Goal: Task Accomplishment & Management: Use online tool/utility

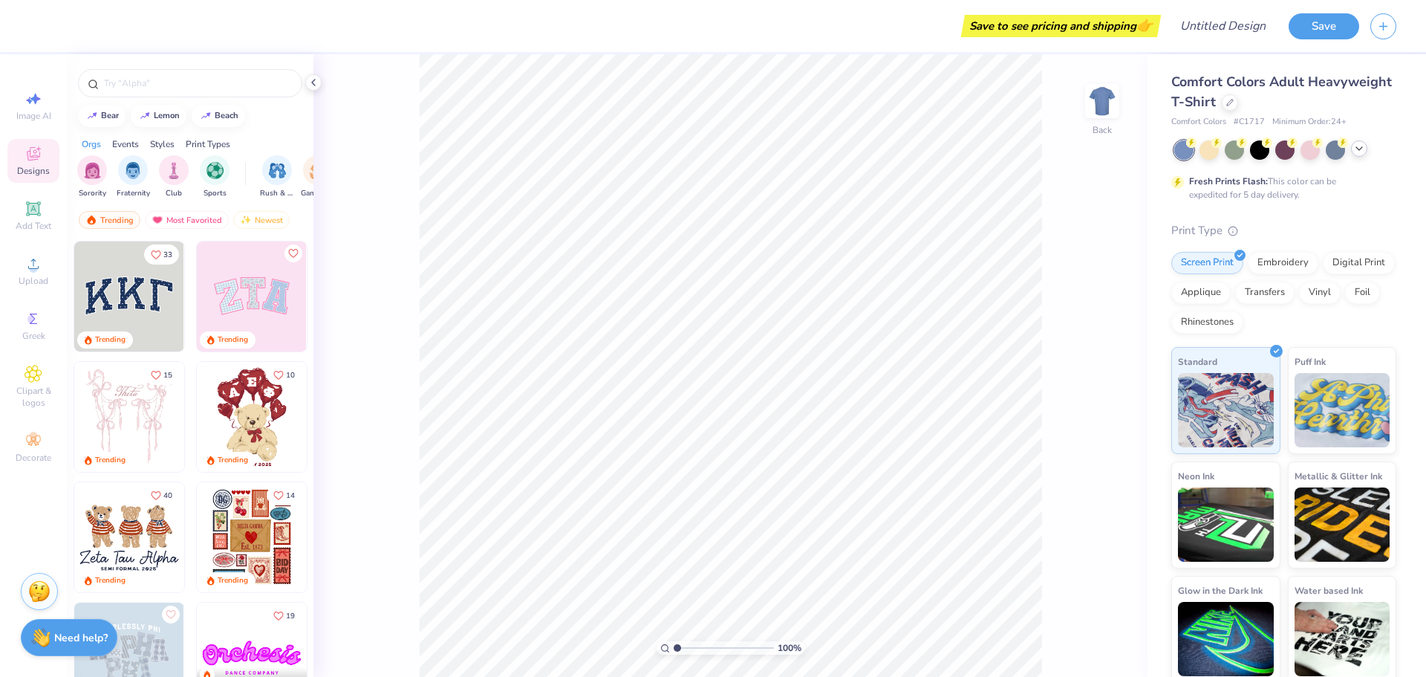
click at [1365, 149] on icon at bounding box center [1359, 149] width 12 height 12
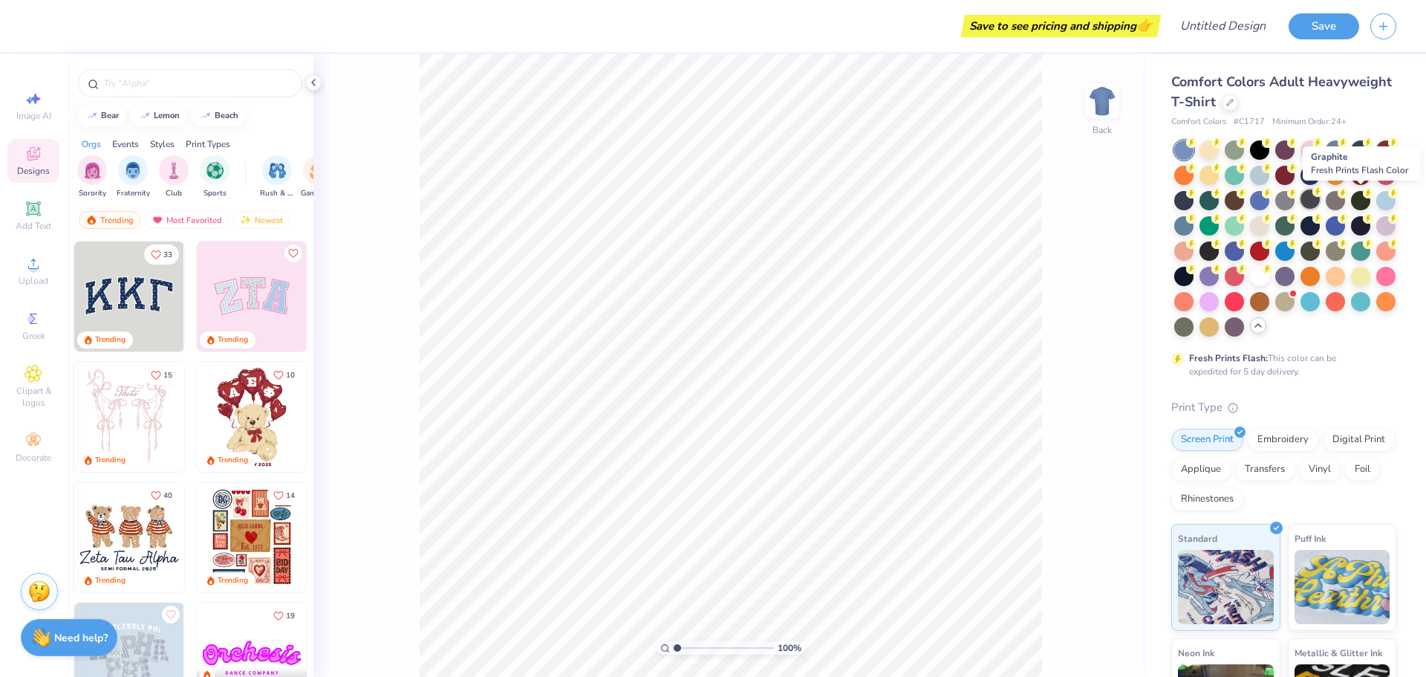
click at [1320, 198] on div at bounding box center [1310, 198] width 19 height 19
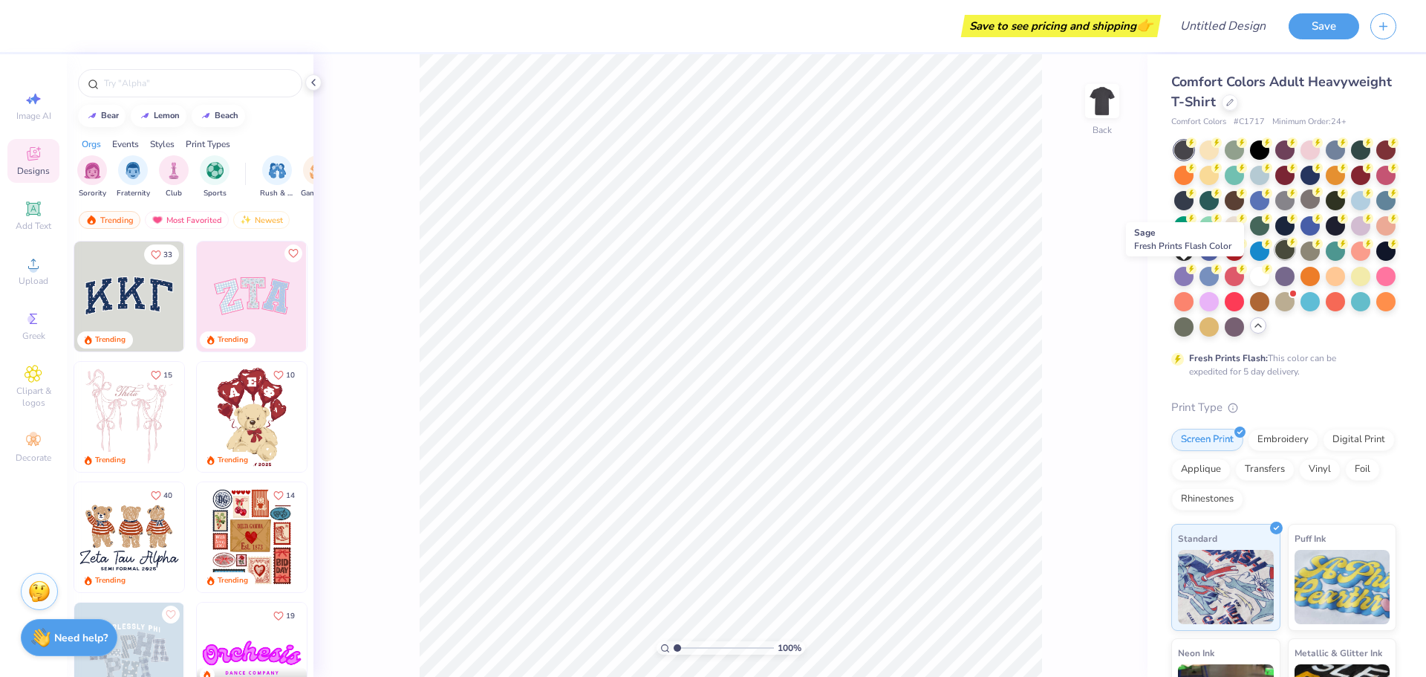
click at [1275, 259] on div at bounding box center [1284, 249] width 19 height 19
click at [1320, 203] on div at bounding box center [1310, 198] width 19 height 19
click at [19, 216] on div "Add Text" at bounding box center [33, 216] width 52 height 44
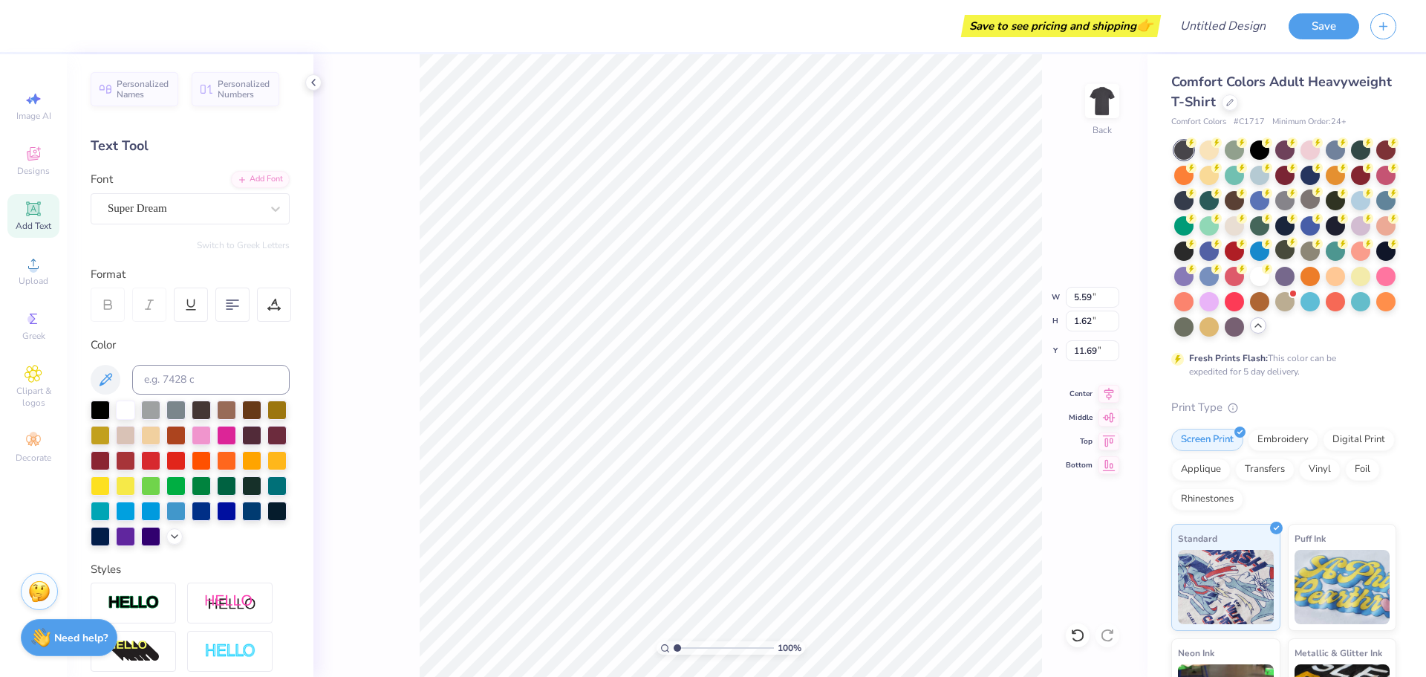
type input "7.15"
type textarea "younglife."
type input "6.92"
click at [34, 199] on div "Add Text" at bounding box center [33, 216] width 52 height 44
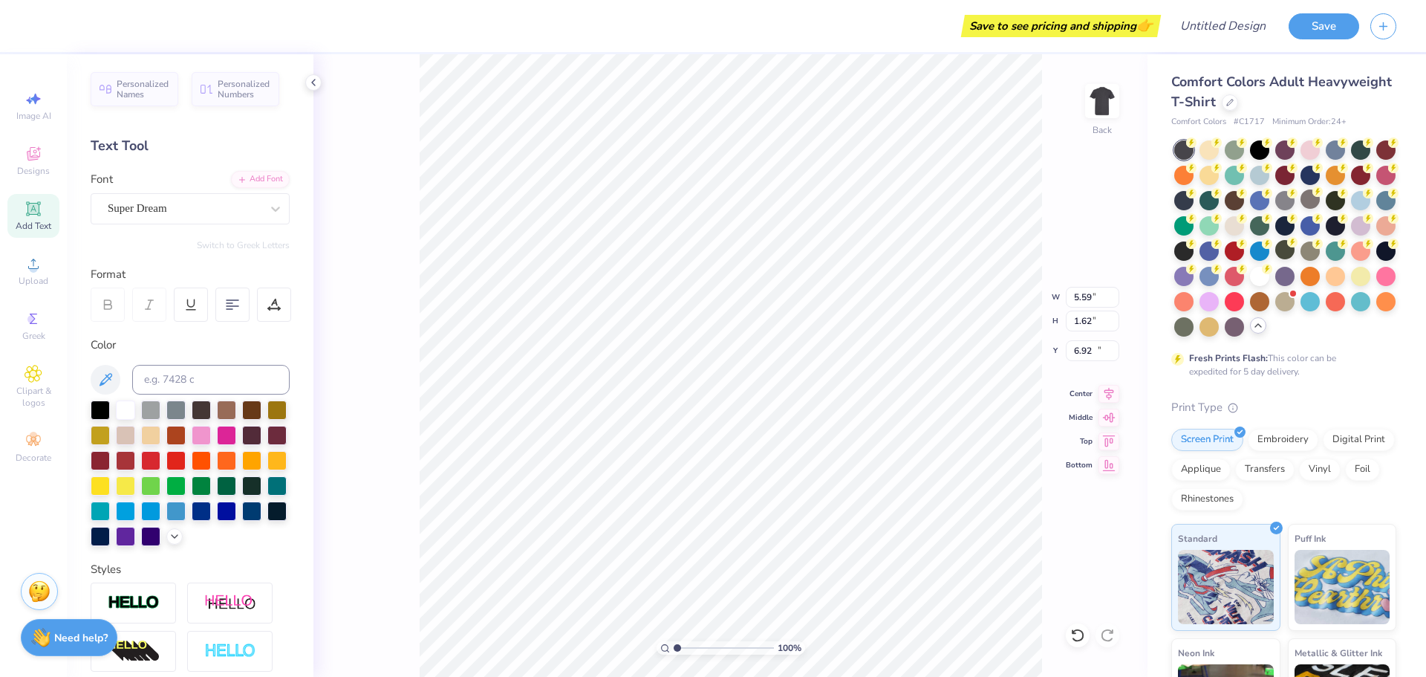
type input "5.59"
type input "1.62"
type input "11.69"
type textarea "whhs"
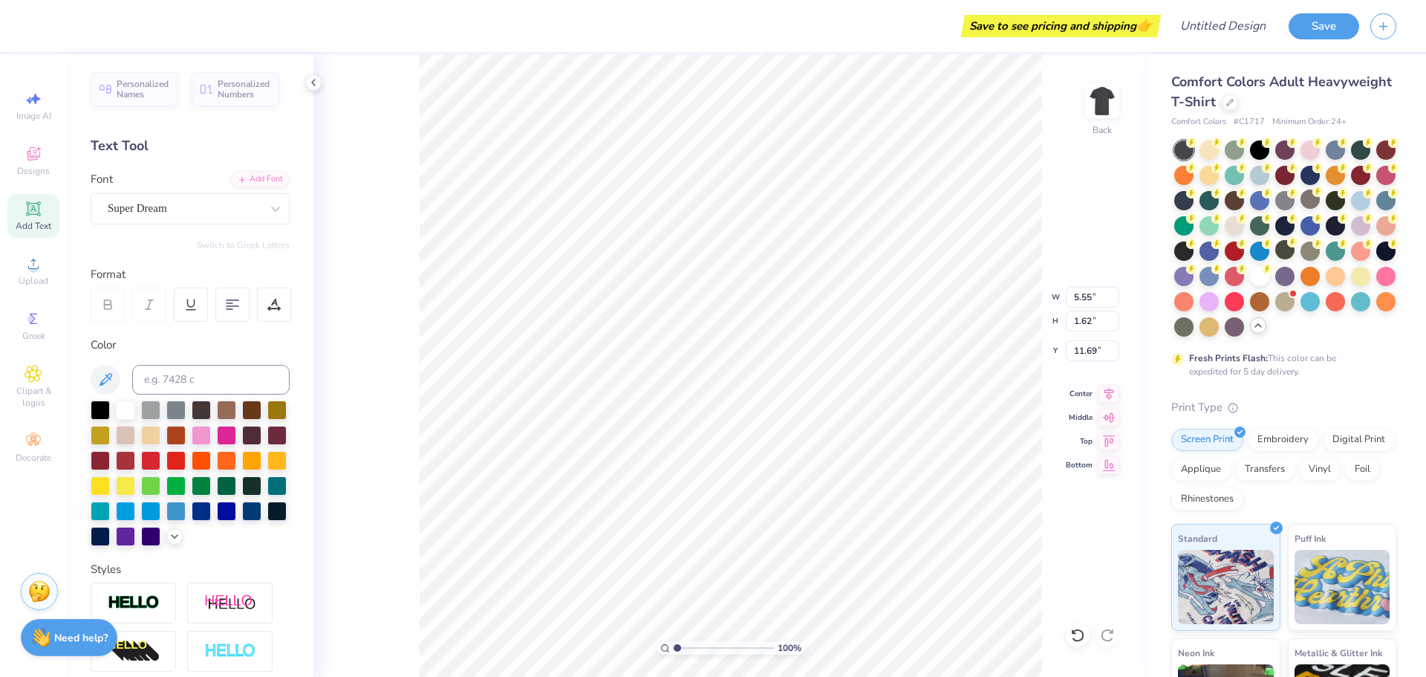
type input "4.54"
type input "2.03"
type input "0.59"
type input "5.57"
type input "6.33"
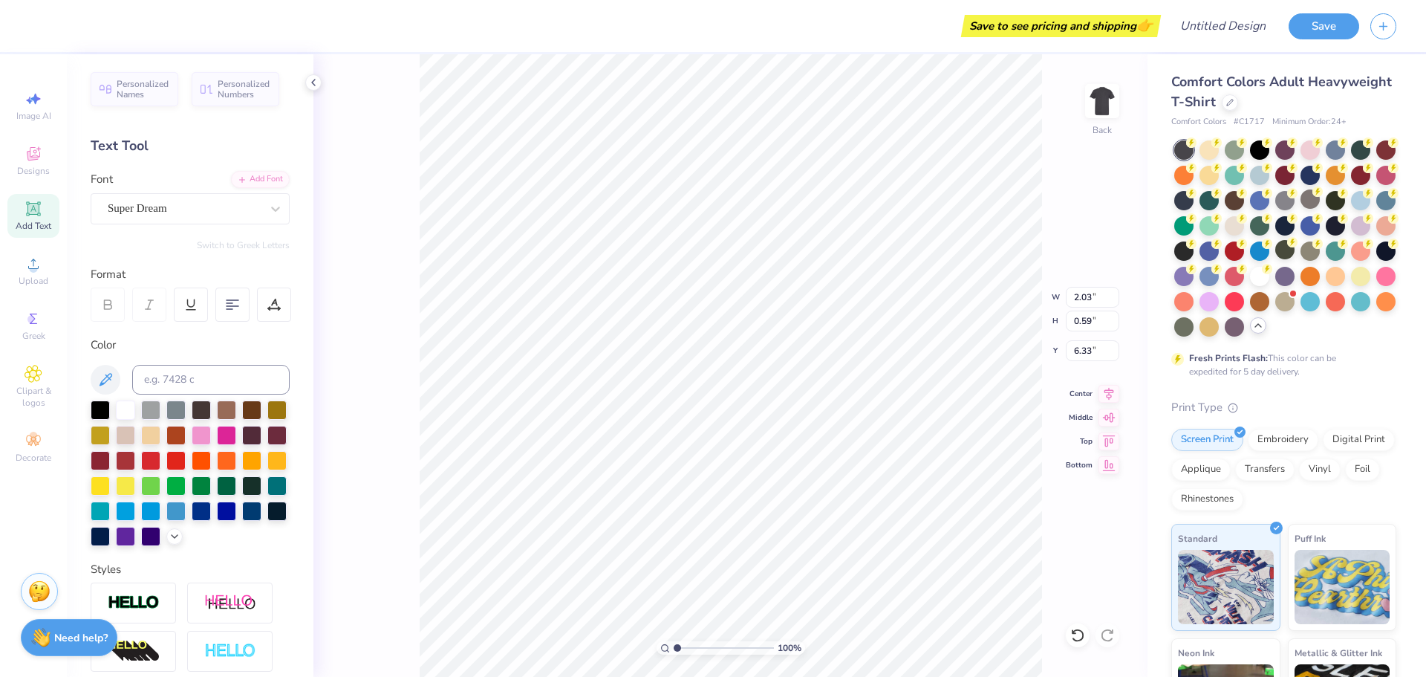
type input "11.26"
type textarea "2025"
type input "8.64"
click at [100, 410] on div at bounding box center [100, 408] width 19 height 19
type input "2.03"
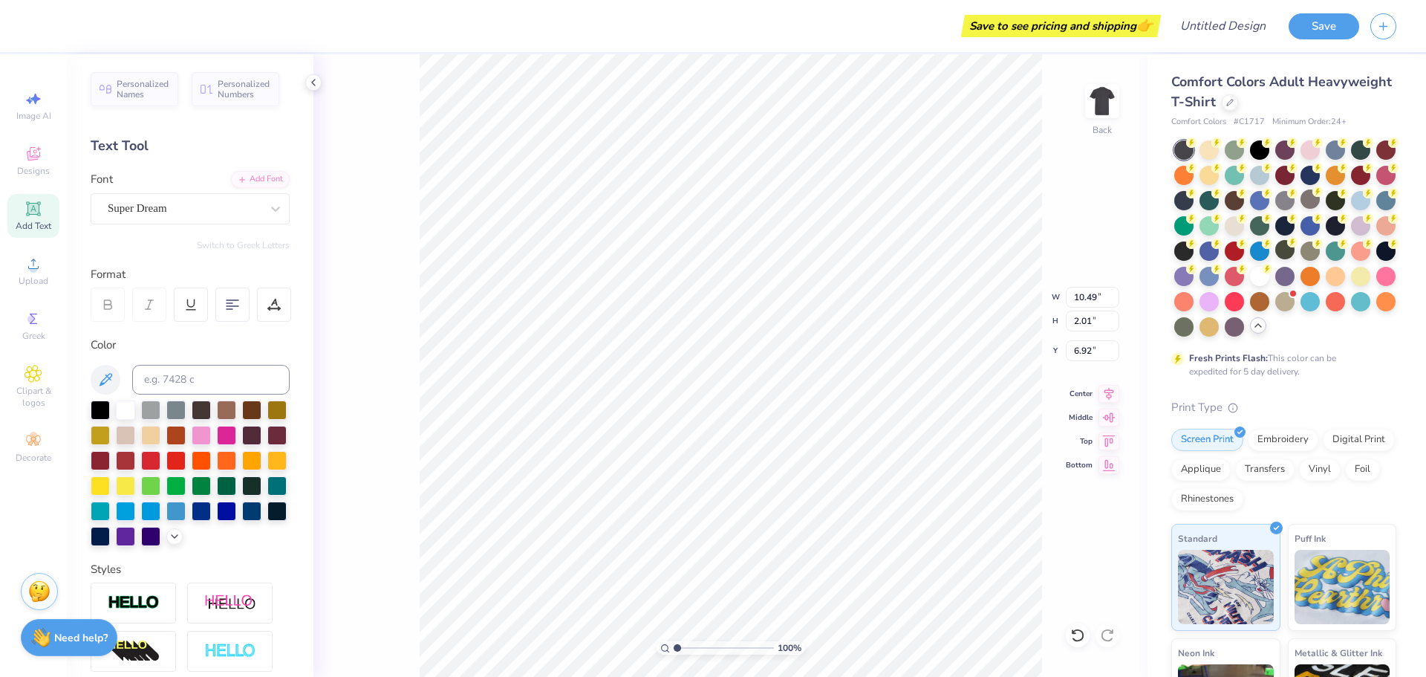
type input "0.59"
type input "6.33"
click at [103, 412] on div at bounding box center [100, 408] width 19 height 19
type input "1.99"
type input "8.64"
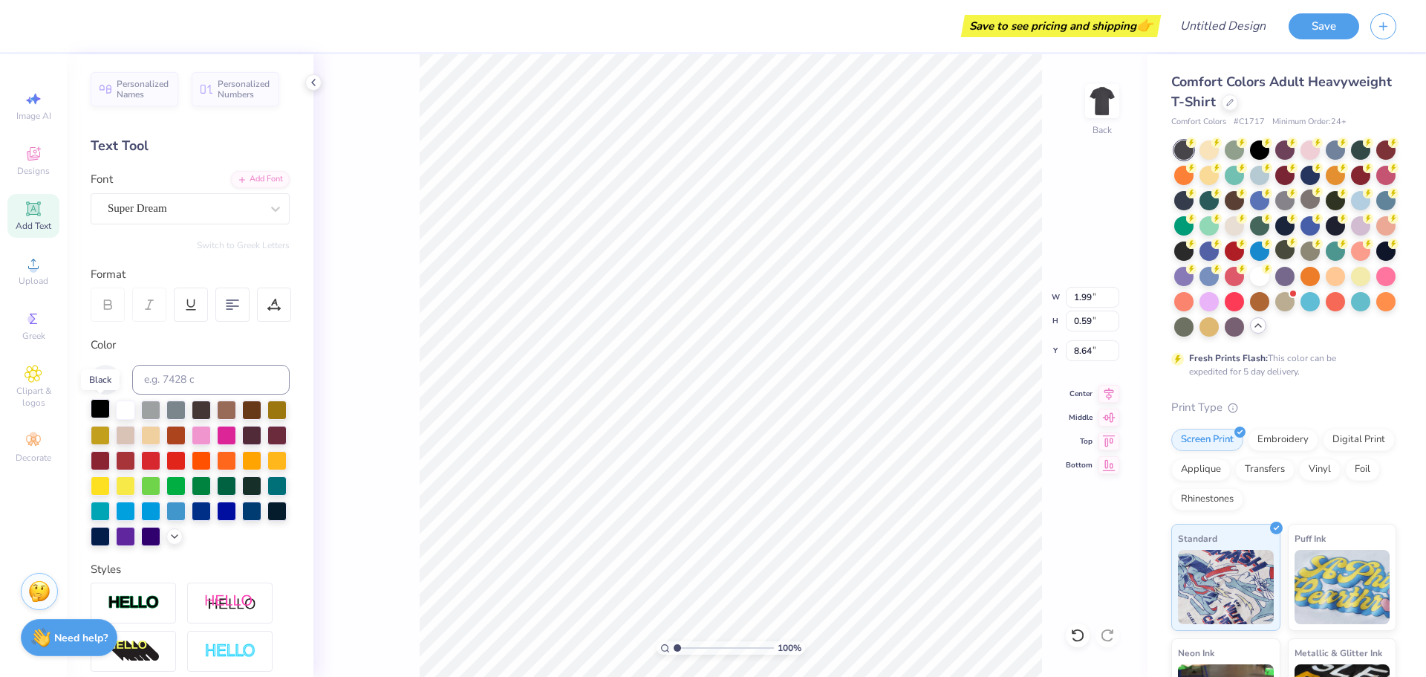
click at [95, 408] on div at bounding box center [100, 408] width 19 height 19
click at [1238, 106] on div at bounding box center [1230, 101] width 16 height 16
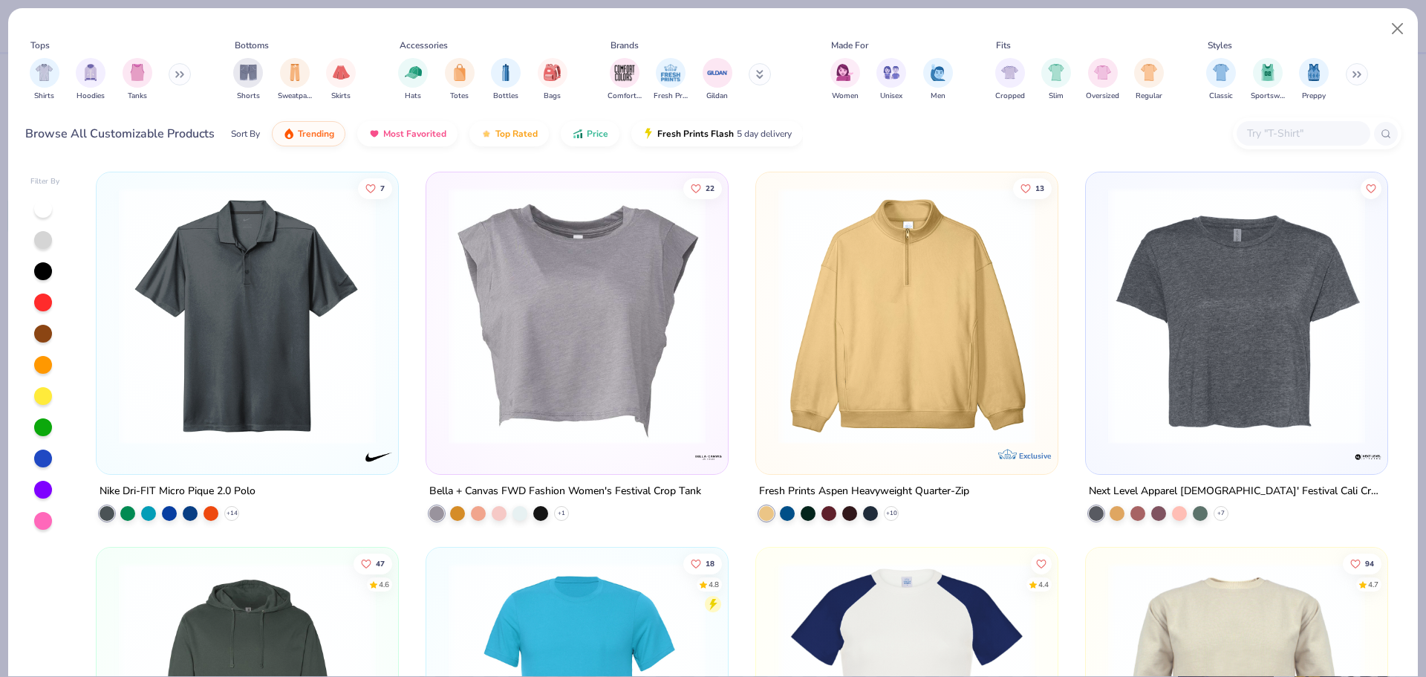
click at [1254, 136] on input "text" at bounding box center [1303, 133] width 114 height 17
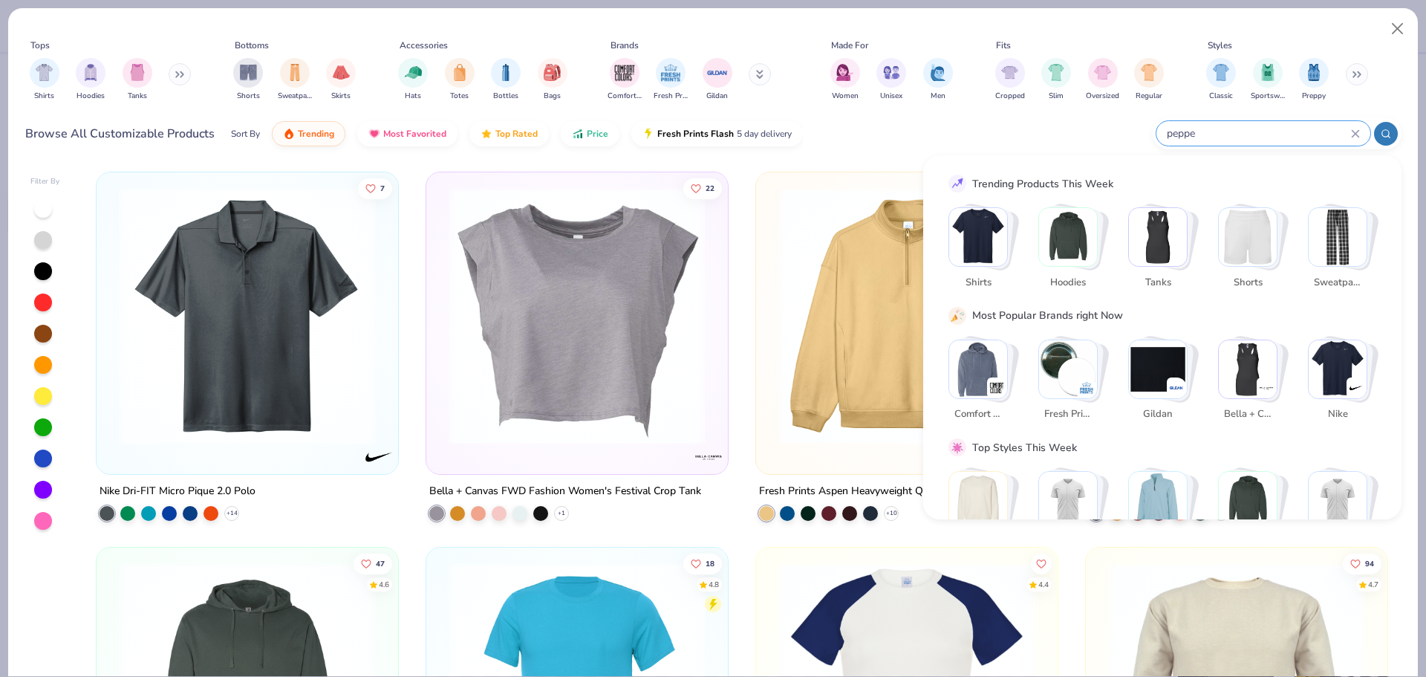
type input "pepper"
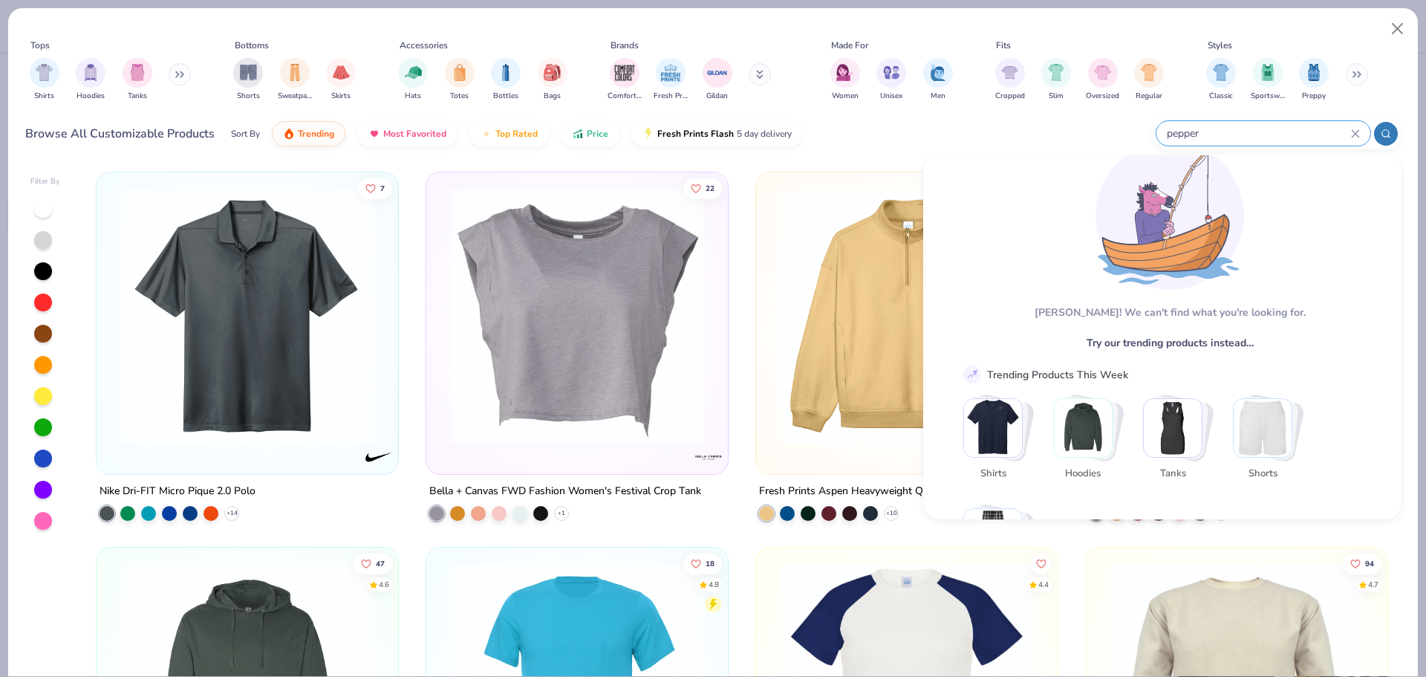
scroll to position [129, 0]
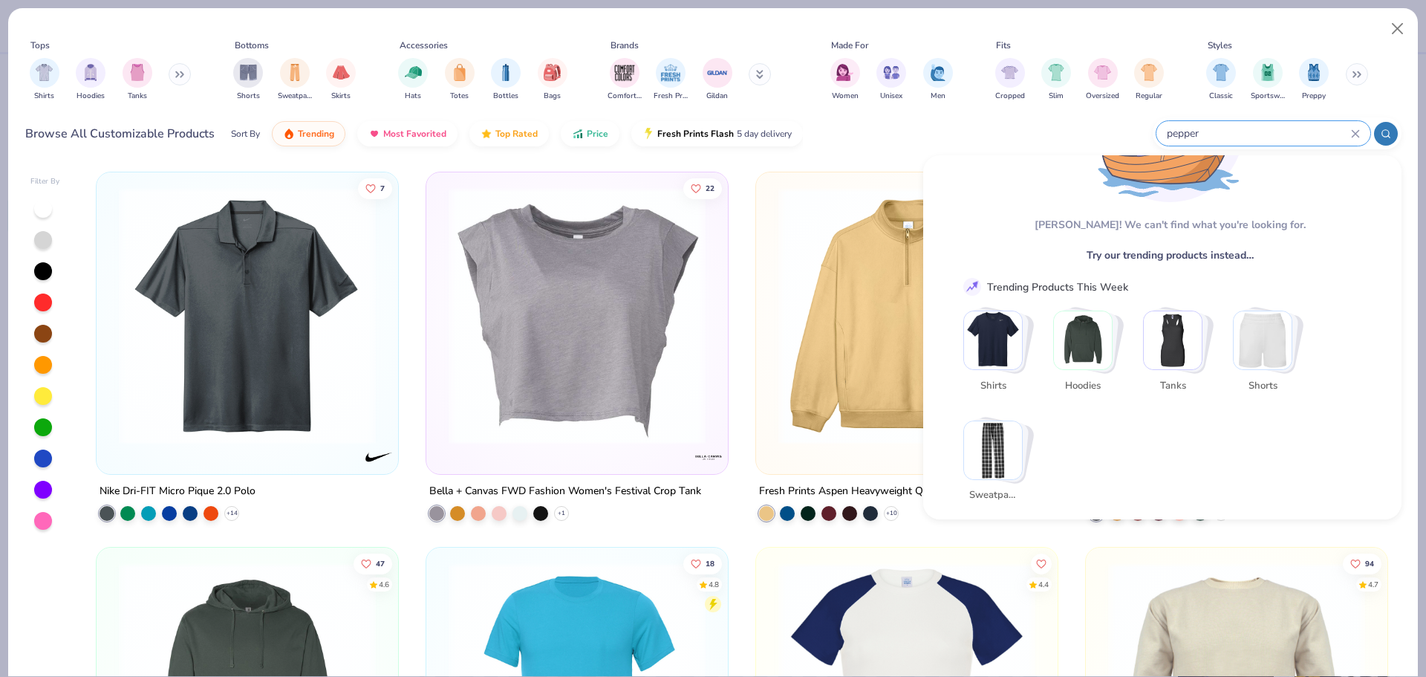
drag, startPoint x: 1324, startPoint y: 130, endPoint x: 1162, endPoint y: 106, distance: 163.7
click at [1162, 106] on div "Tops Shirts Hoodies Tanks Bottoms Shorts Sweatpants Skirts Accessories Hats Tot…" at bounding box center [713, 89] width 1376 height 129
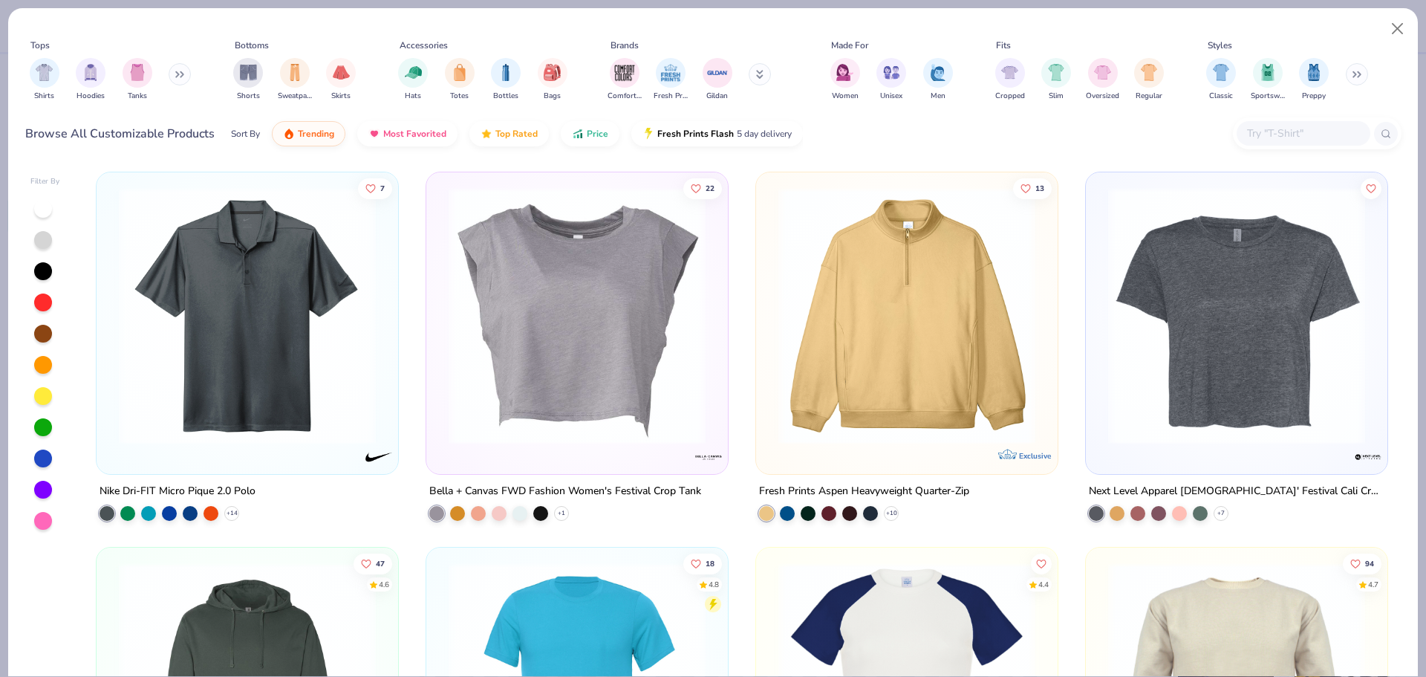
click at [1295, 139] on input "text" at bounding box center [1303, 133] width 114 height 17
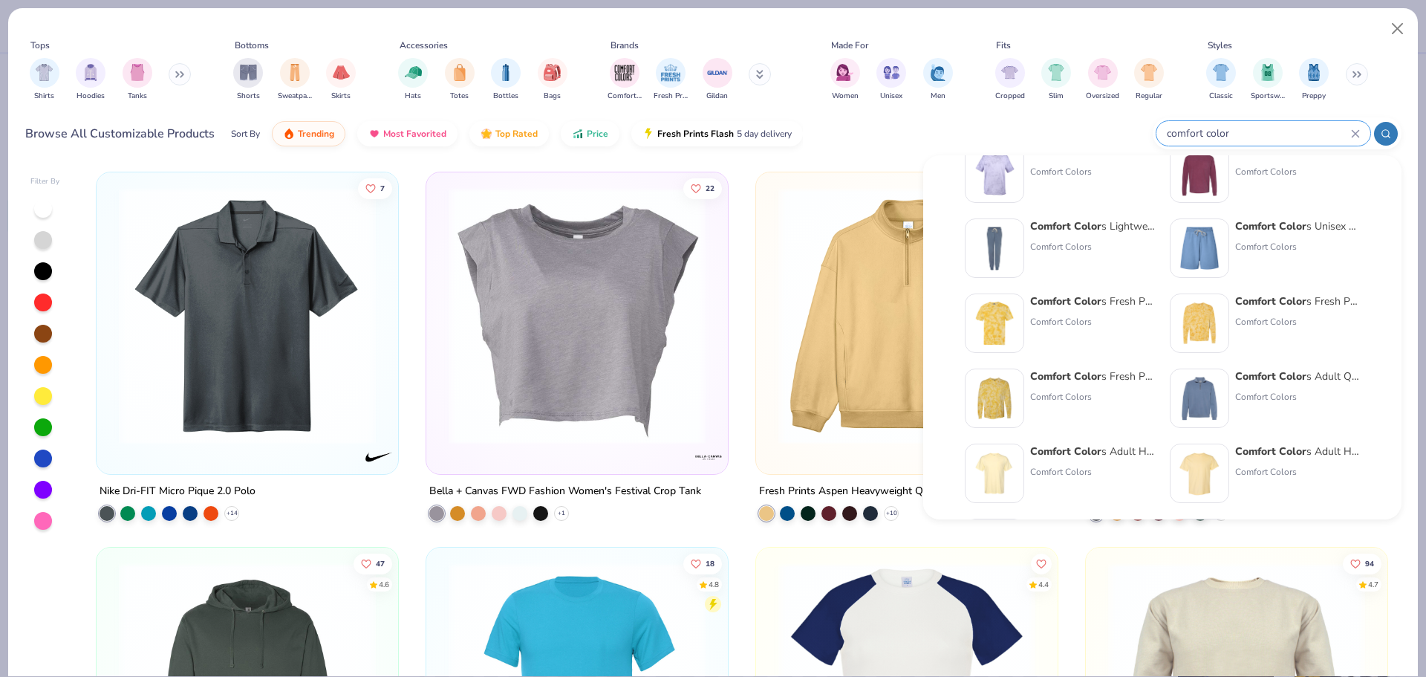
scroll to position [402, 0]
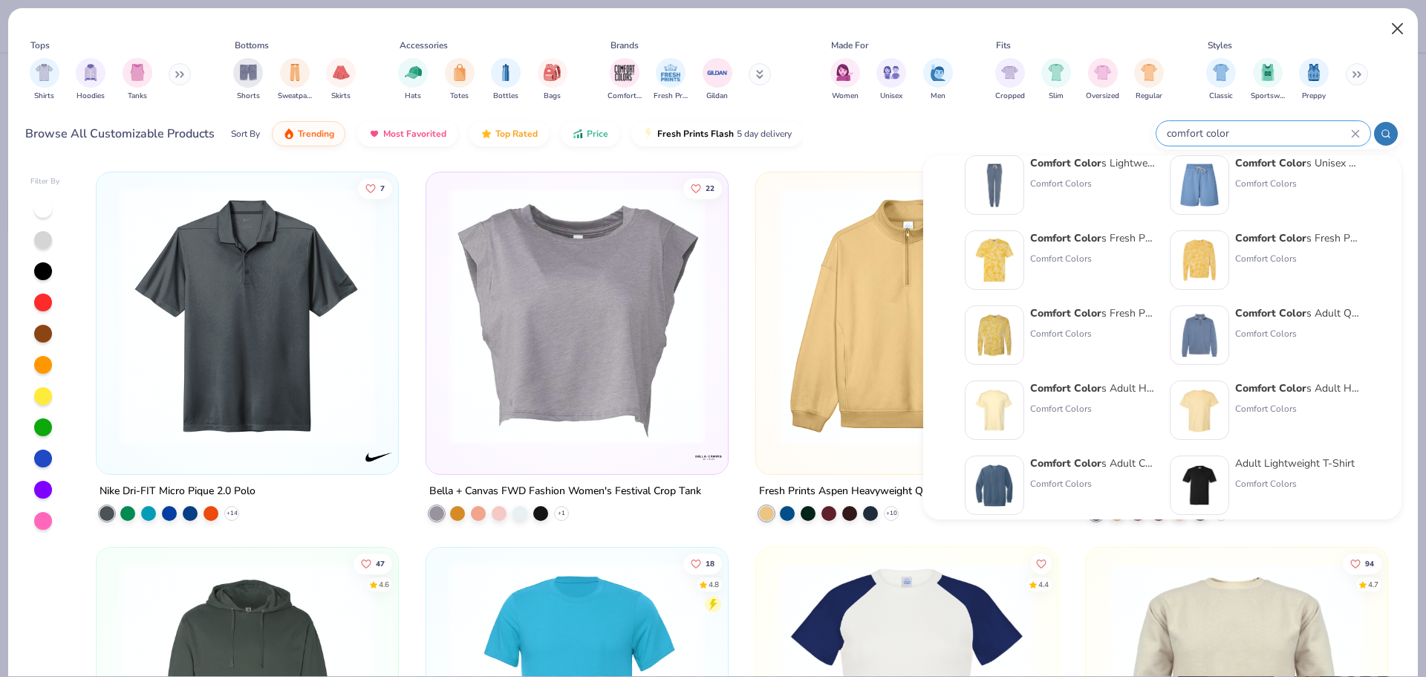
type input "comfort color"
click at [1397, 27] on button "Close" at bounding box center [1398, 29] width 28 height 28
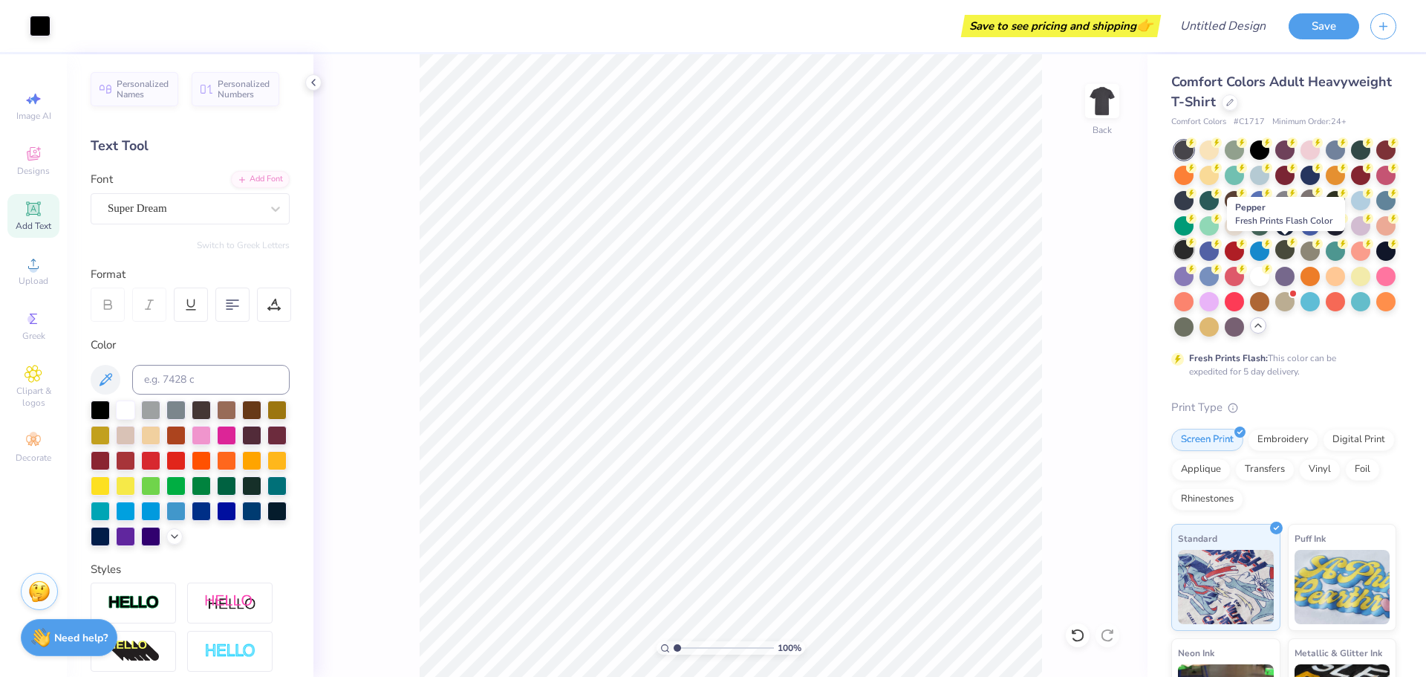
click at [1194, 256] on div at bounding box center [1183, 249] width 19 height 19
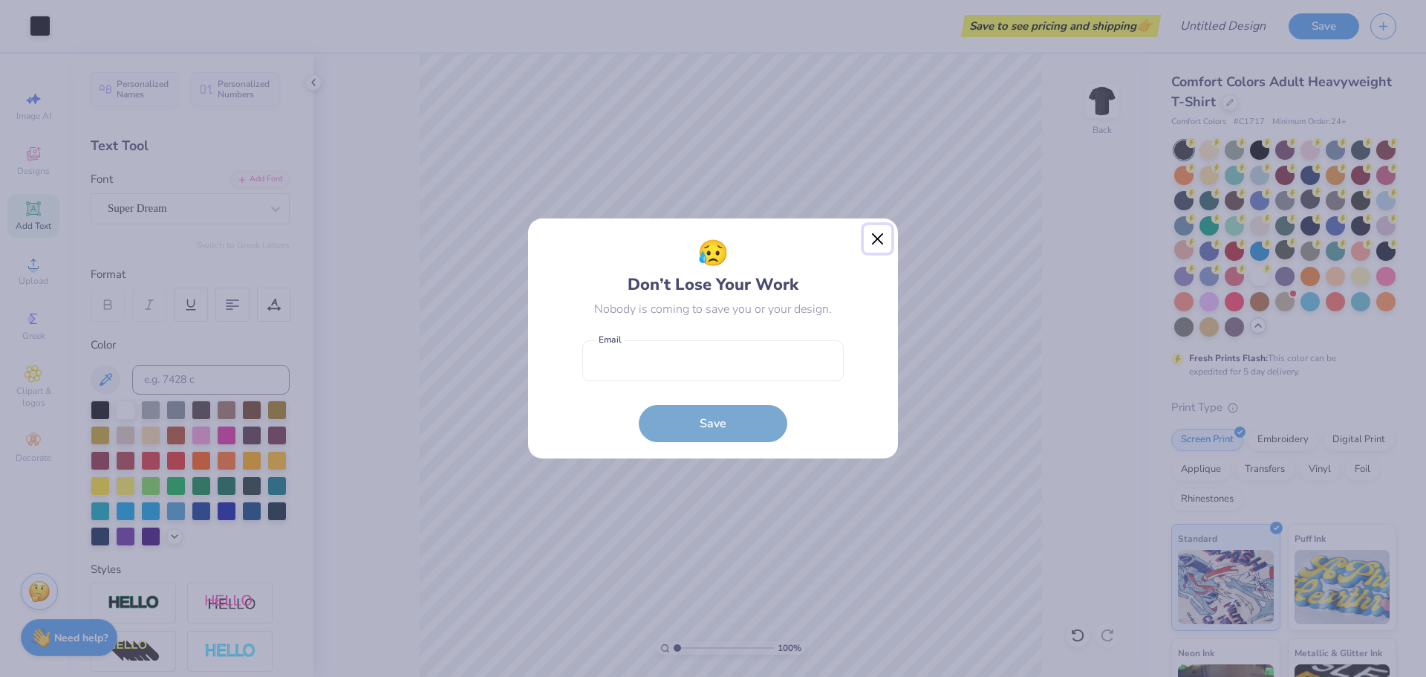
click at [885, 238] on button "Close" at bounding box center [878, 239] width 28 height 28
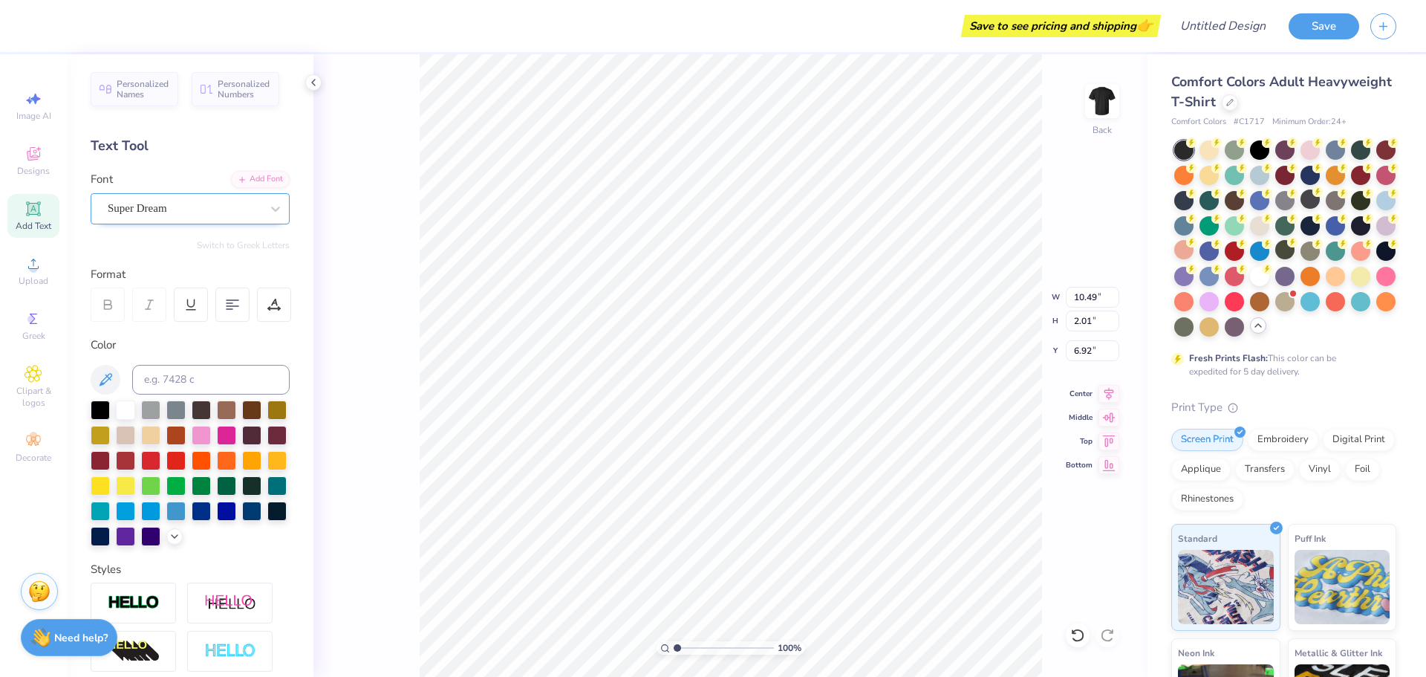
click at [243, 209] on div "Super Dream" at bounding box center [184, 208] width 156 height 23
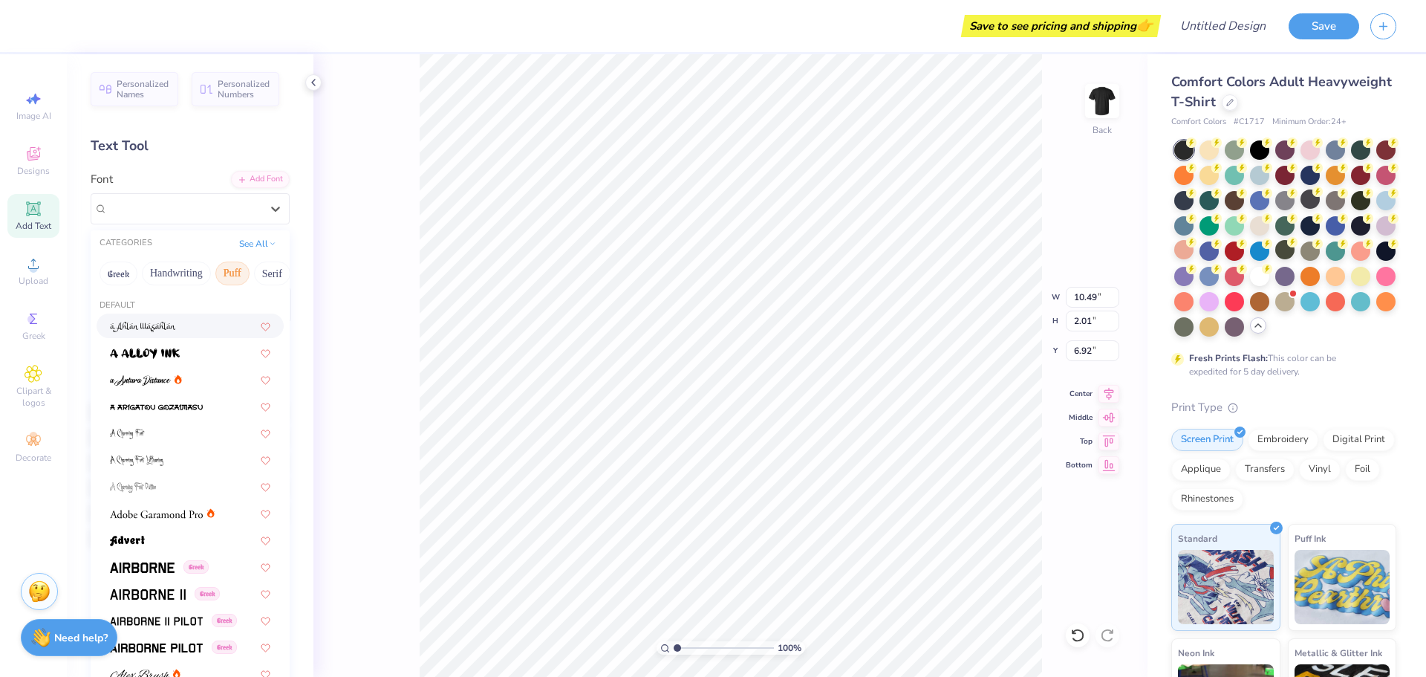
click at [226, 282] on button "Puff" at bounding box center [232, 273] width 34 height 24
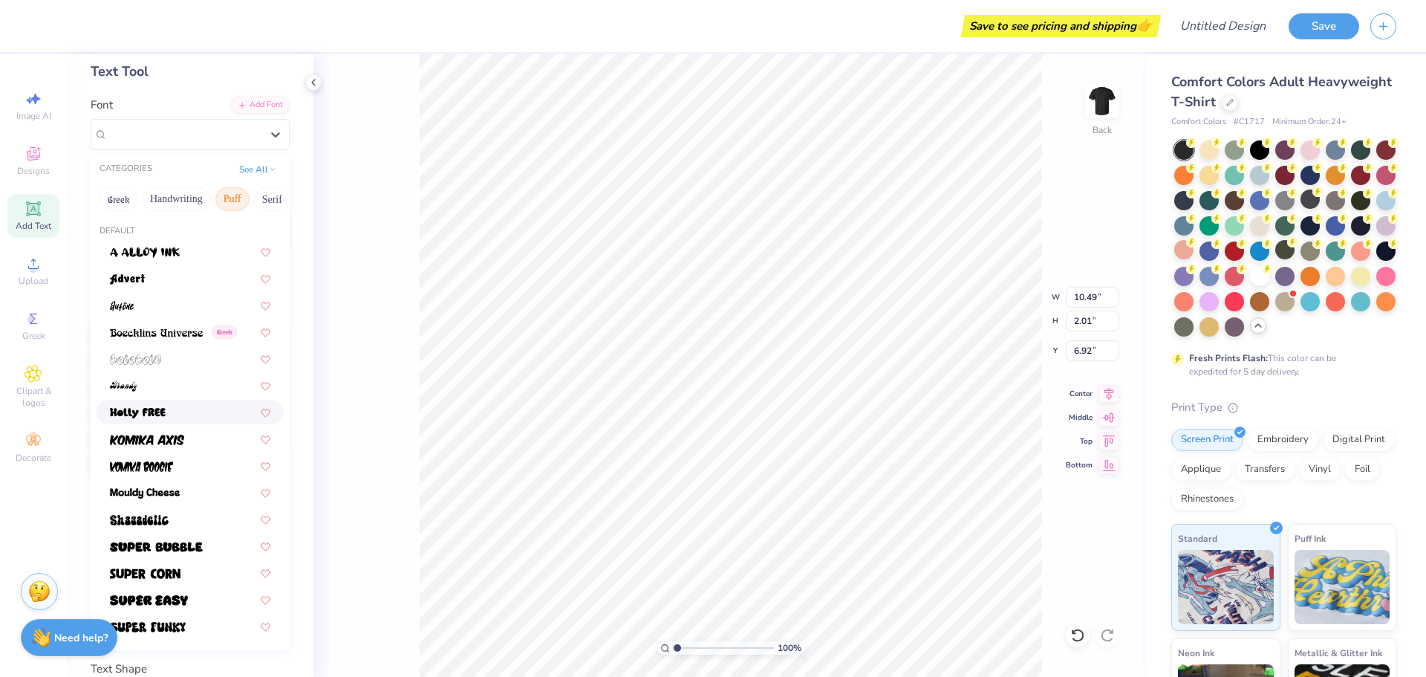
scroll to position [149, 0]
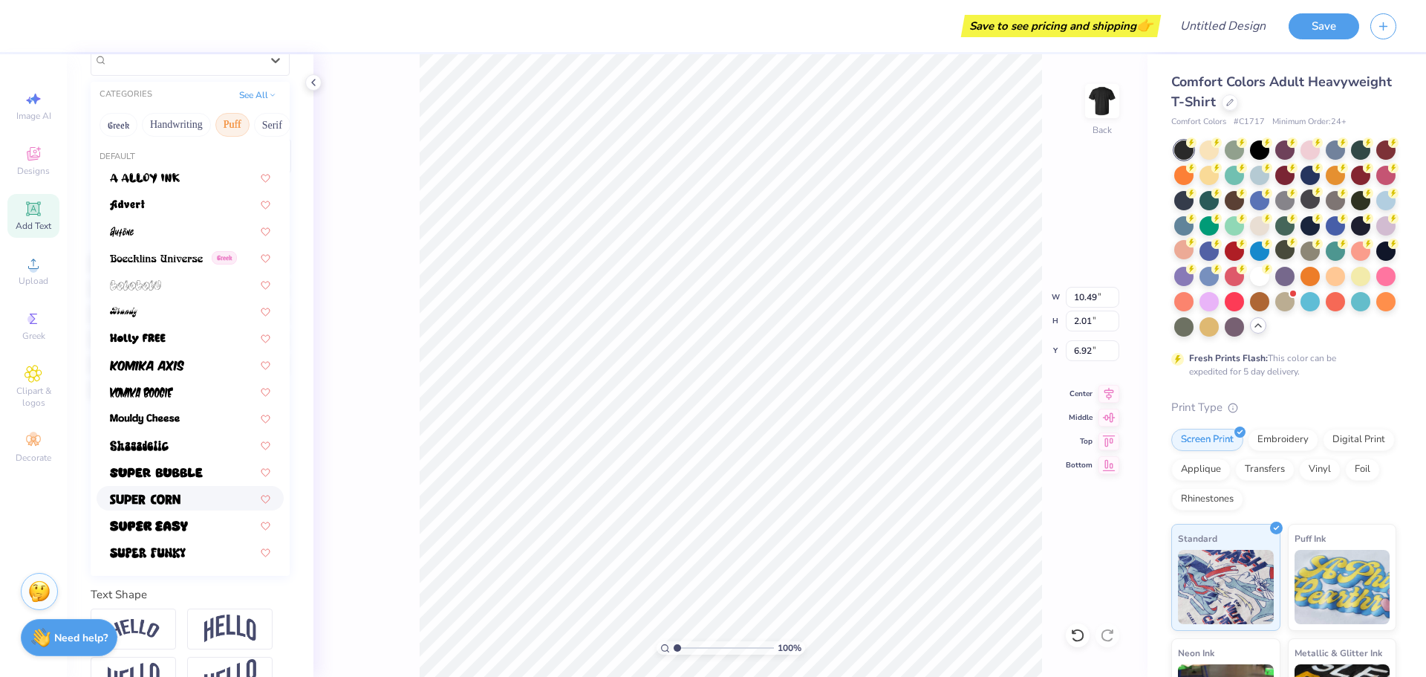
click at [189, 487] on div at bounding box center [190, 498] width 187 height 25
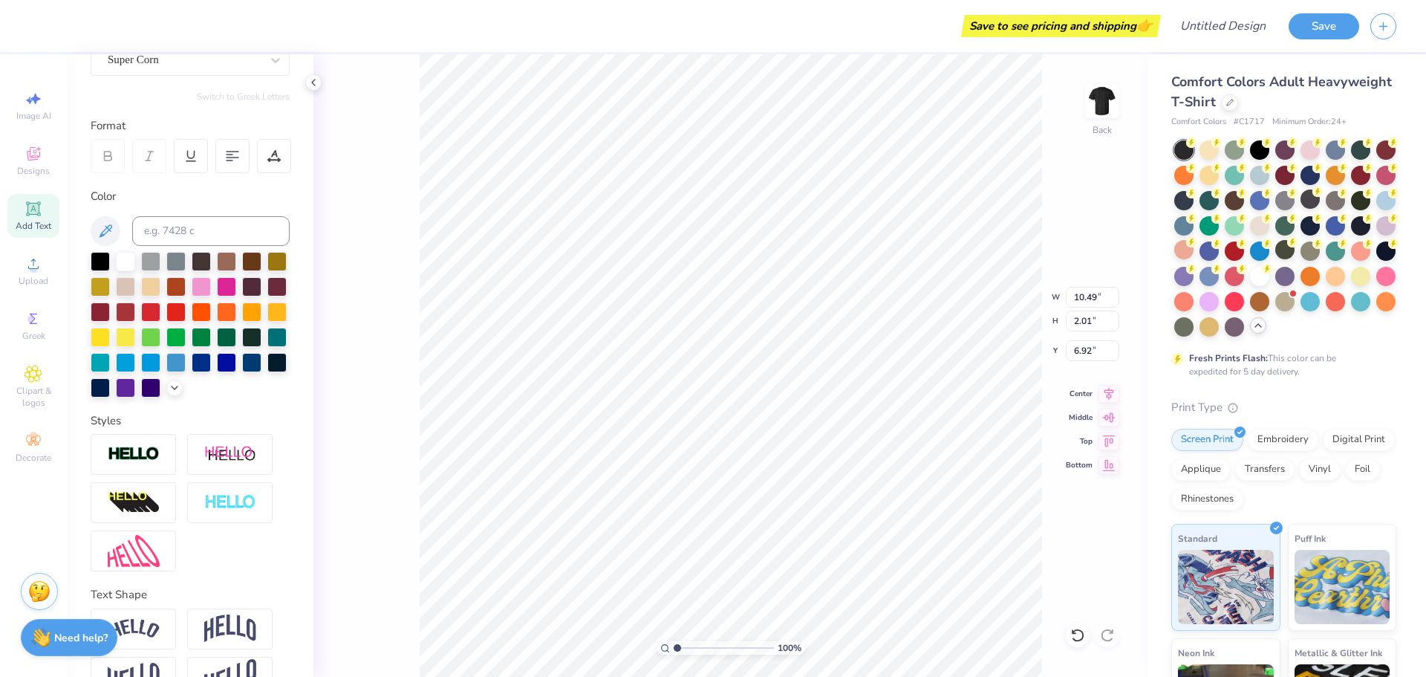
type input "10.60"
type input "1.56"
type input "7.15"
type textarea "[PERSON_NAME] life"
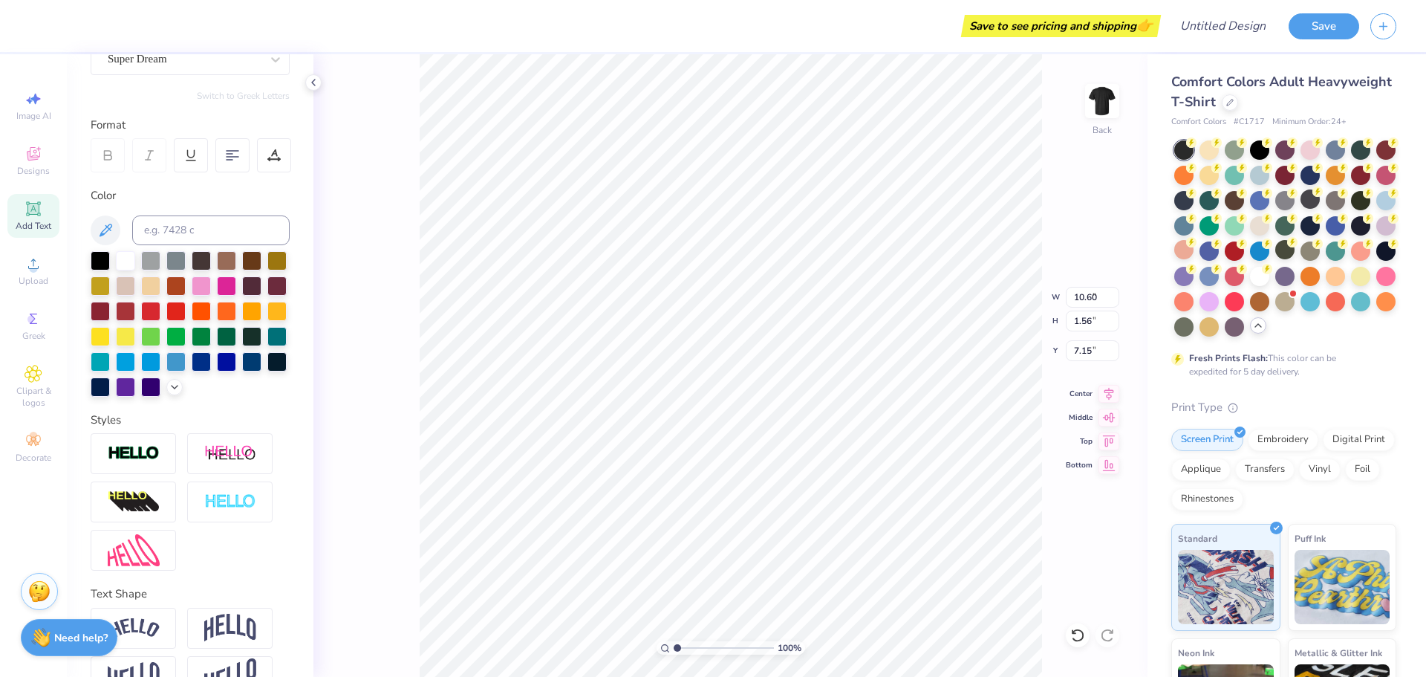
type input "1.99"
type input "0.59"
type input "8.64"
type input "5.47"
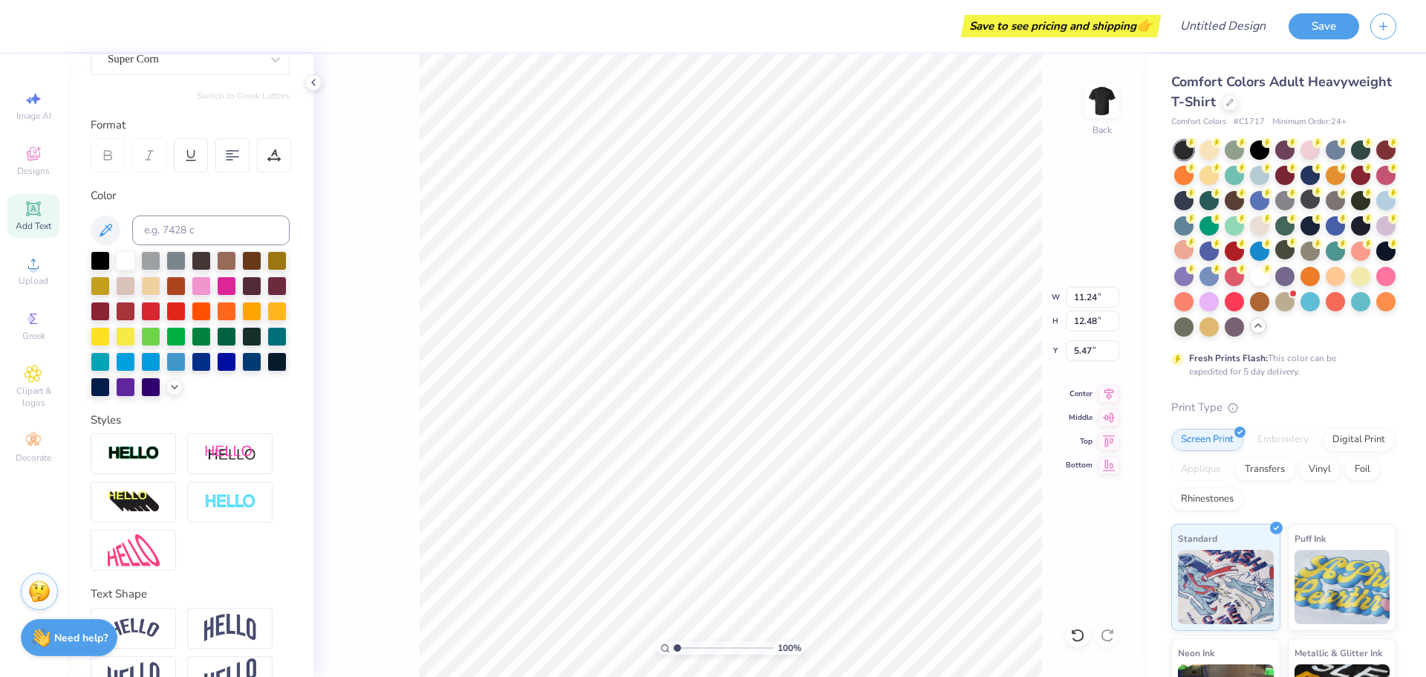
type input "11.24"
type input "12.48"
click at [1115, 397] on icon at bounding box center [1109, 392] width 21 height 18
click at [1109, 415] on icon at bounding box center [1109, 415] width 13 height 10
type input "6.26"
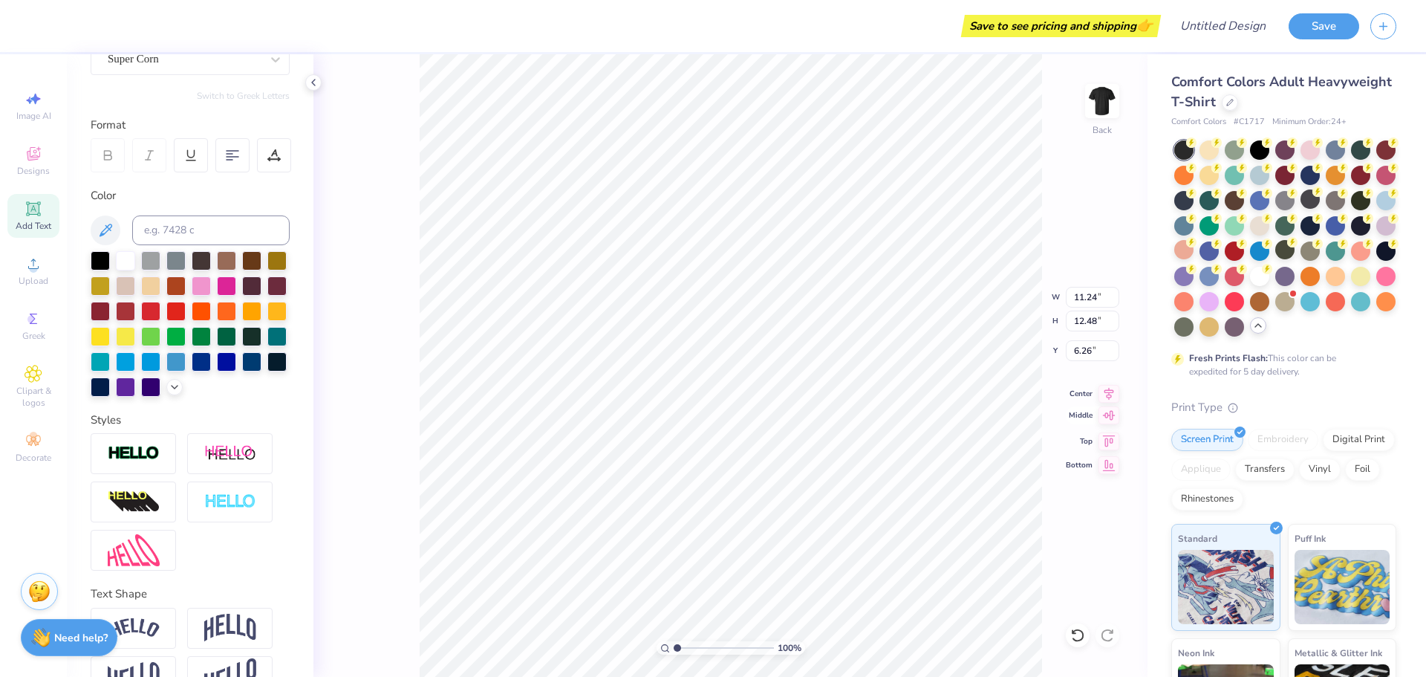
click at [1109, 415] on icon at bounding box center [1109, 415] width 13 height 10
click at [1110, 396] on icon at bounding box center [1109, 392] width 21 height 18
click at [241, 162] on div at bounding box center [232, 155] width 34 height 34
click at [273, 153] on icon at bounding box center [274, 152] width 7 height 7
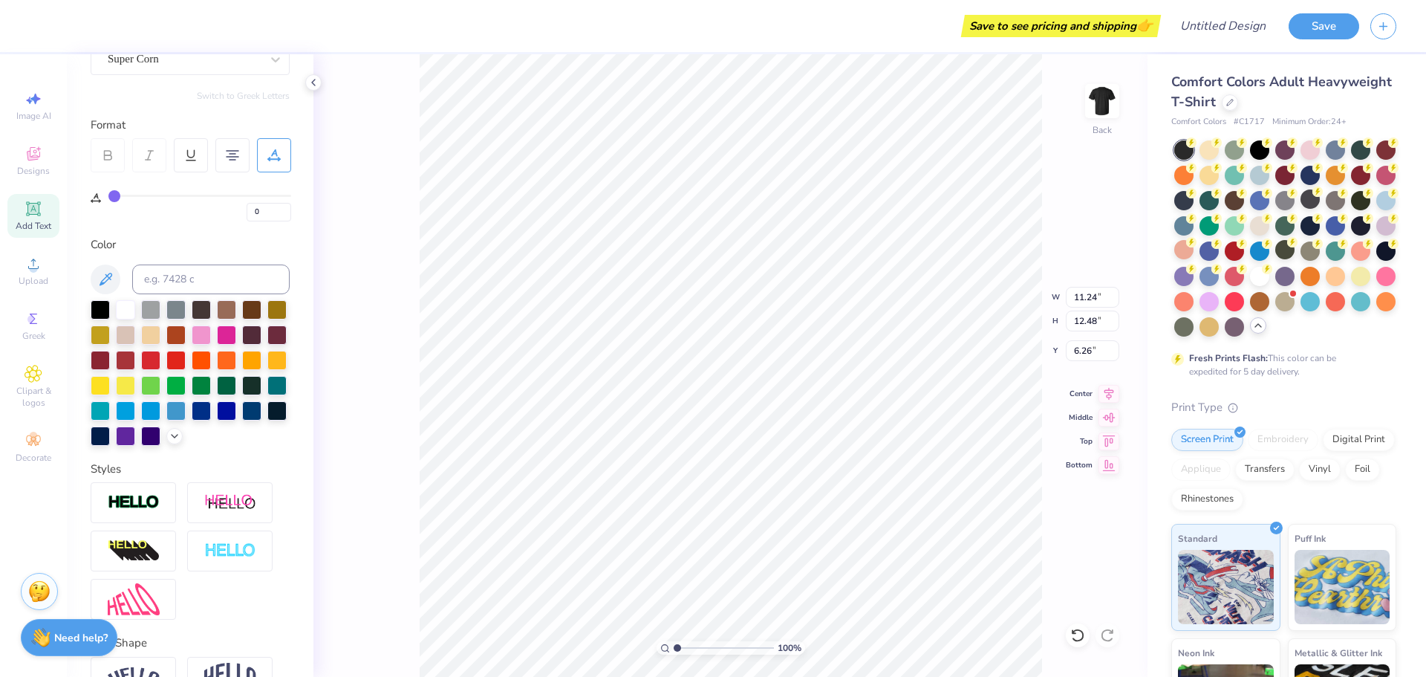
type input "4"
type input "9"
type input "11"
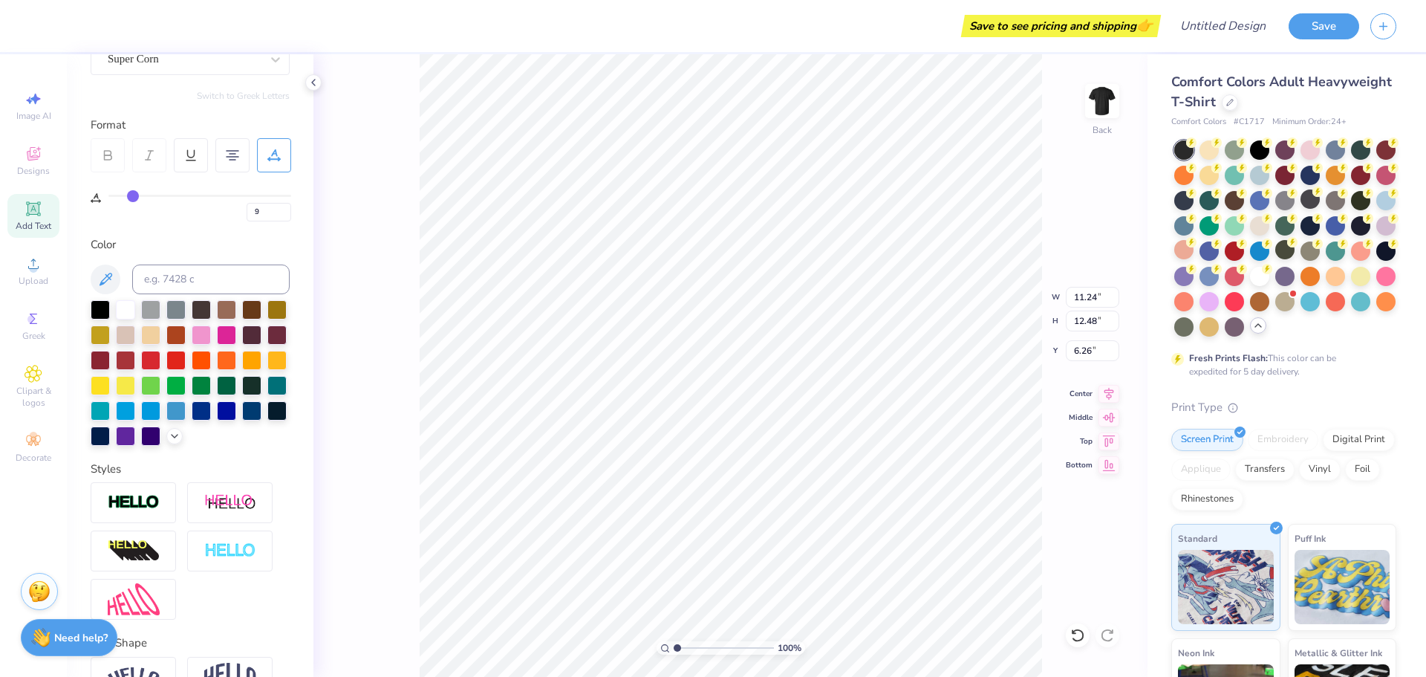
type input "11"
type input "14"
type input "16"
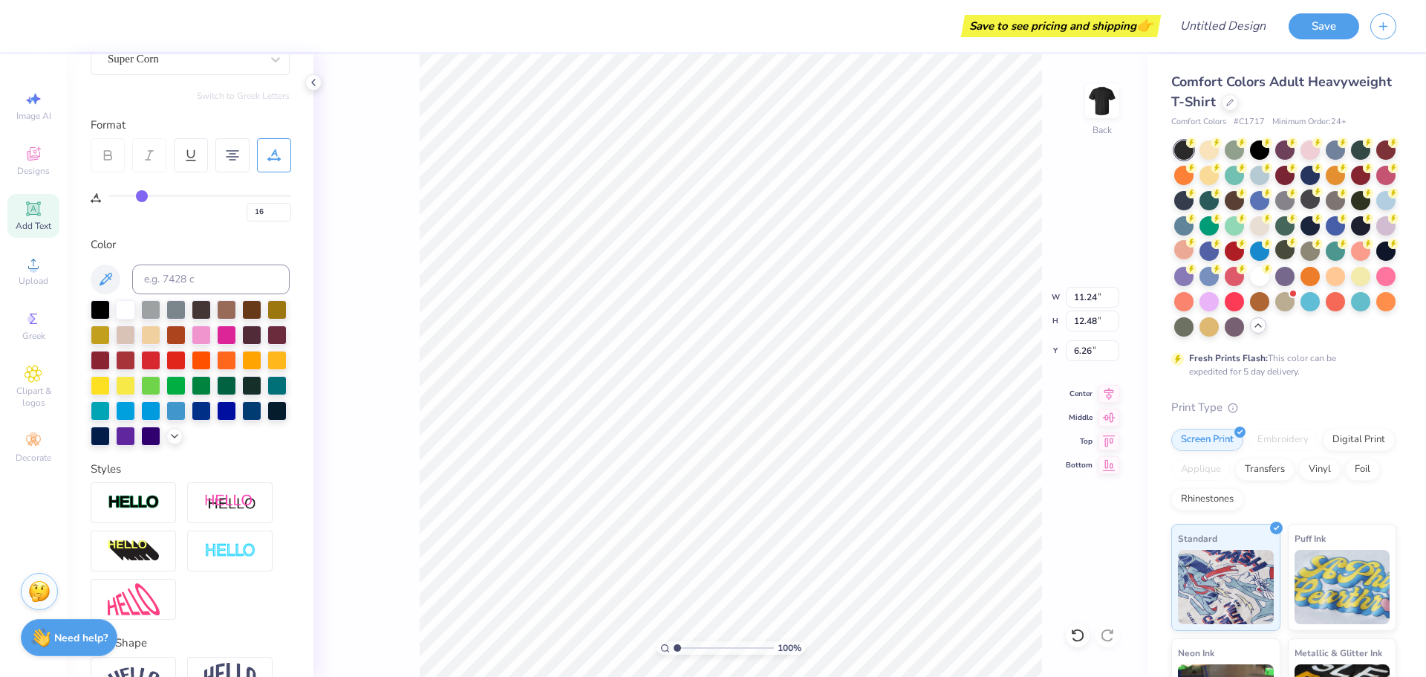
type input "17"
drag, startPoint x: 119, startPoint y: 197, endPoint x: 143, endPoint y: 200, distance: 24.7
type input "17"
click at [143, 197] on input "range" at bounding box center [199, 196] width 183 height 2
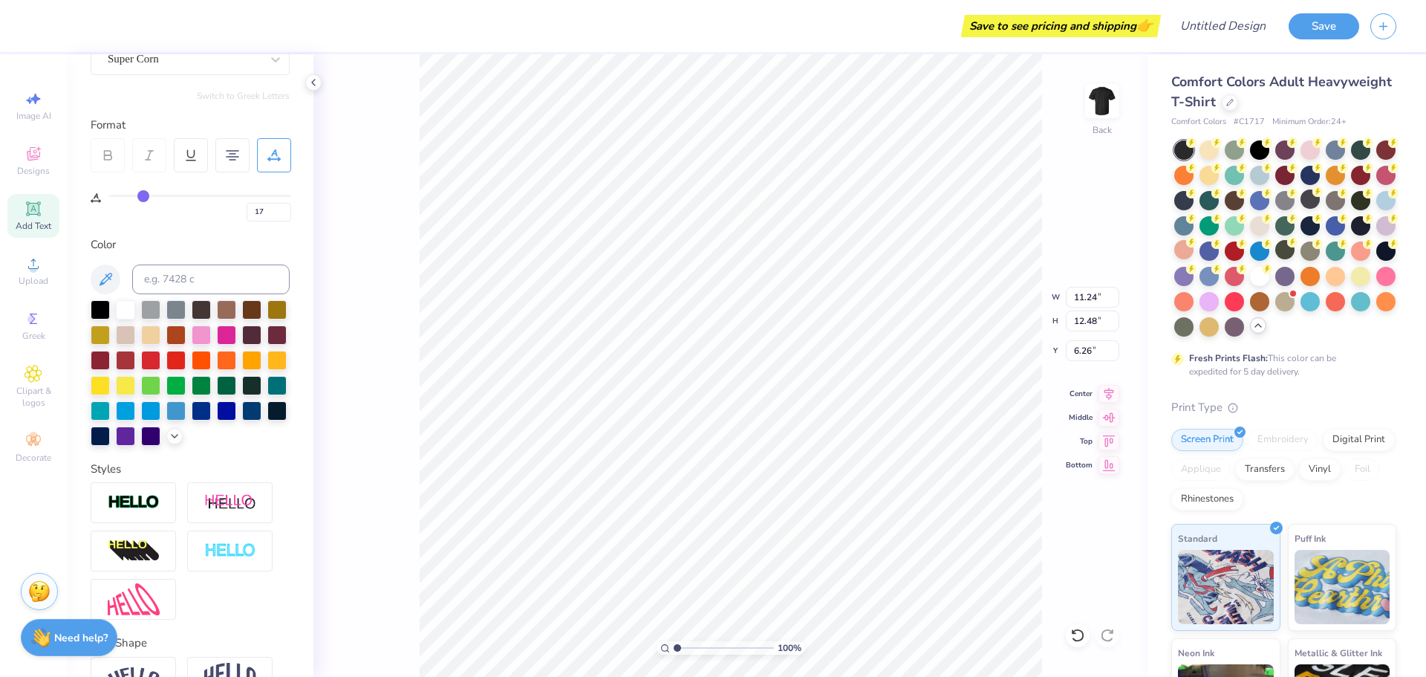
type input "14.03"
type input "16"
type input "15"
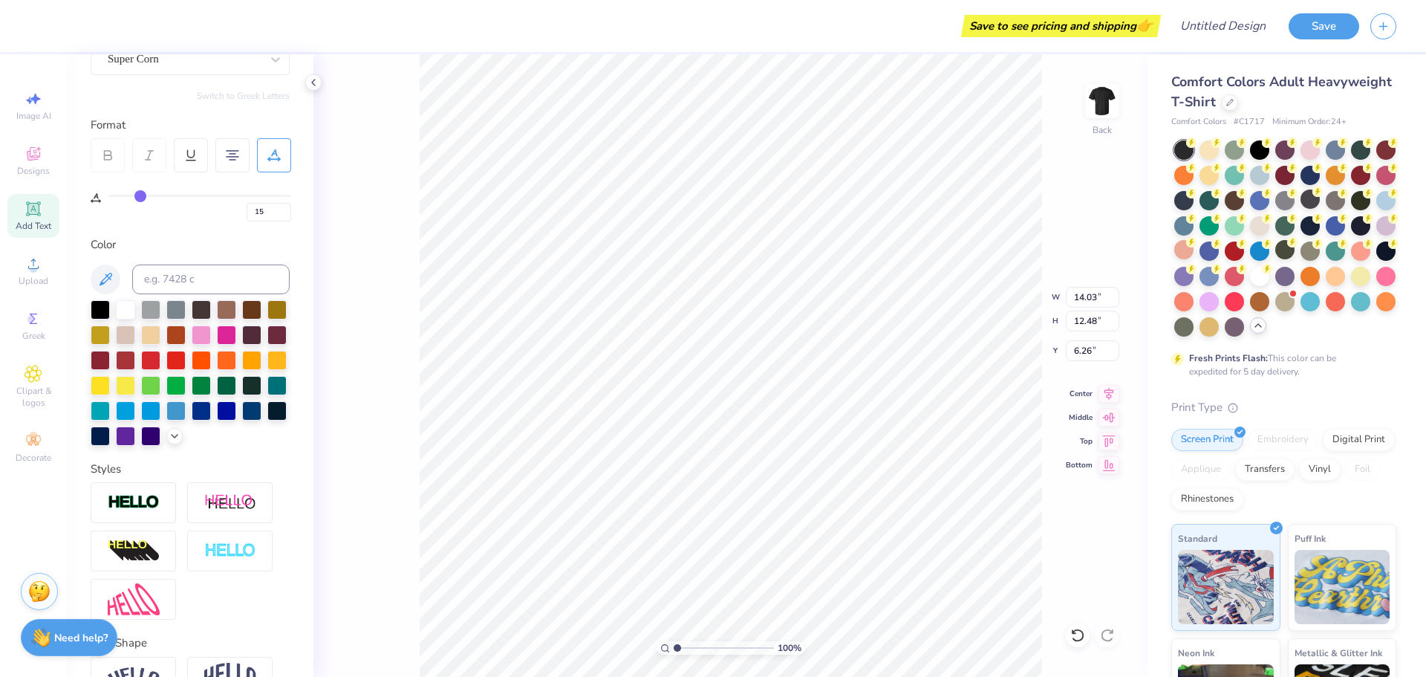
type input "14"
type input "13"
type input "12"
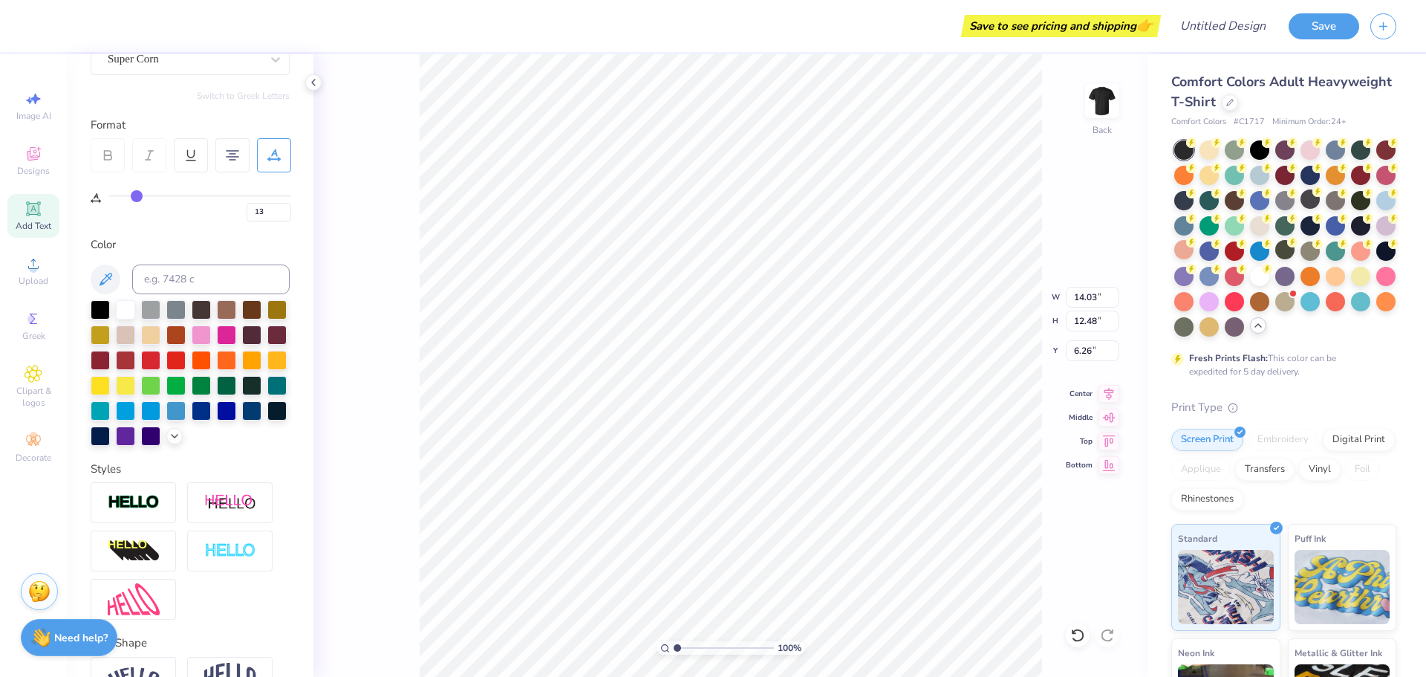
type input "12"
type input "11"
type input "10"
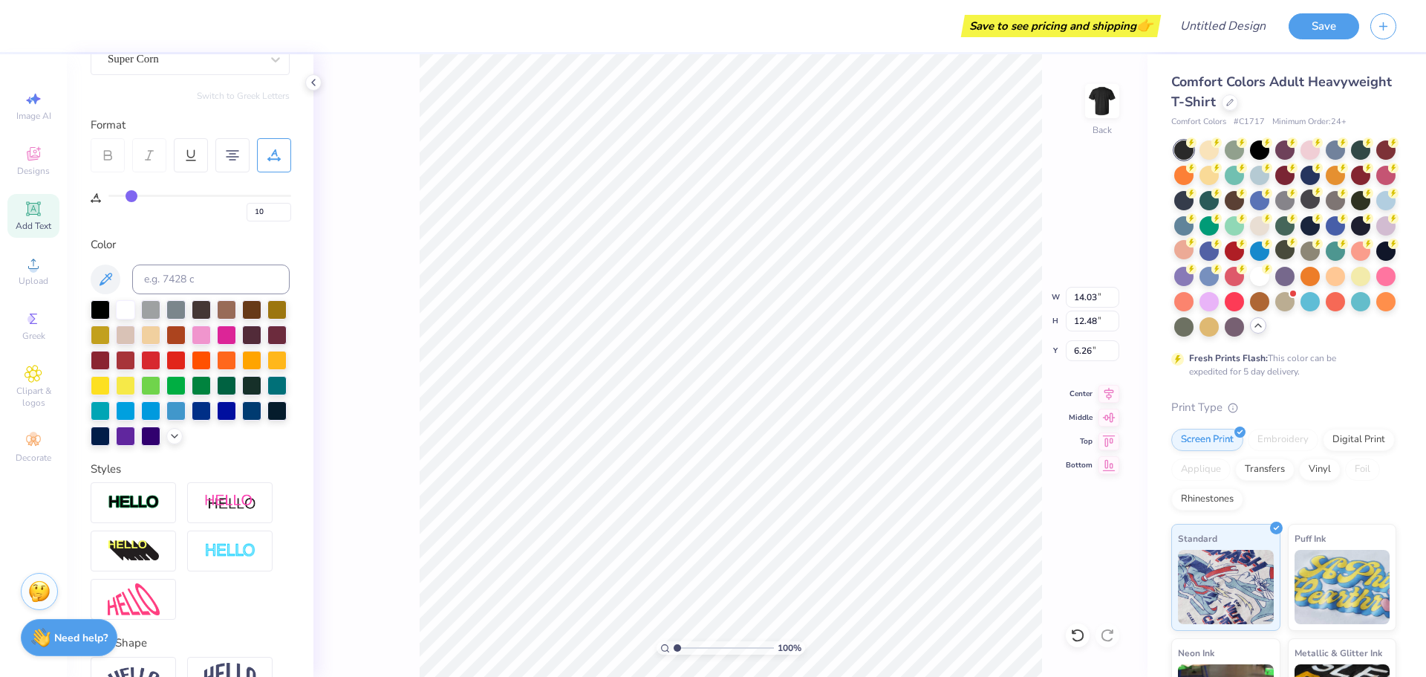
type input "9"
type input "8"
type input "7"
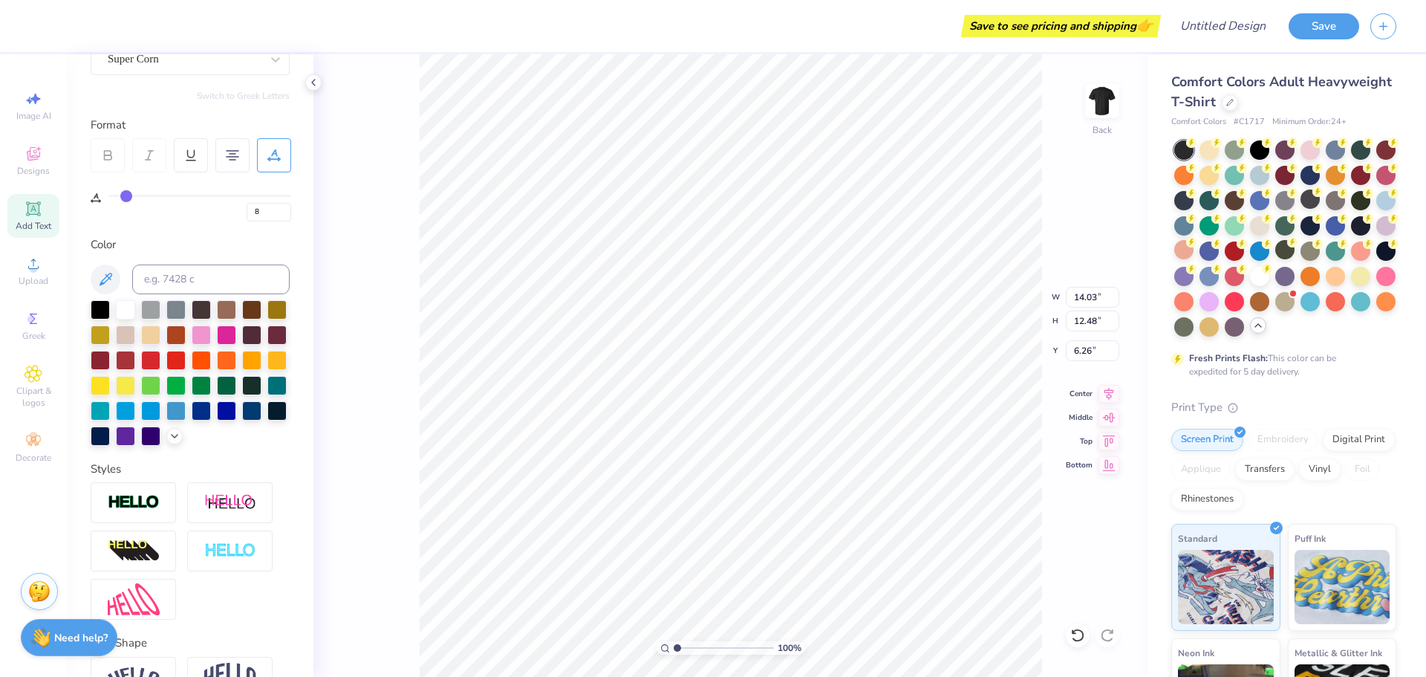
type input "7"
type input "6"
drag, startPoint x: 143, startPoint y: 200, endPoint x: 124, endPoint y: 199, distance: 19.3
type input "6"
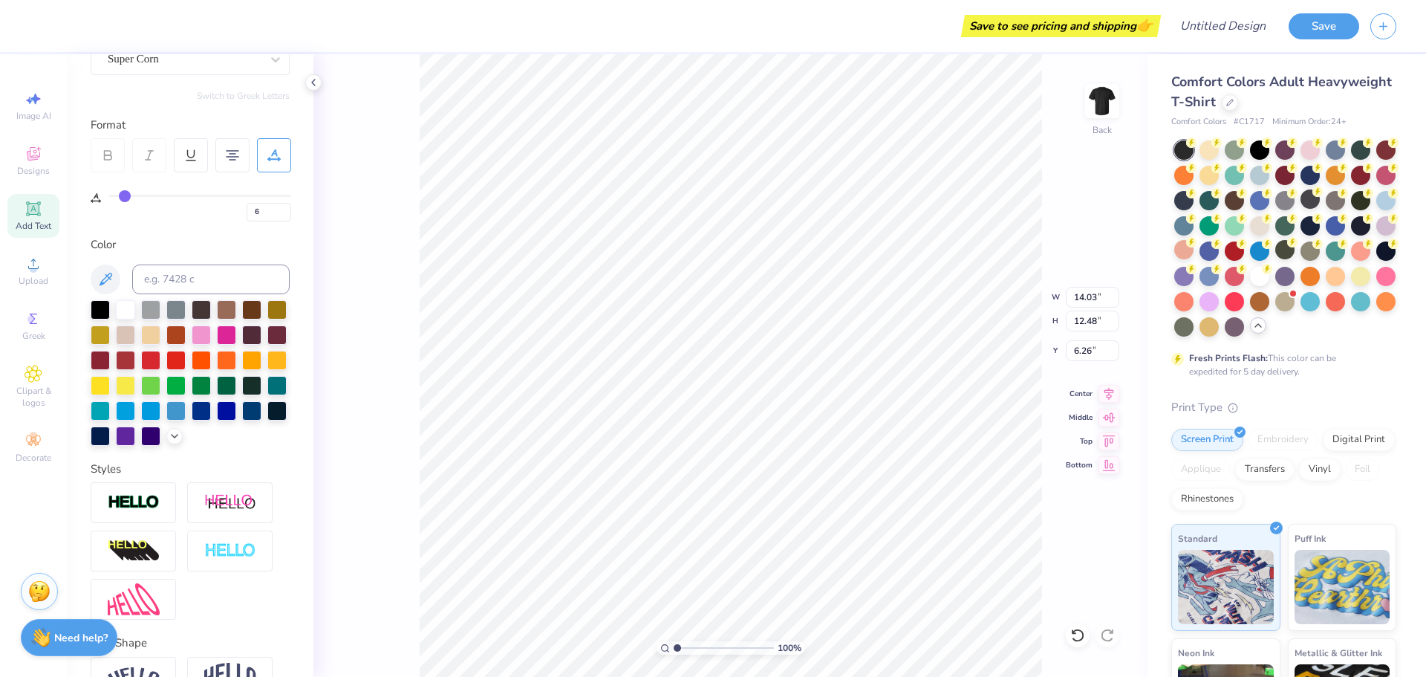
click at [124, 197] on input "range" at bounding box center [199, 196] width 183 height 2
type input "12.22"
type textarea "[PERSON_NAME]"
type input "10.17"
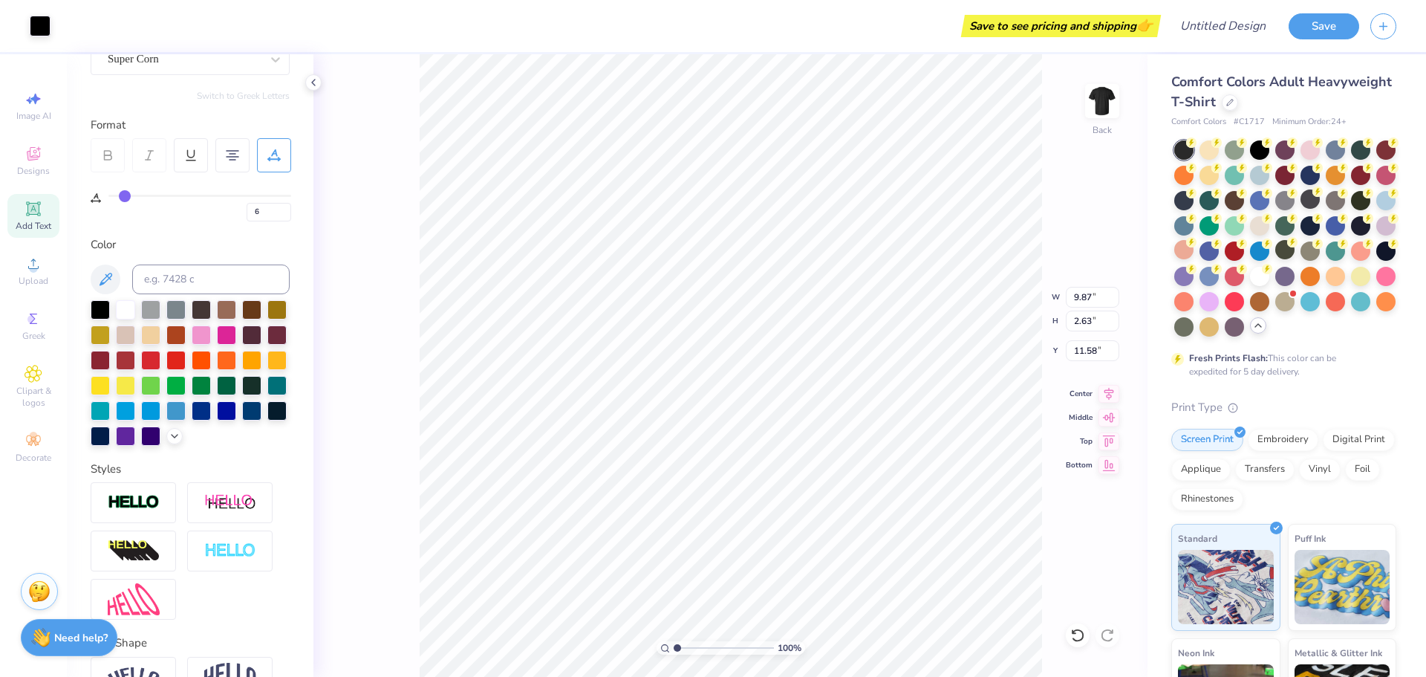
type input "11.62"
type input "10.28"
type textarea "YOUNG"
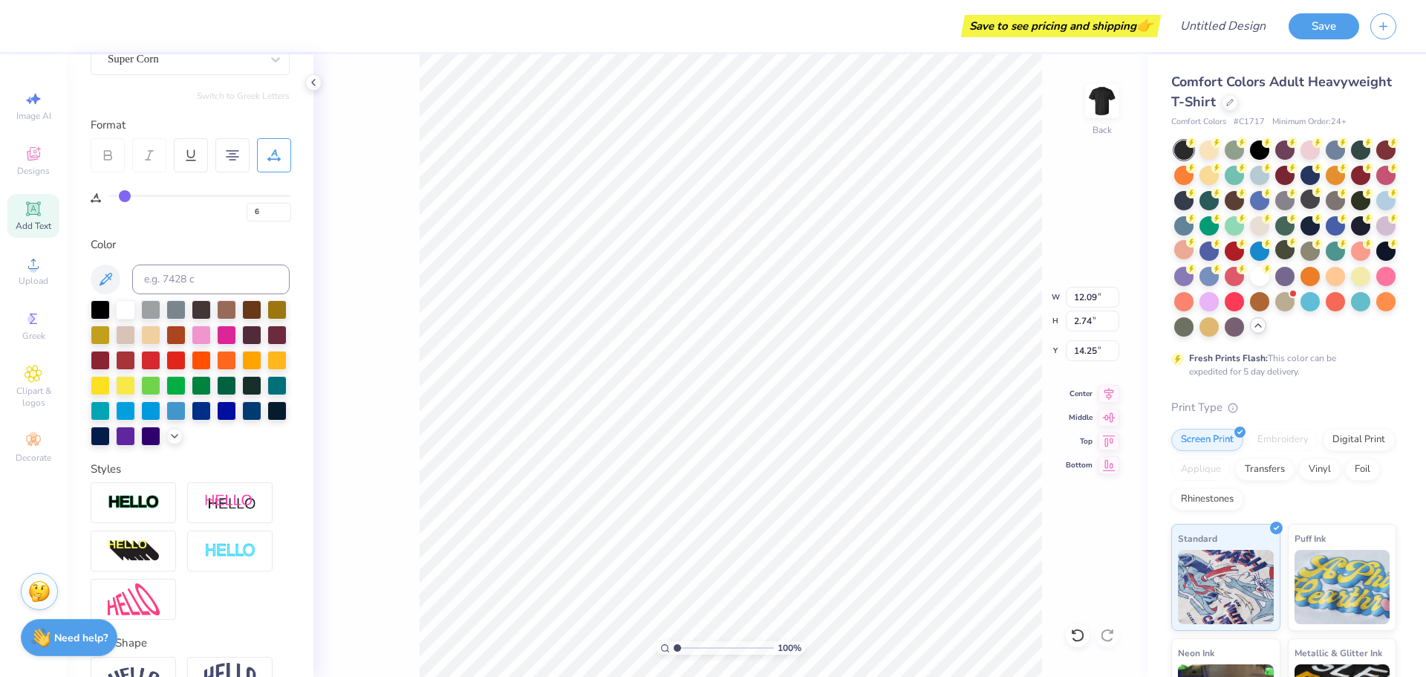
type input "14.25"
type textarea "life"
type input "10.22"
type input "3"
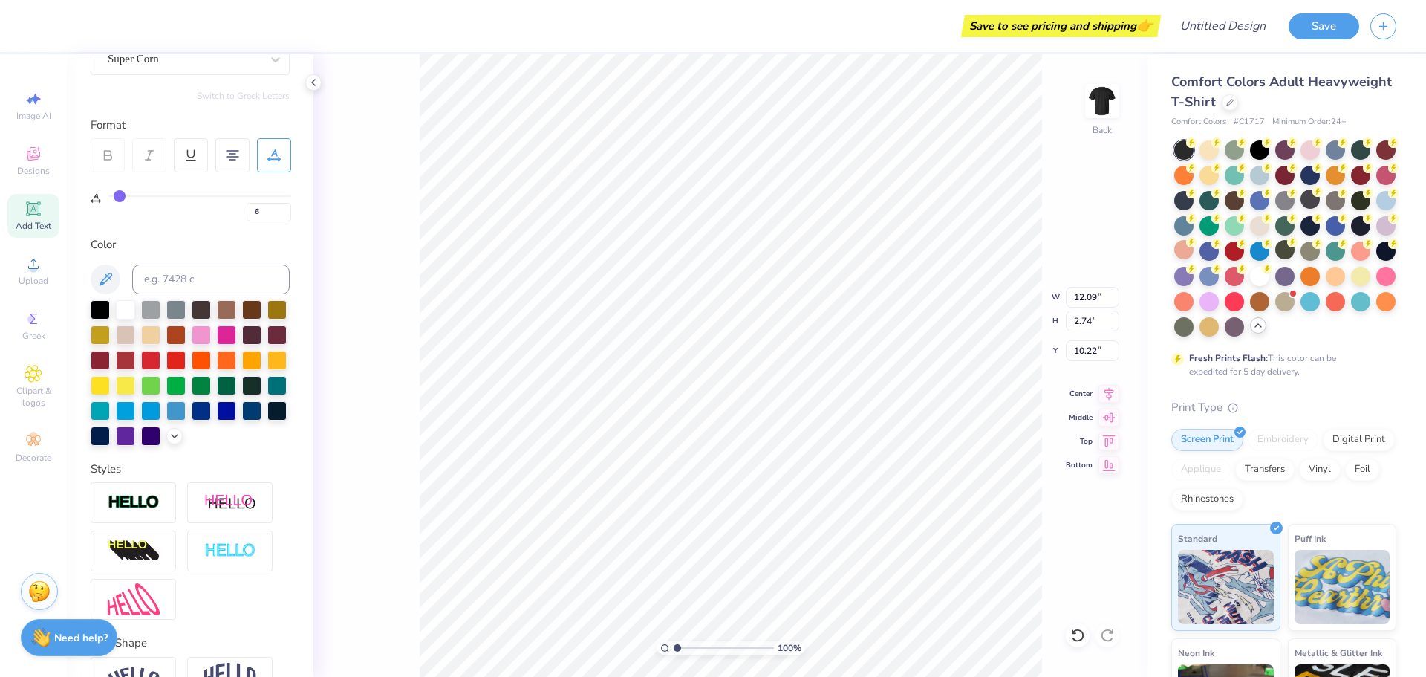
type input "3"
type input "2"
click at [118, 197] on input "range" at bounding box center [199, 196] width 183 height 2
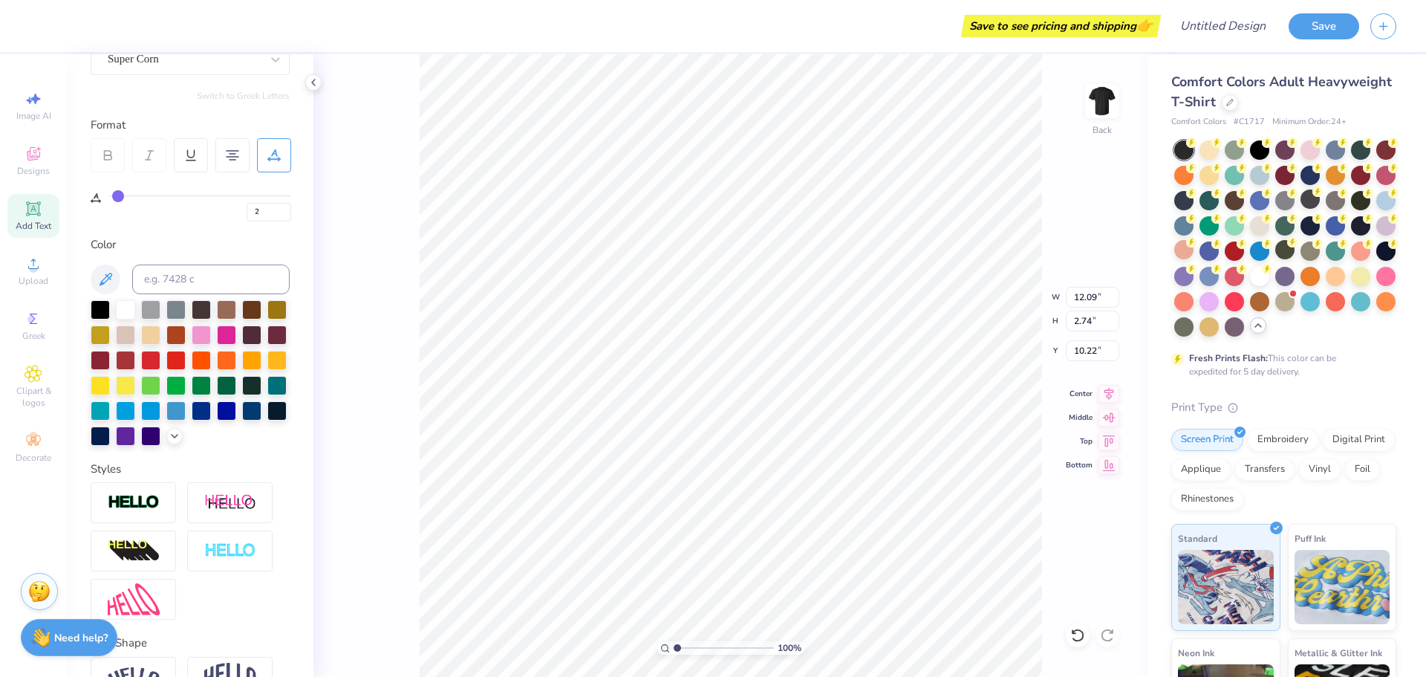
type input "11.44"
type input "6"
type input "7.08"
type input "2.60"
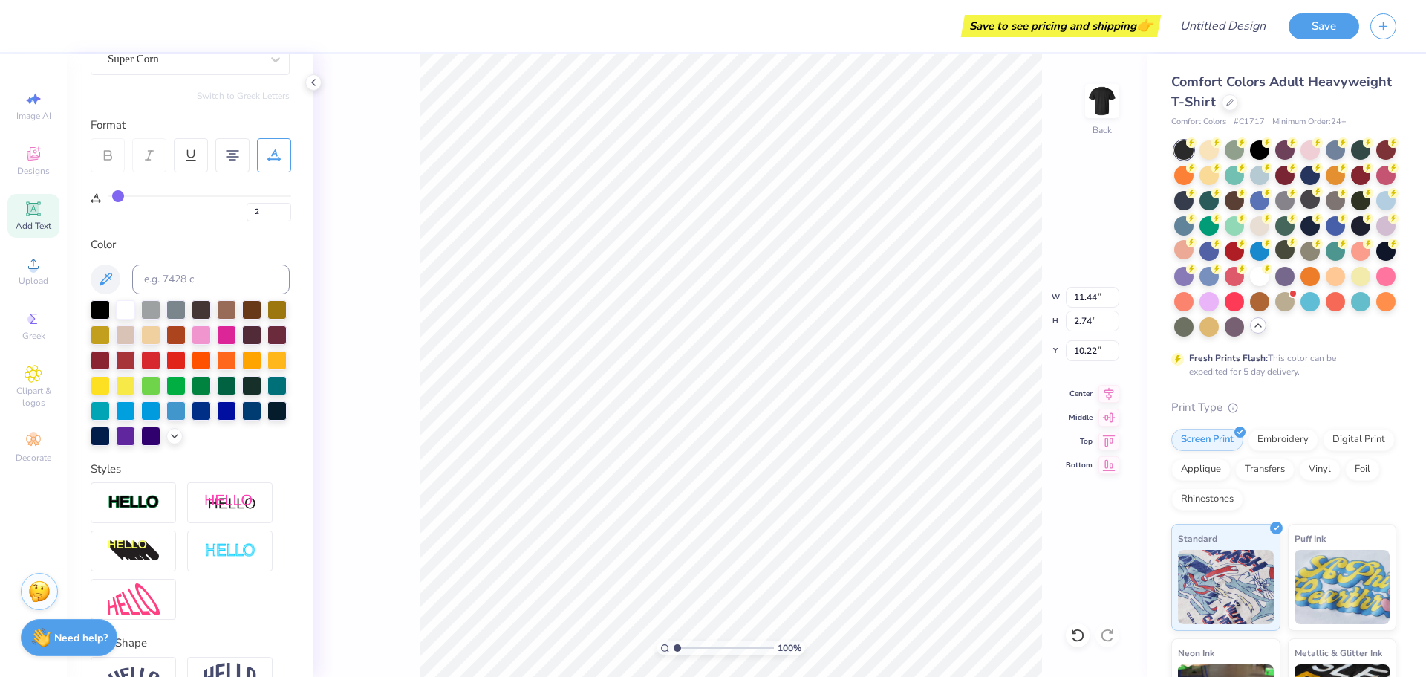
type input "14.32"
type input "8"
type input "9"
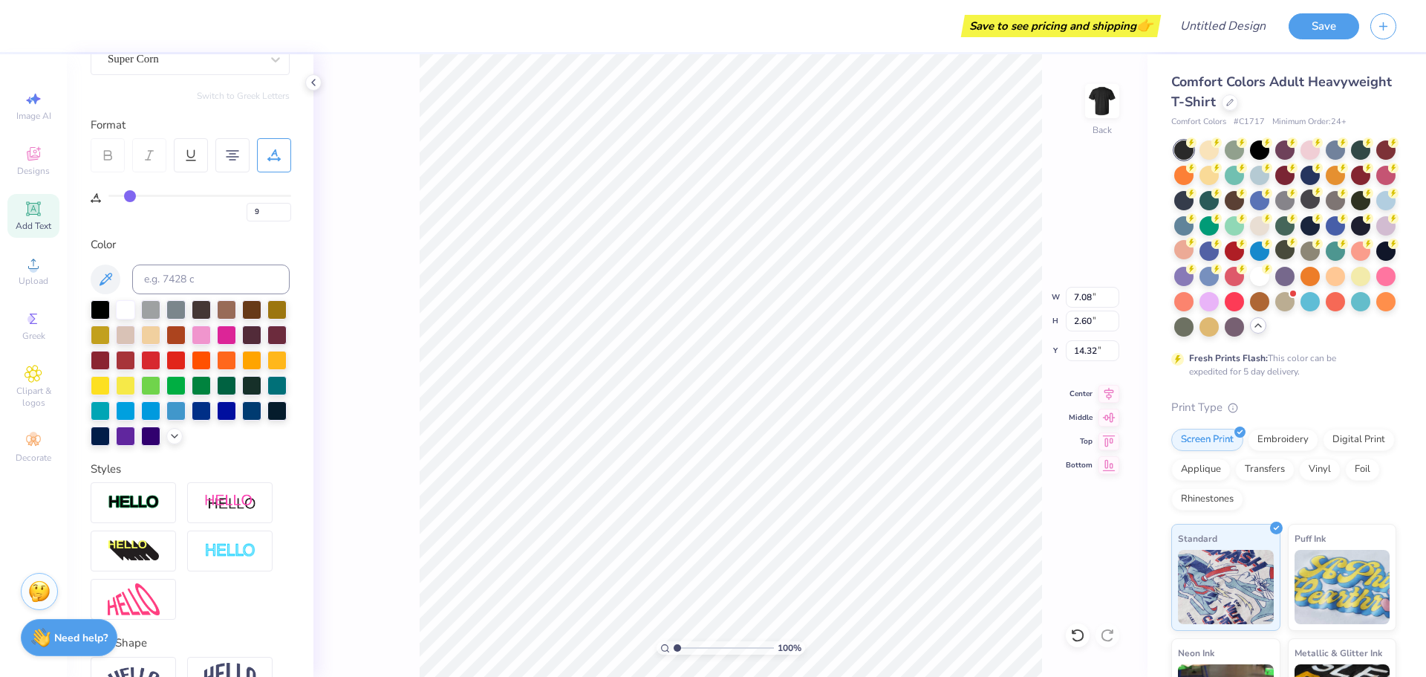
type input "10"
type input "7.57"
click at [131, 197] on input "range" at bounding box center [199, 196] width 183 height 2
type input "2"
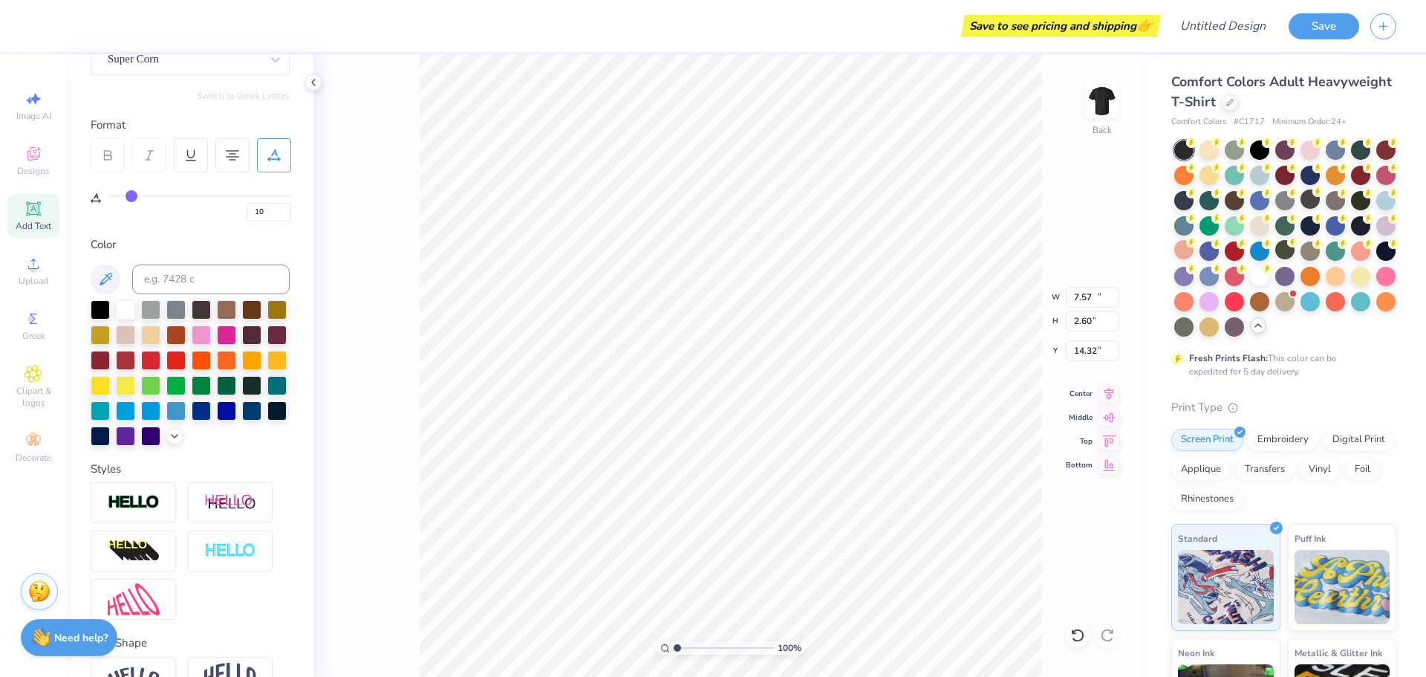
type input "2"
type input "11.44"
type input "2.74"
type input "10.22"
type input "6"
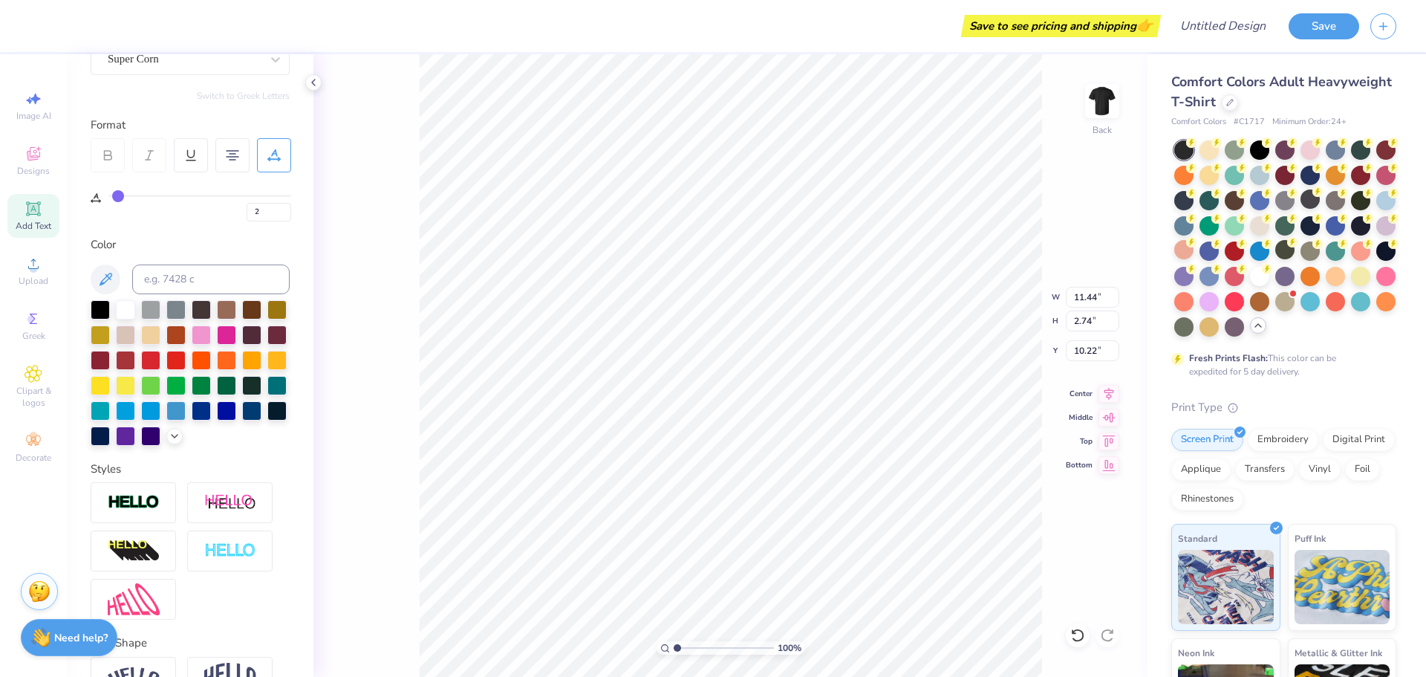
type input "6"
type input "9.87"
type input "2.63"
type input "6.50"
click at [132, 200] on div "6" at bounding box center [199, 208] width 183 height 27
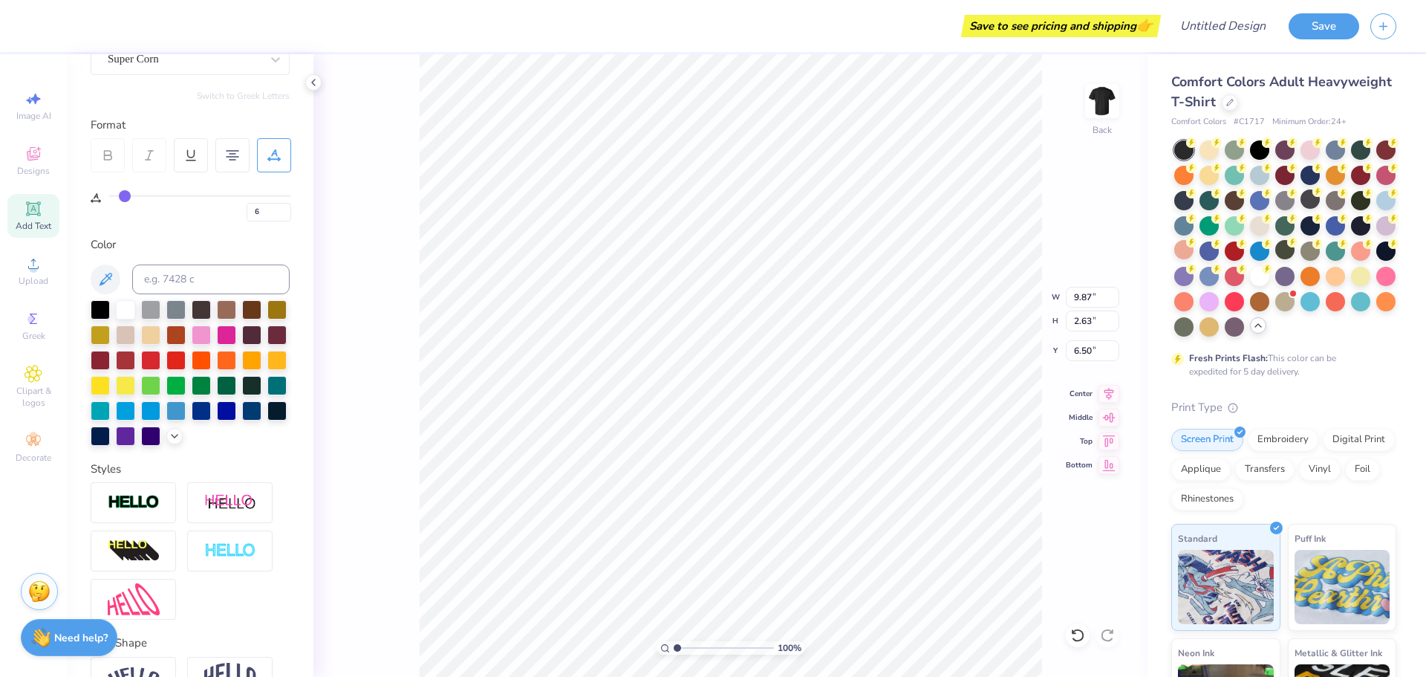
type input "8"
type input "9"
type input "10"
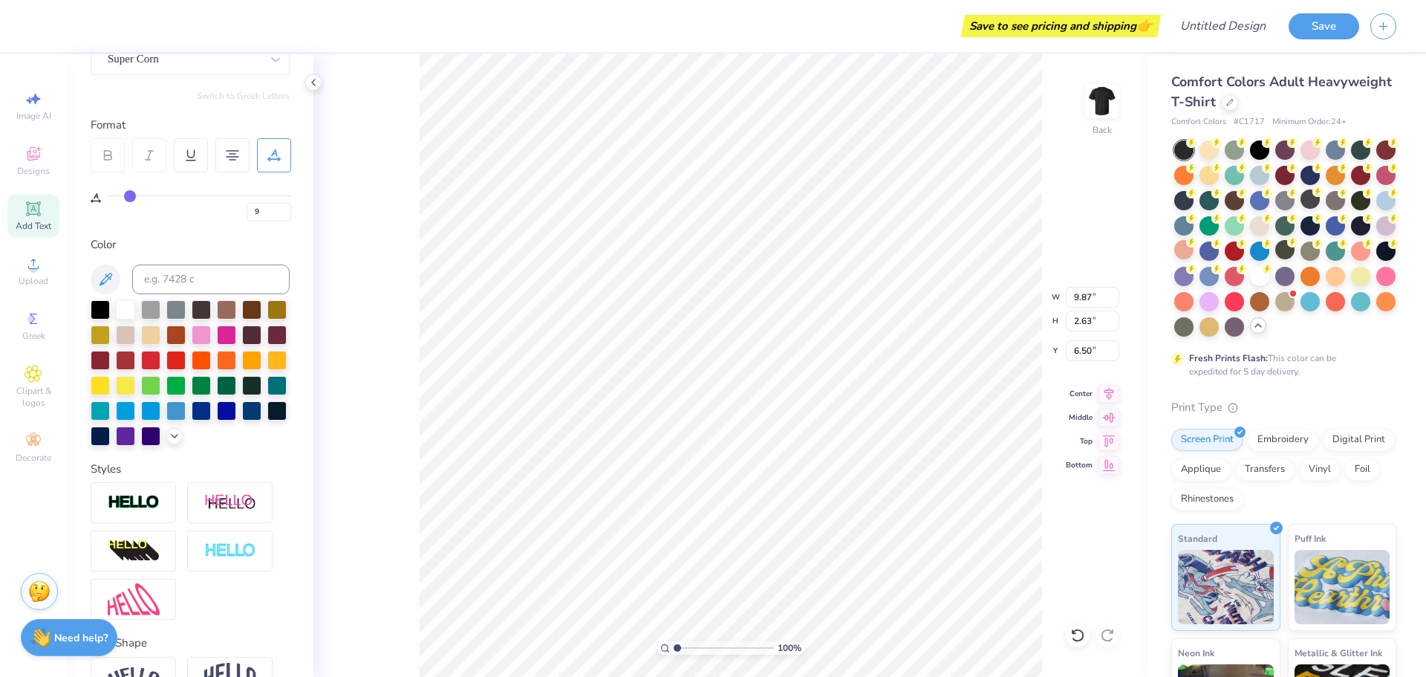
type input "10"
type input "11"
click at [134, 197] on input "range" at bounding box center [199, 196] width 183 height 2
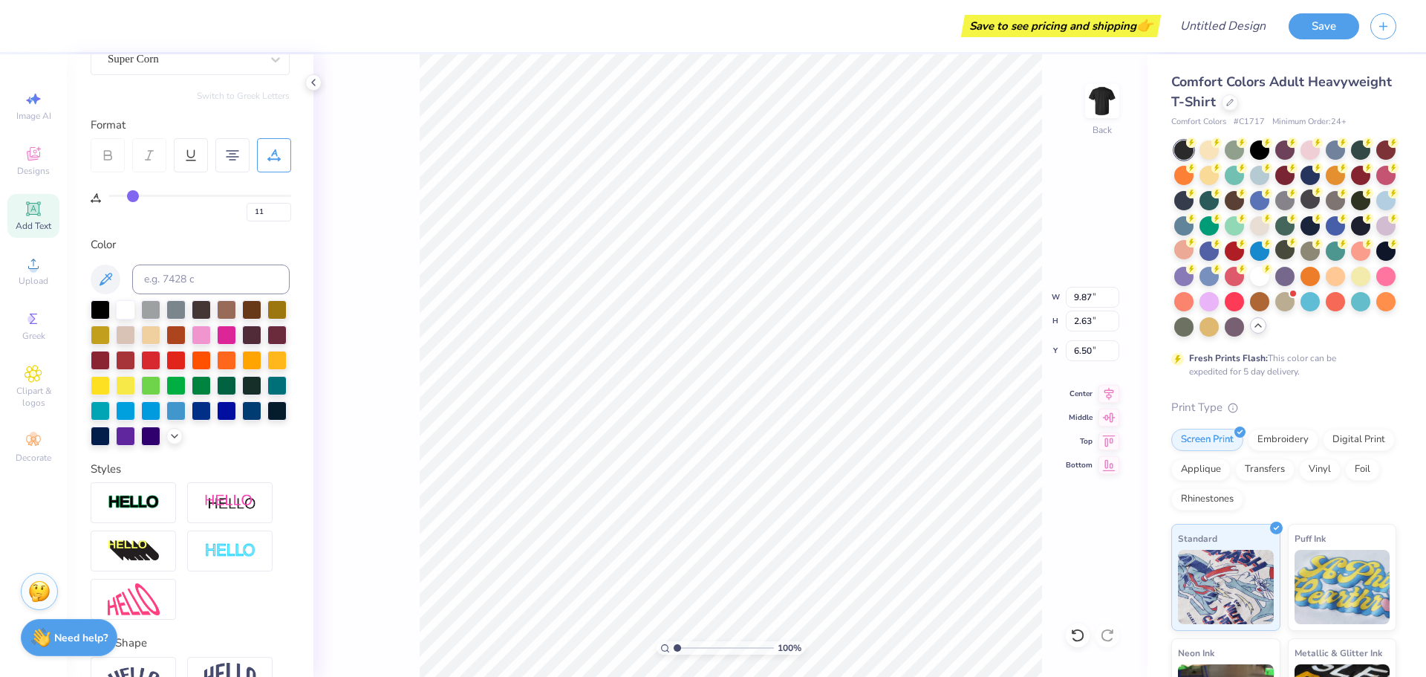
type input "10.49"
type input "3.20"
type input "6"
type input "9.87"
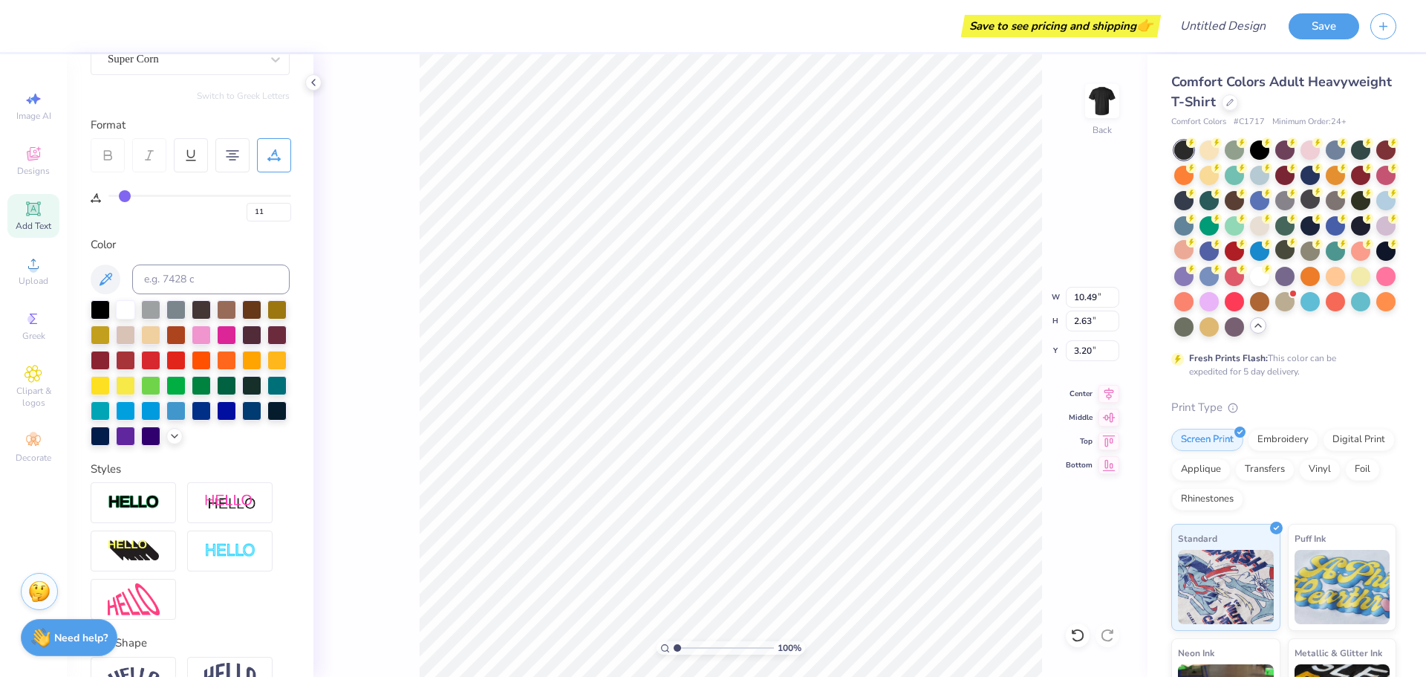
type input "6.50"
type input "11"
type input "6.72"
click at [1103, 396] on icon at bounding box center [1109, 392] width 21 height 18
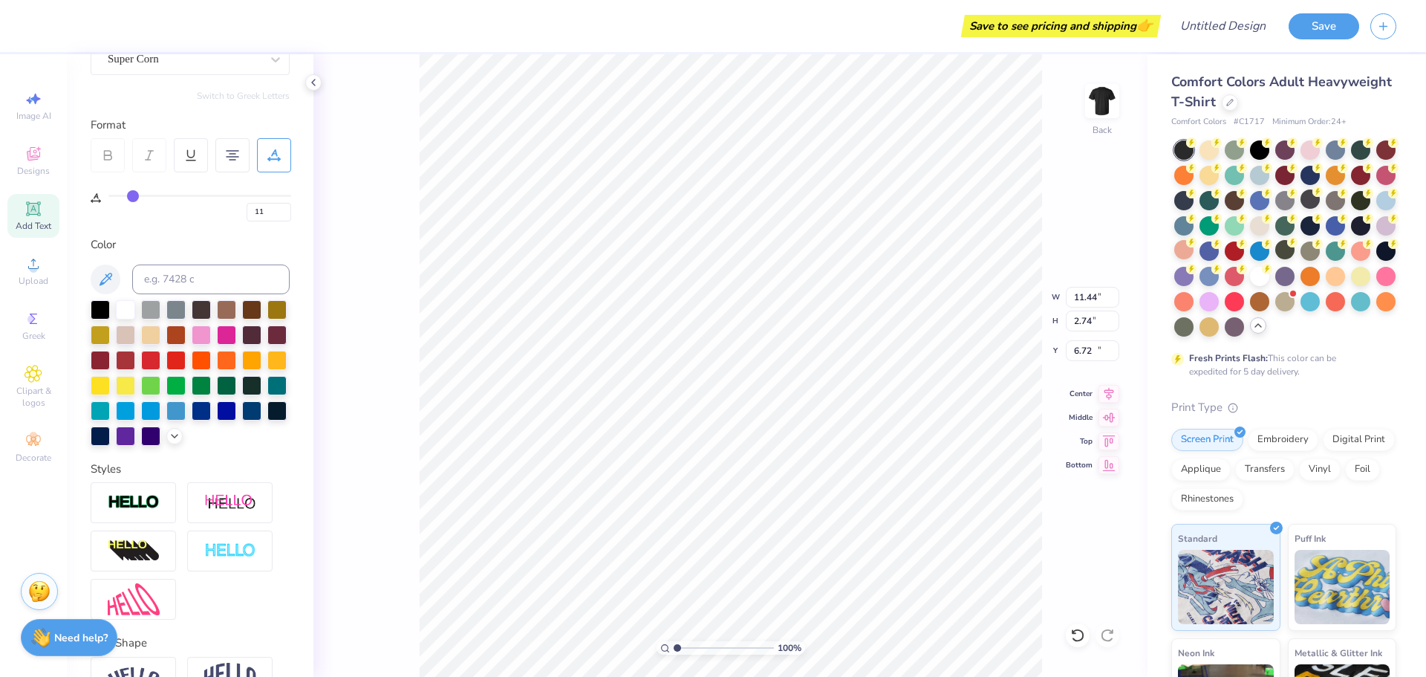
type input "2"
type input "11.44"
type input "2.74"
type input "9.76"
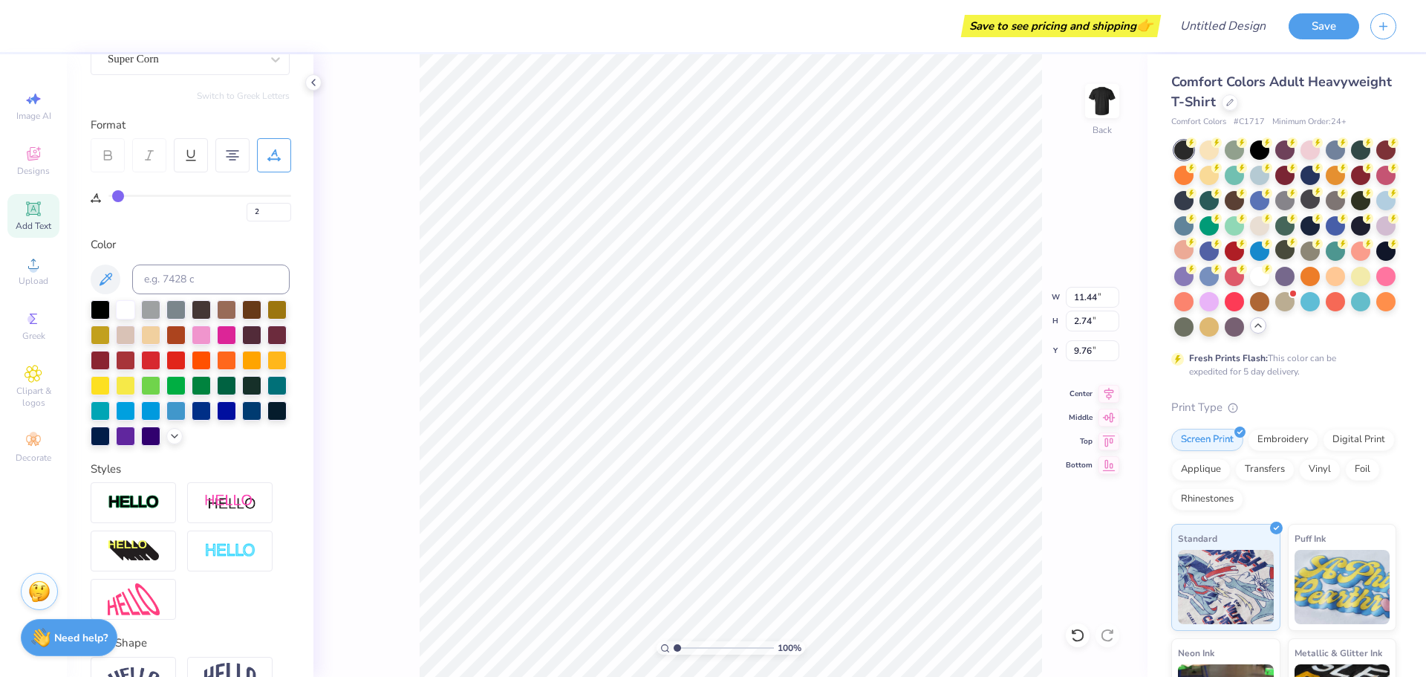
type input "10"
type input "7.57"
type input "2.60"
type input "14.32"
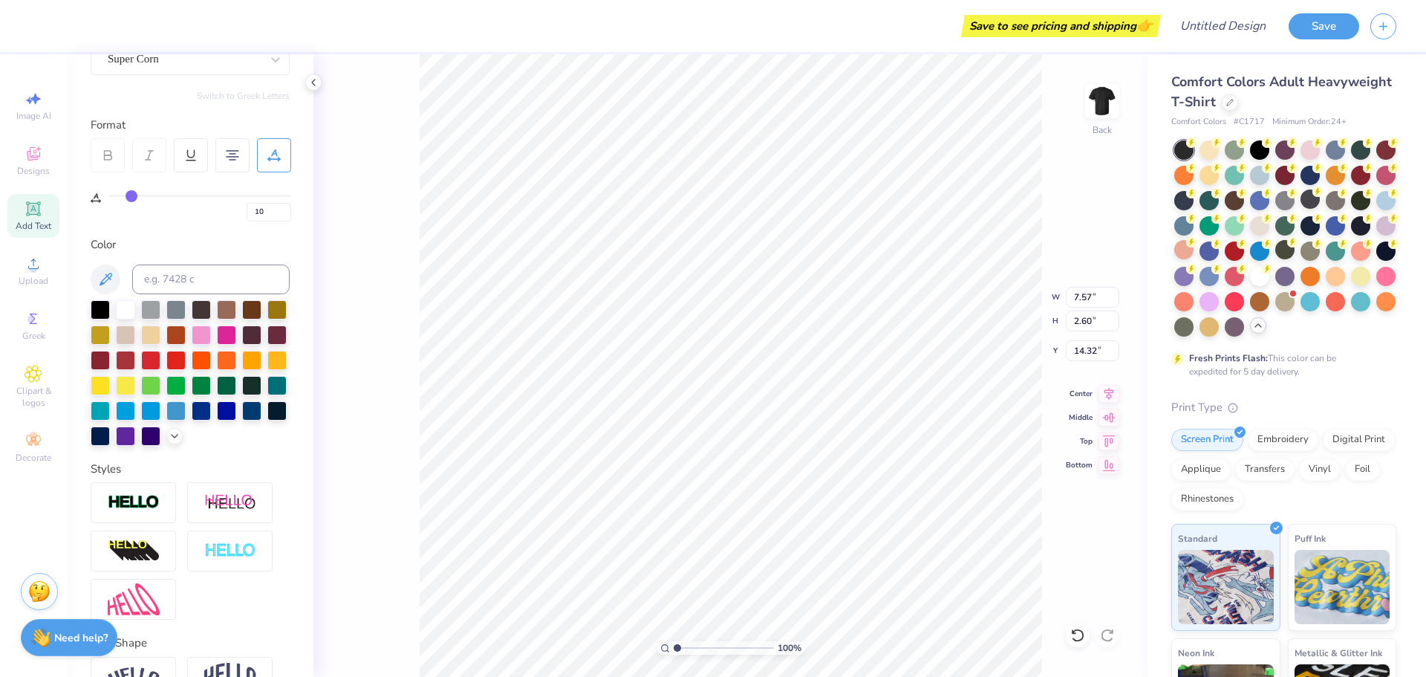
click at [131, 202] on div "10" at bounding box center [199, 208] width 183 height 27
type input "11"
type input "12"
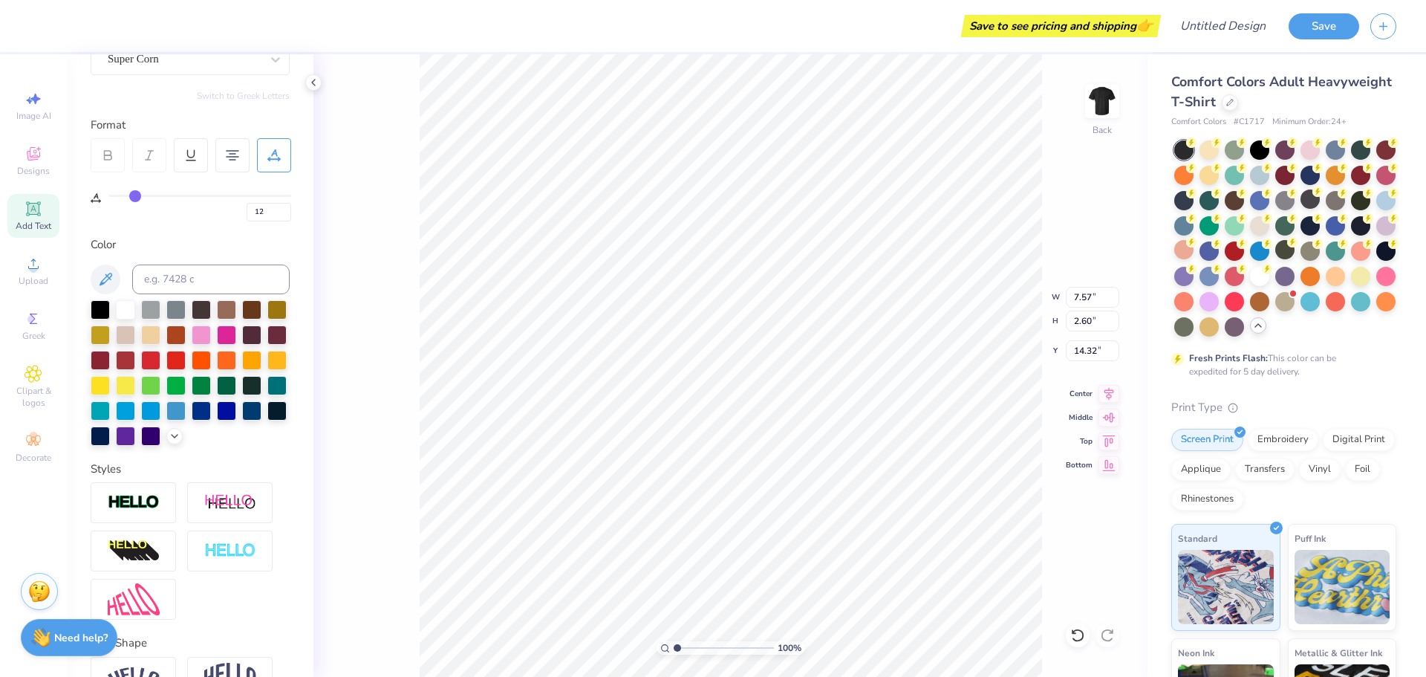
type input "13"
type input "14"
type input "15"
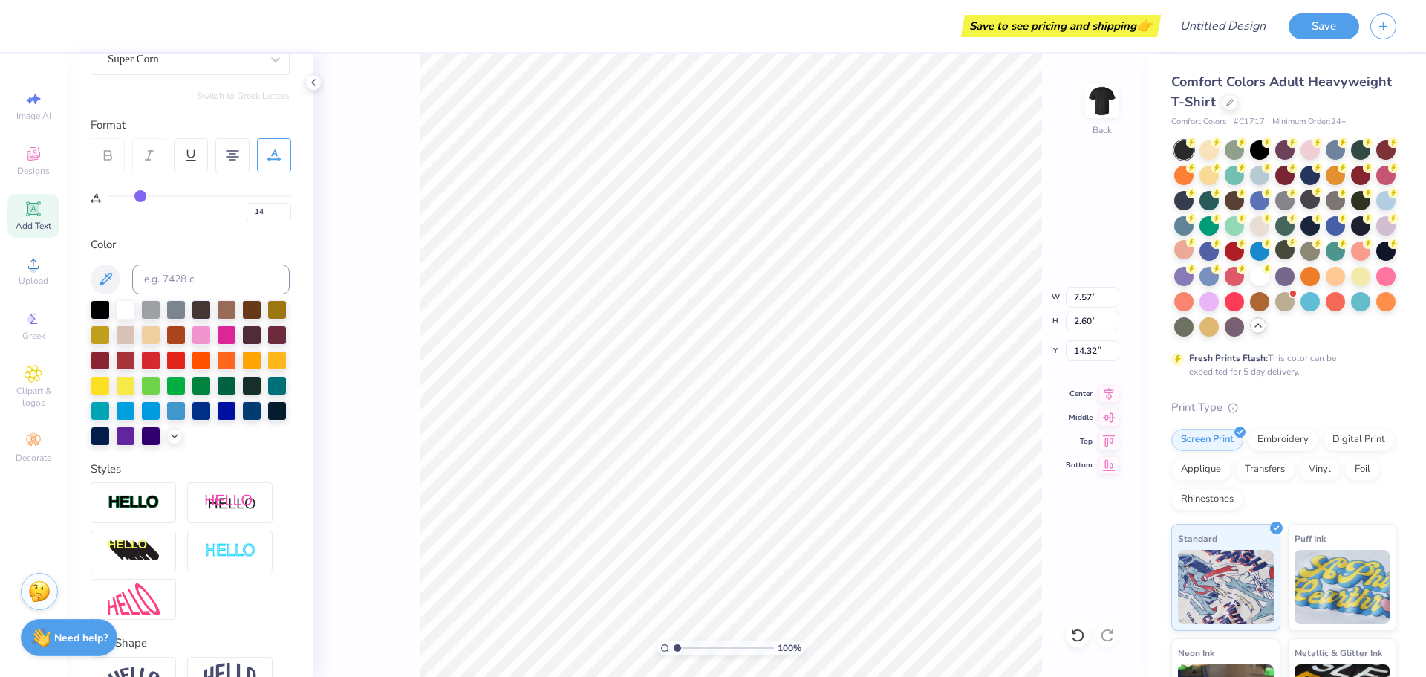
type input "15"
drag, startPoint x: 131, startPoint y: 199, endPoint x: 140, endPoint y: 200, distance: 8.2
type input "15"
click at [140, 197] on input "range" at bounding box center [199, 196] width 183 height 2
type input "8.19"
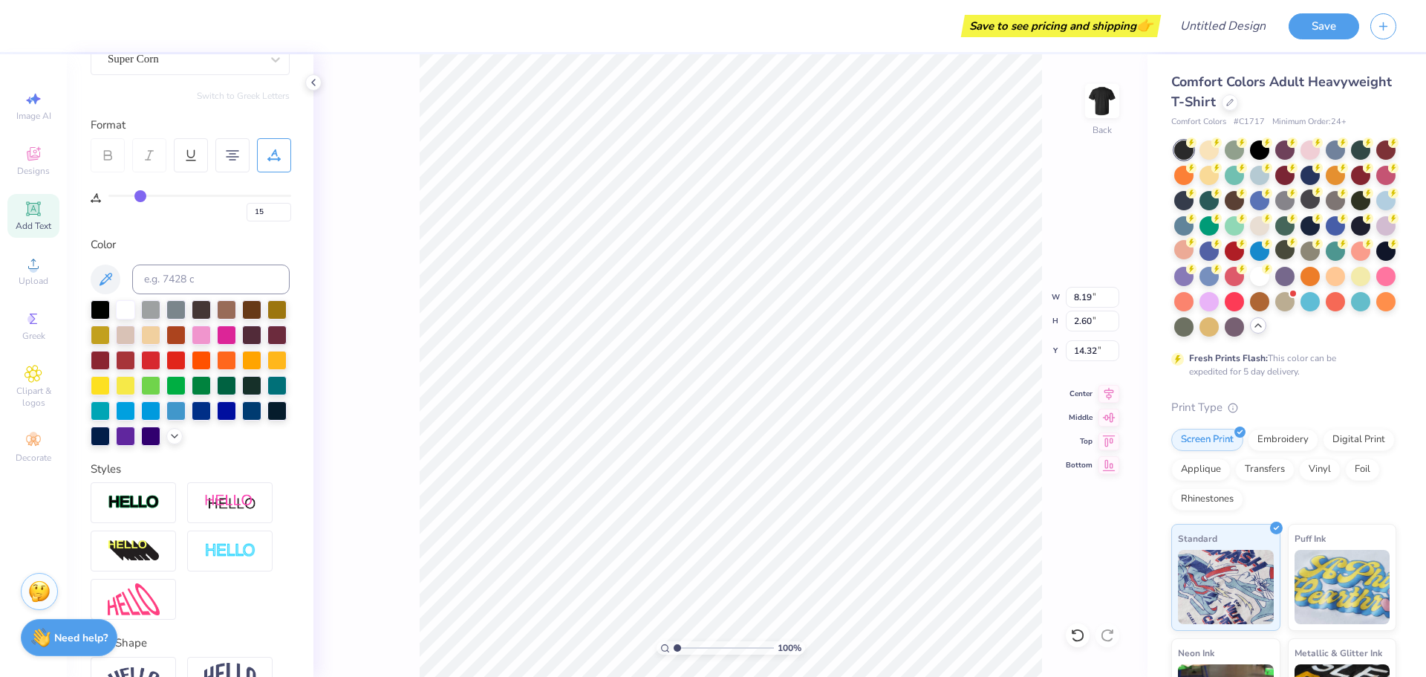
type input "16"
type input "17"
type input "18"
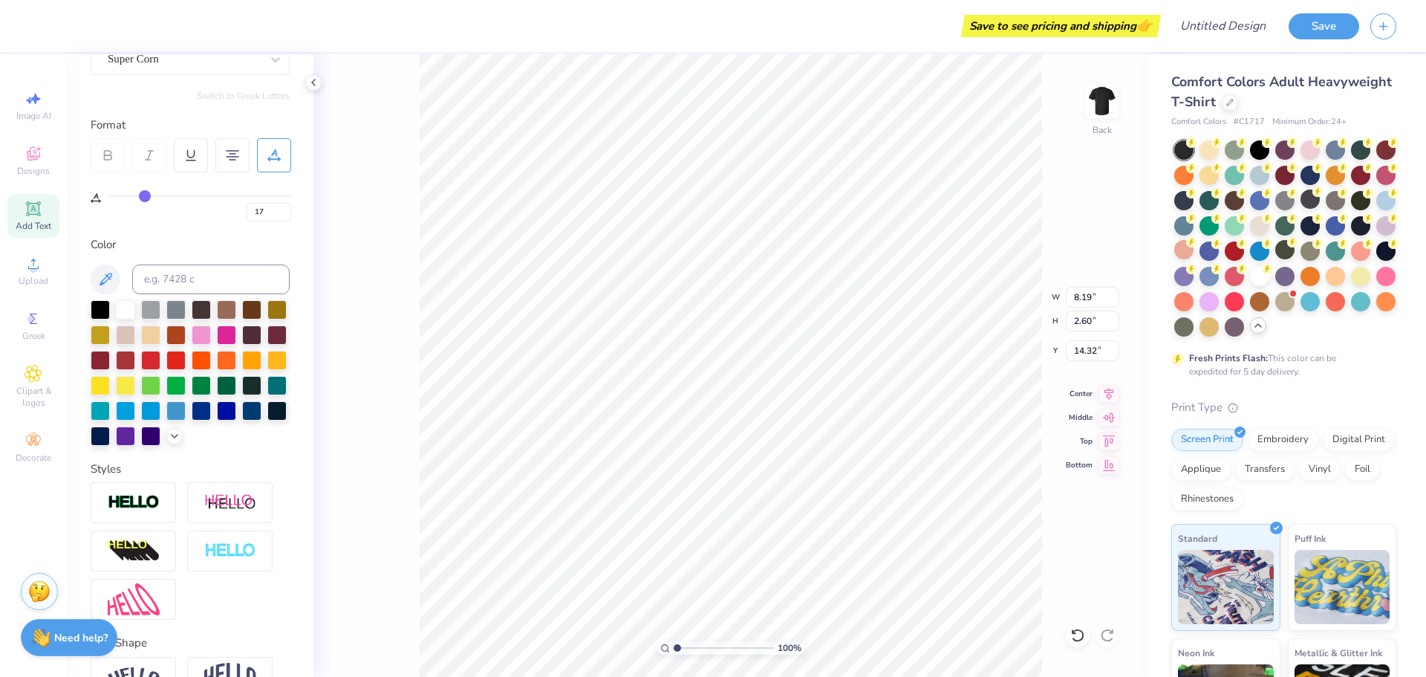
type input "18"
type input "19"
click at [146, 197] on input "range" at bounding box center [199, 196] width 183 height 2
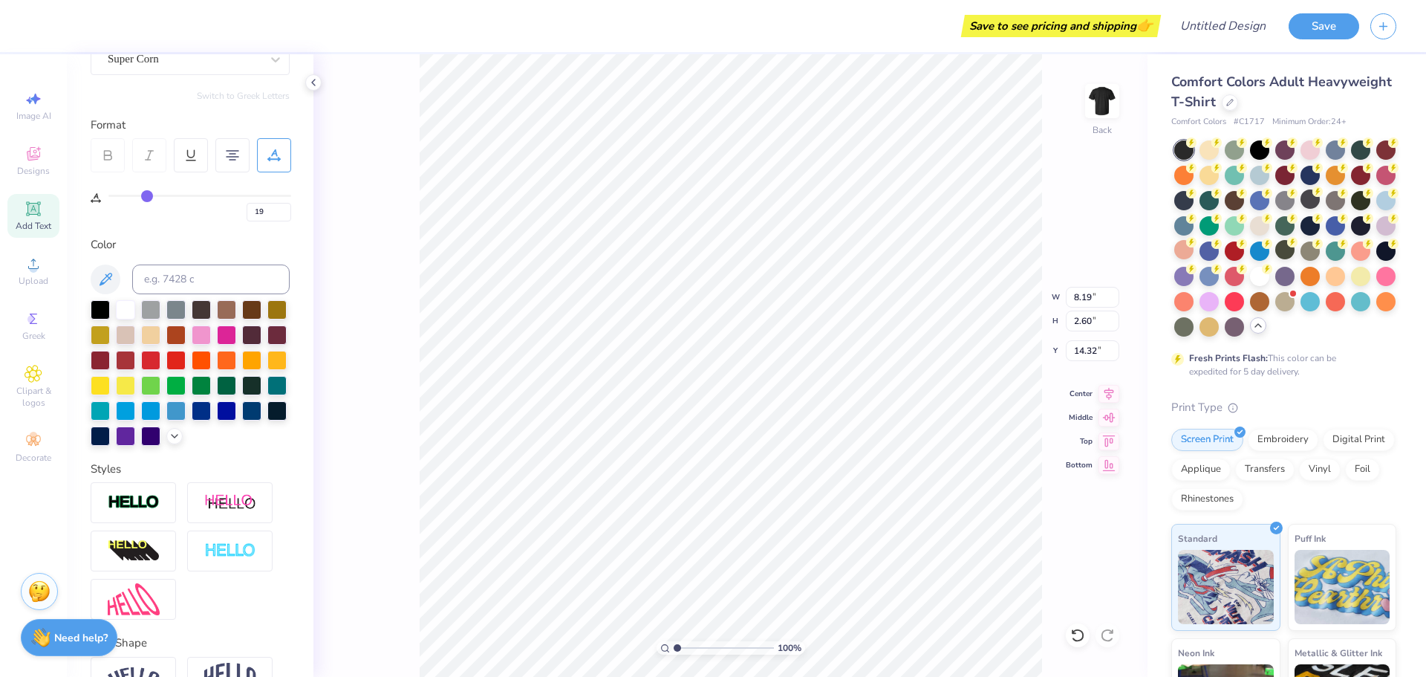
type input "8.68"
type input "9.94"
type input "2.97"
type input "14.78"
type input "2"
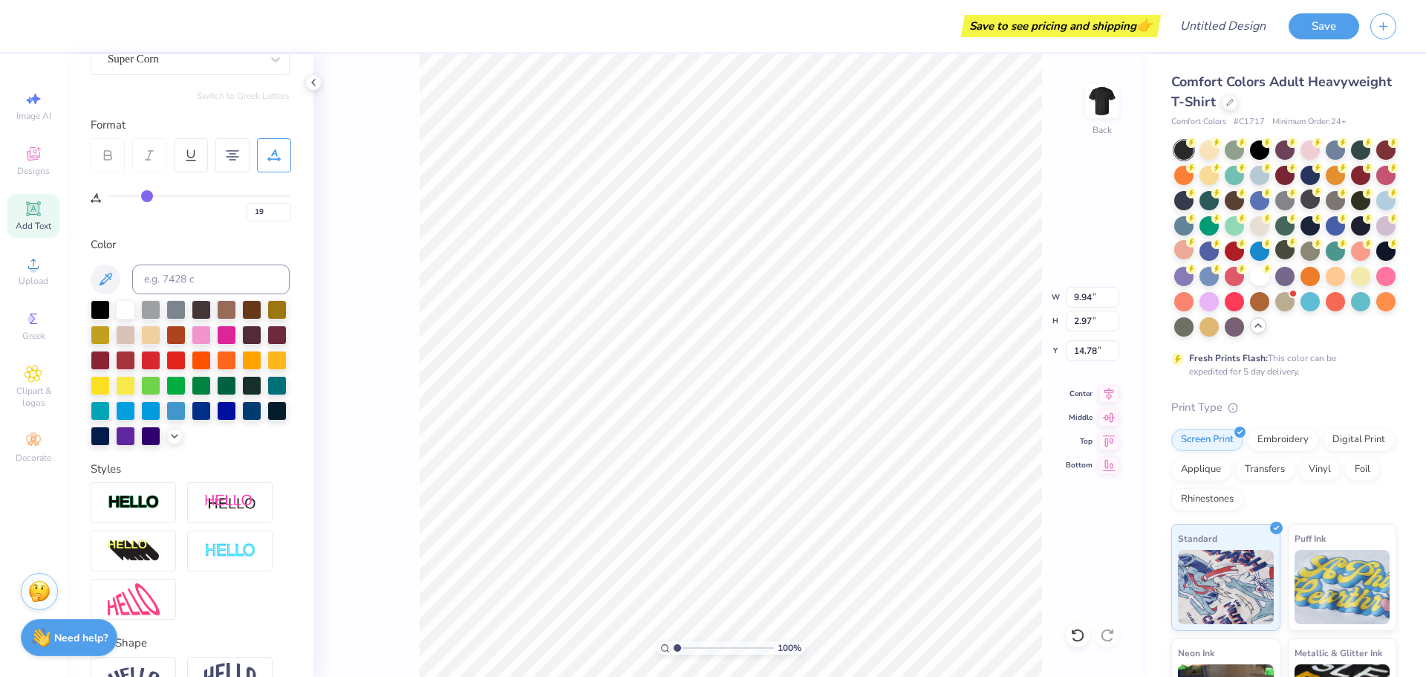
type input "2"
type input "11.44"
type input "2.74"
type input "11.76"
type input "11"
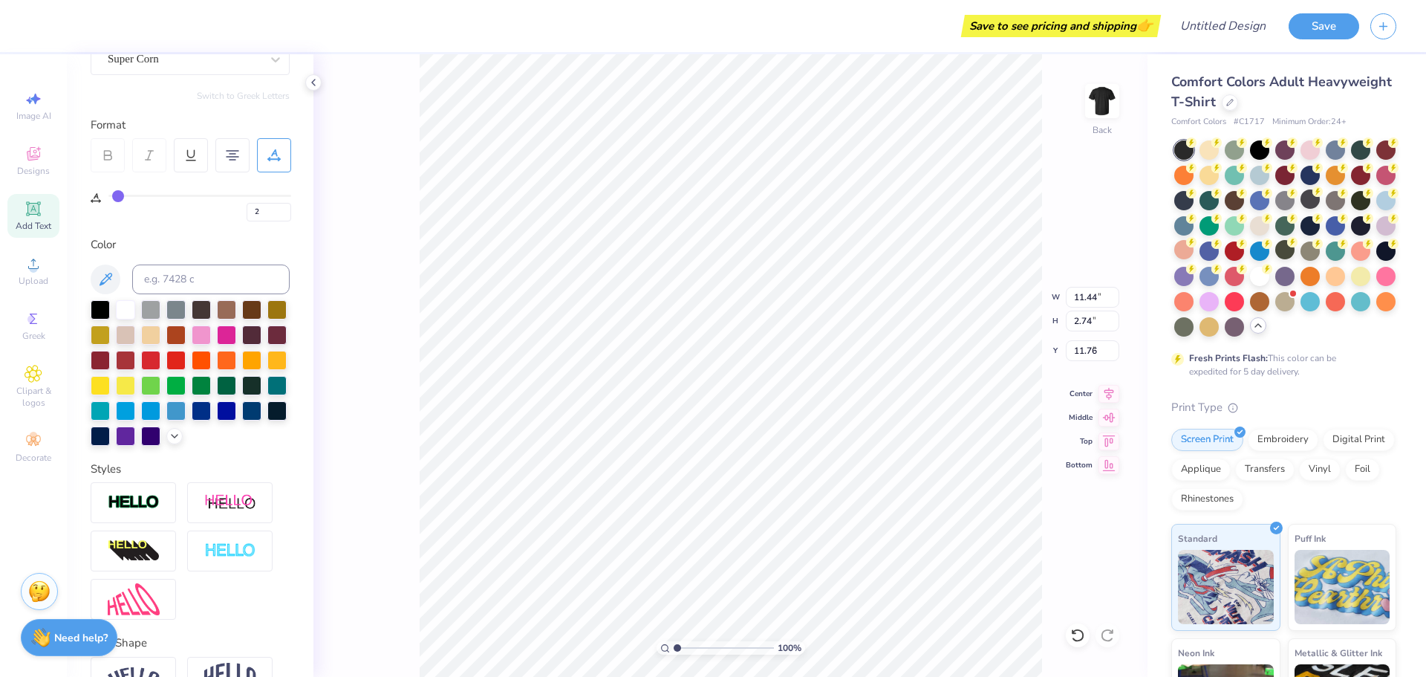
type input "11"
type input "10.49"
type input "2.63"
type input "6.75"
type input "11.73"
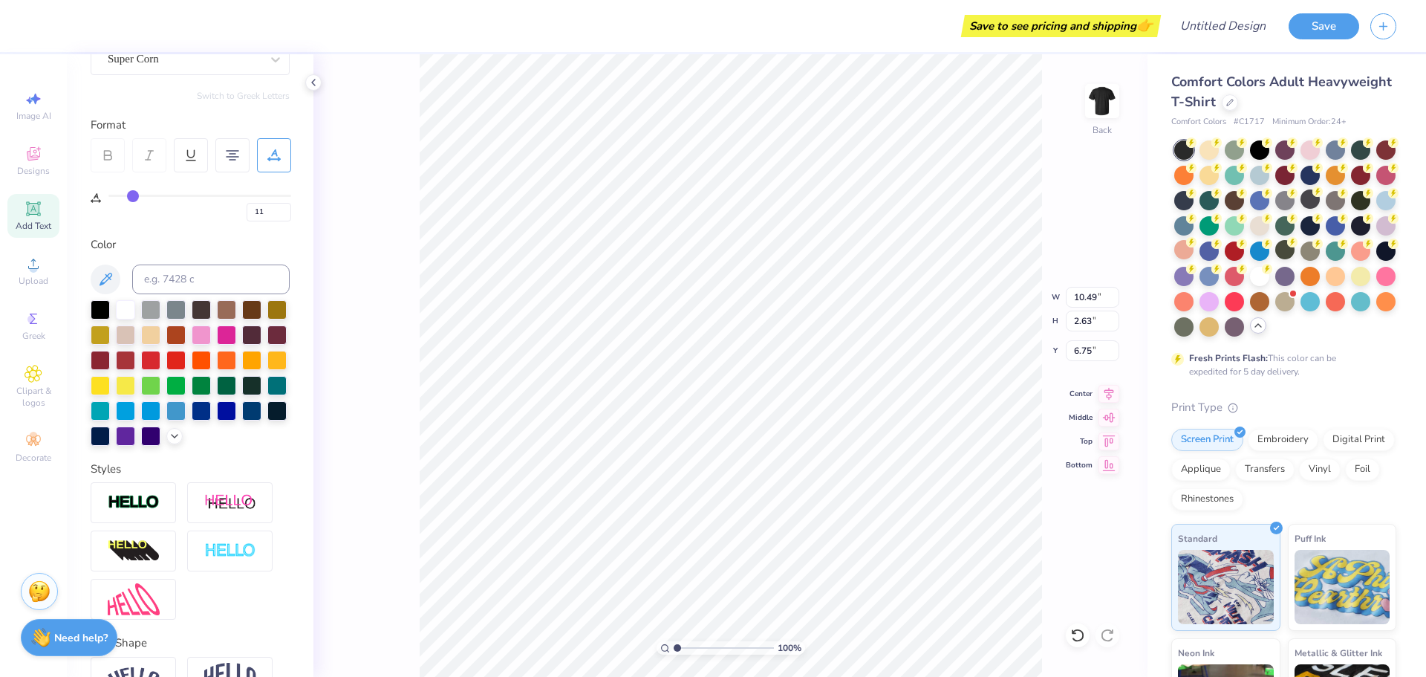
type input "2.95"
type input "7.86"
type input "11.44"
type input "2.74"
type input "11.76"
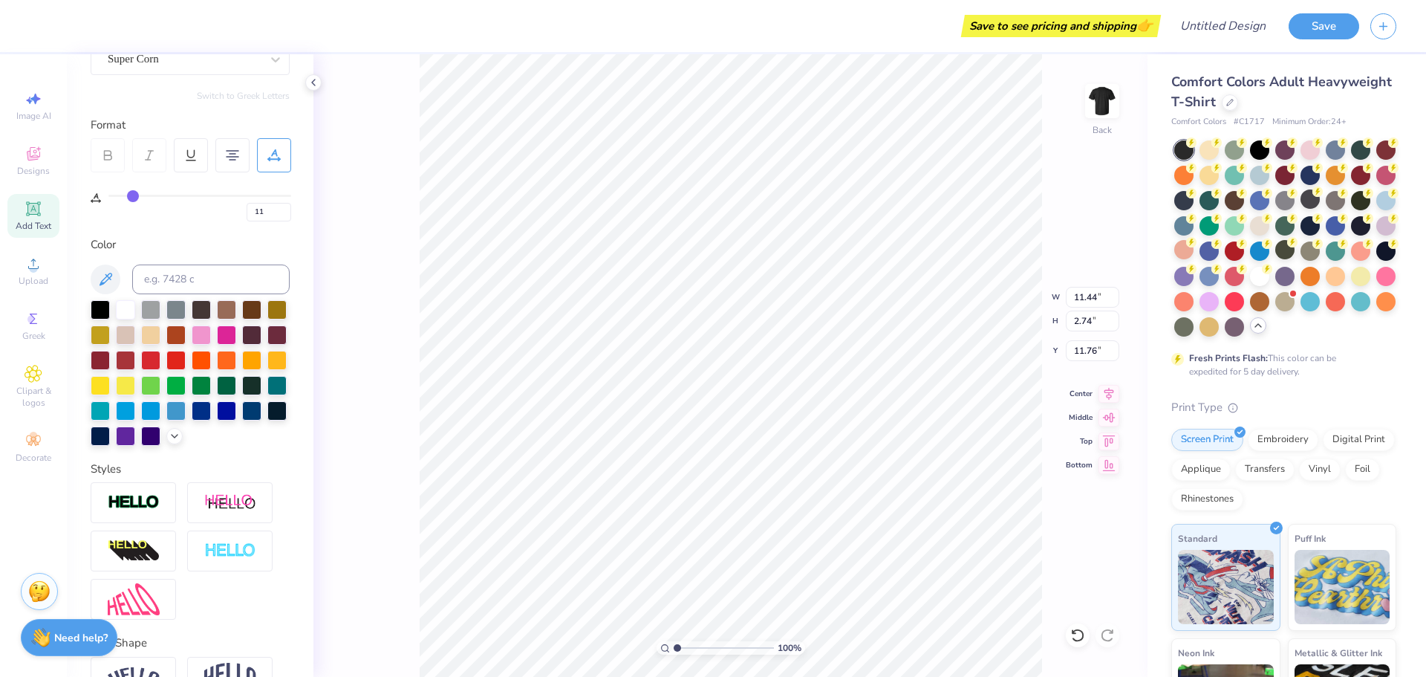
type input "2"
type input "19"
type input "9.94"
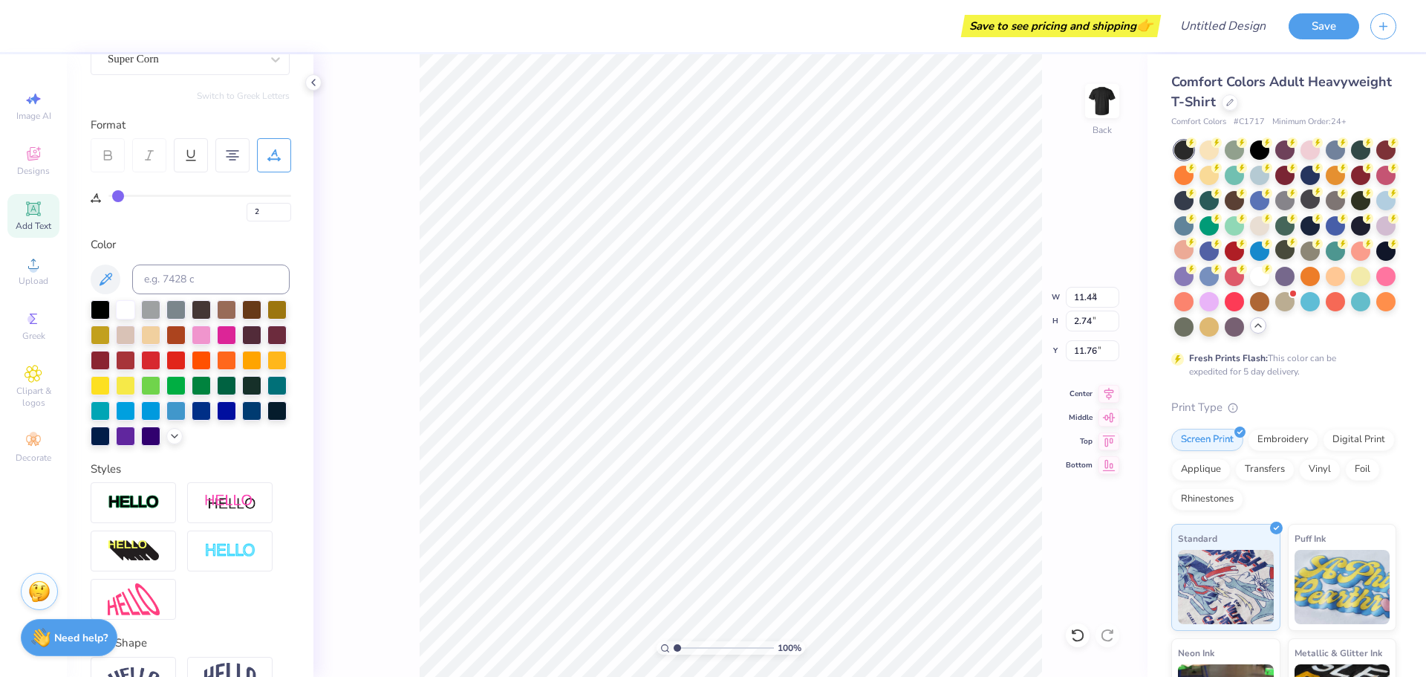
type input "2.97"
type input "14.78"
type input "10.57"
type input "3.16"
type input "9.92"
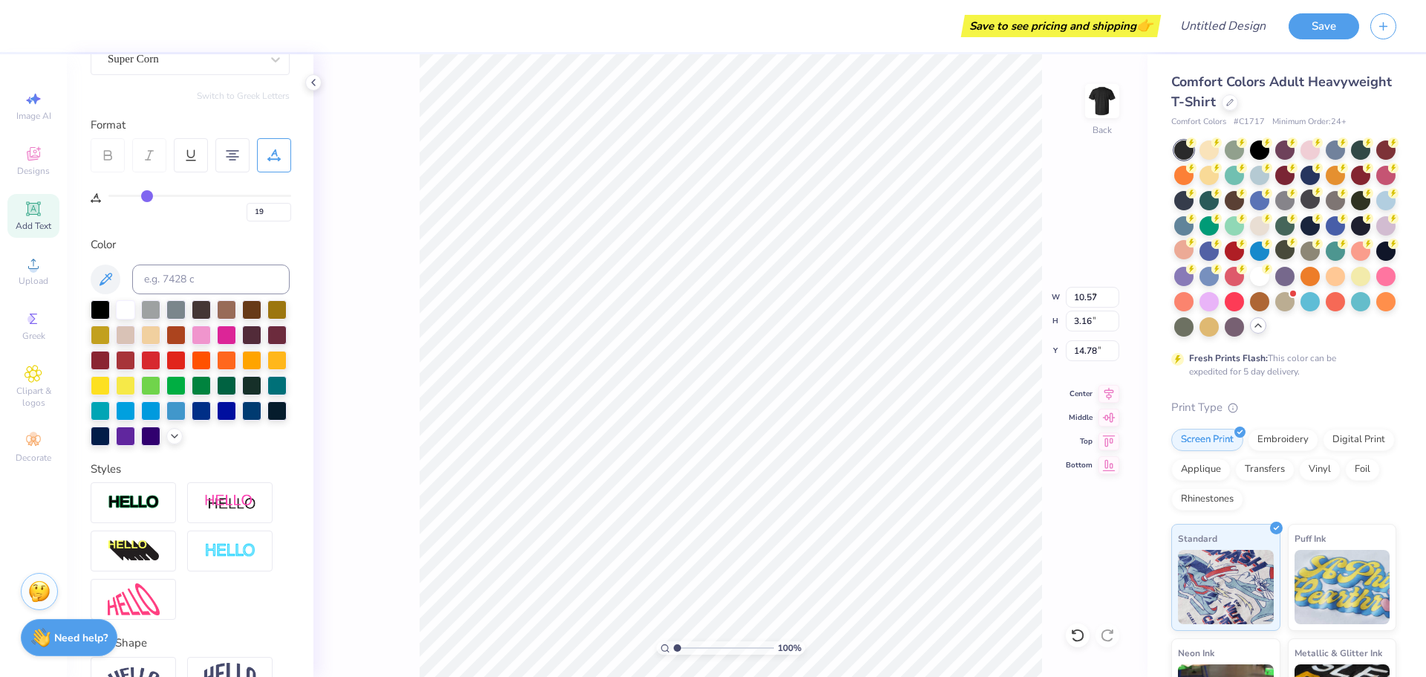
type input "2.97"
type input "14.85"
type input "11"
type input "11.73"
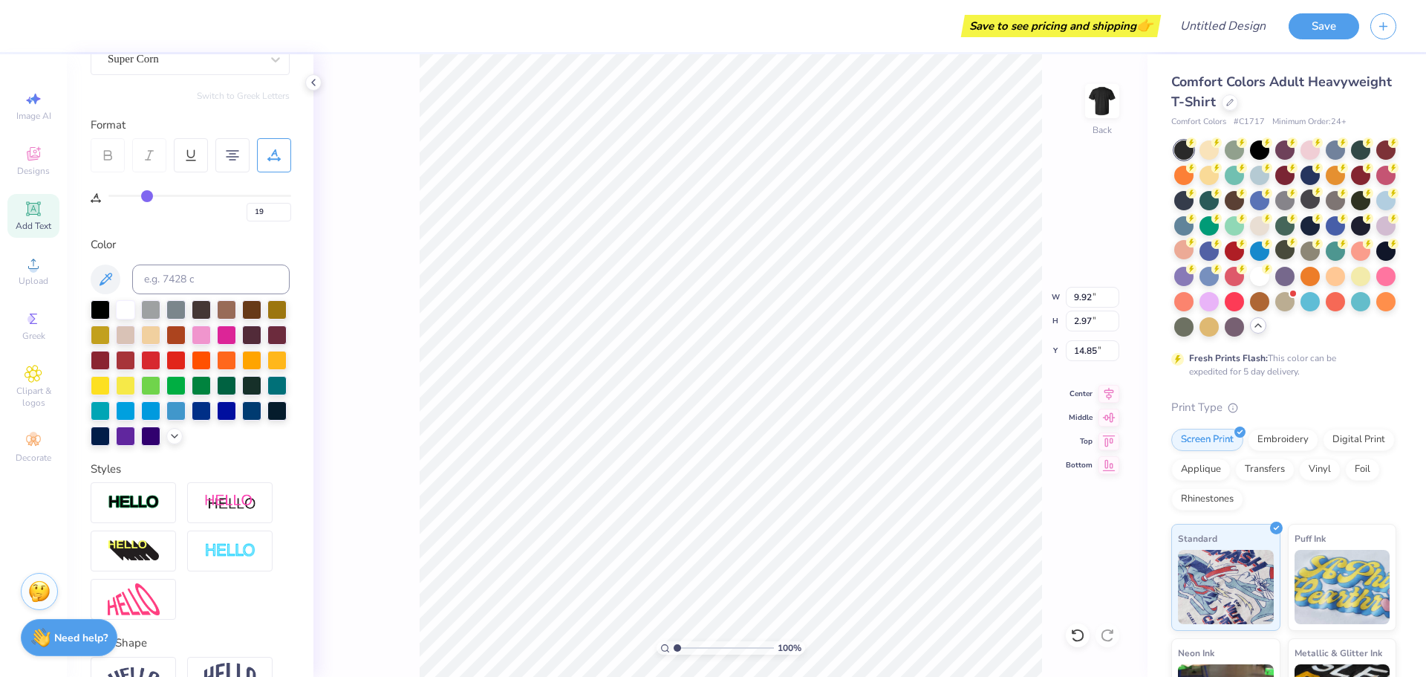
type input "2.95"
type input "7.24"
type input "2"
type input "11.44"
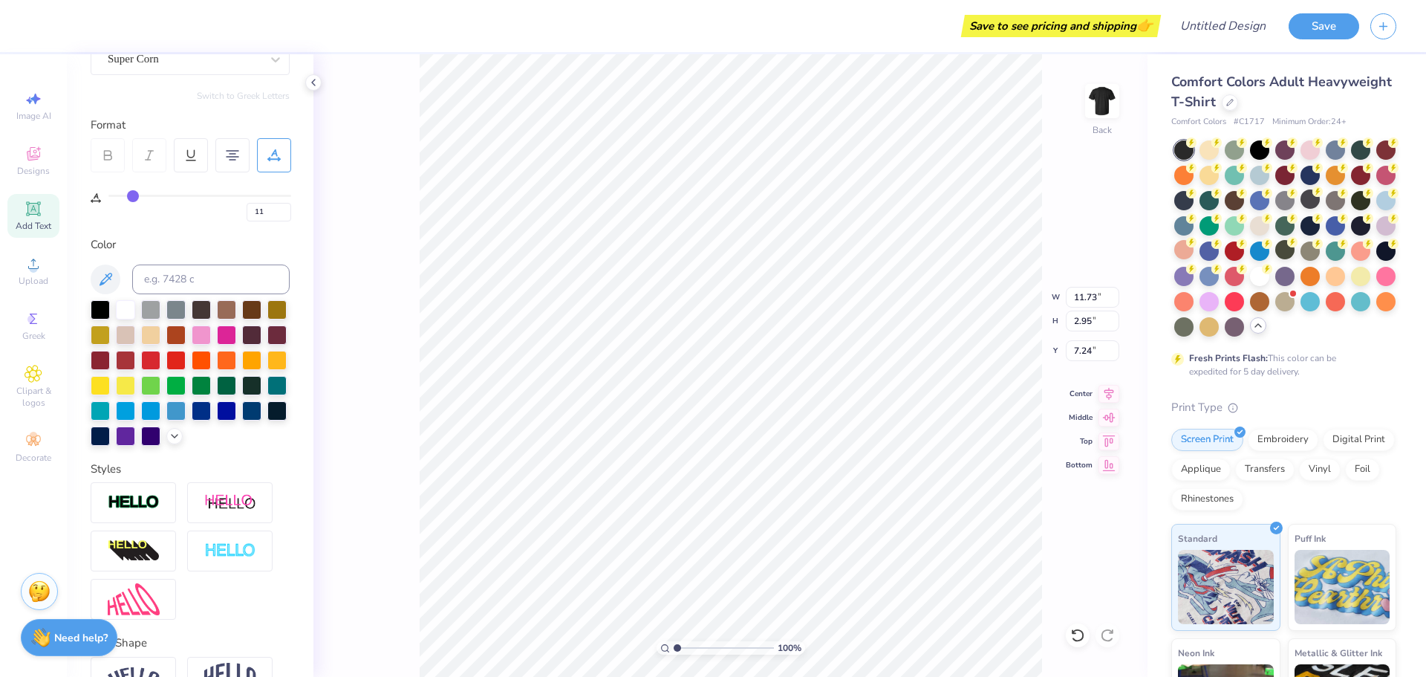
type input "2.74"
type input "11.76"
type input "9.92"
type input "2.97"
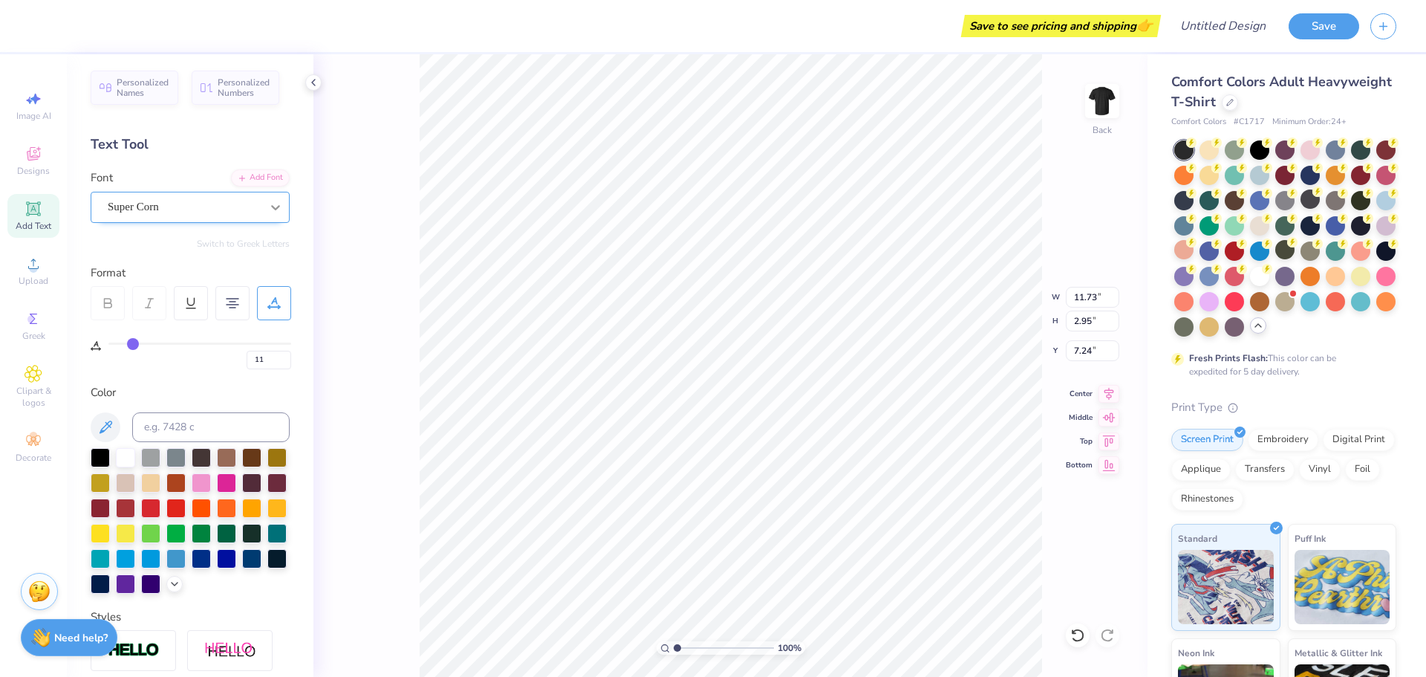
scroll to position [0, 0]
click at [268, 211] on icon at bounding box center [275, 208] width 15 height 15
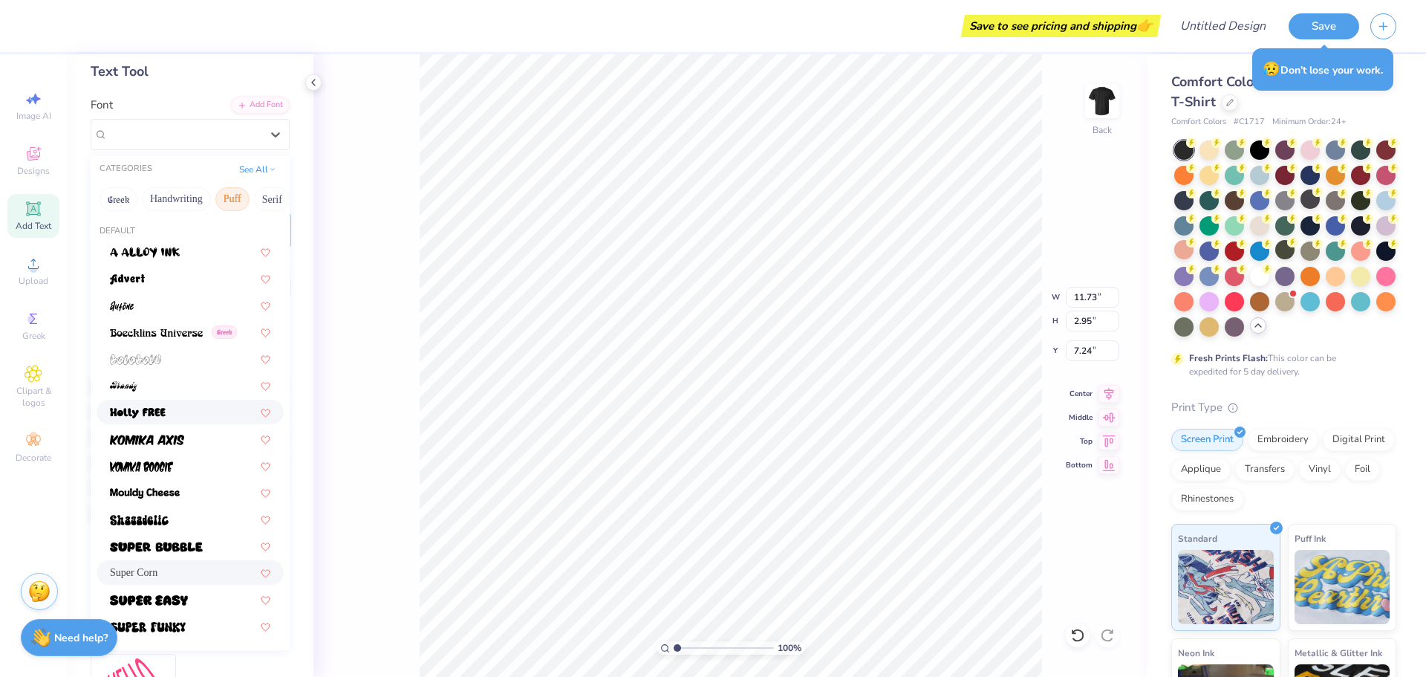
scroll to position [149, 0]
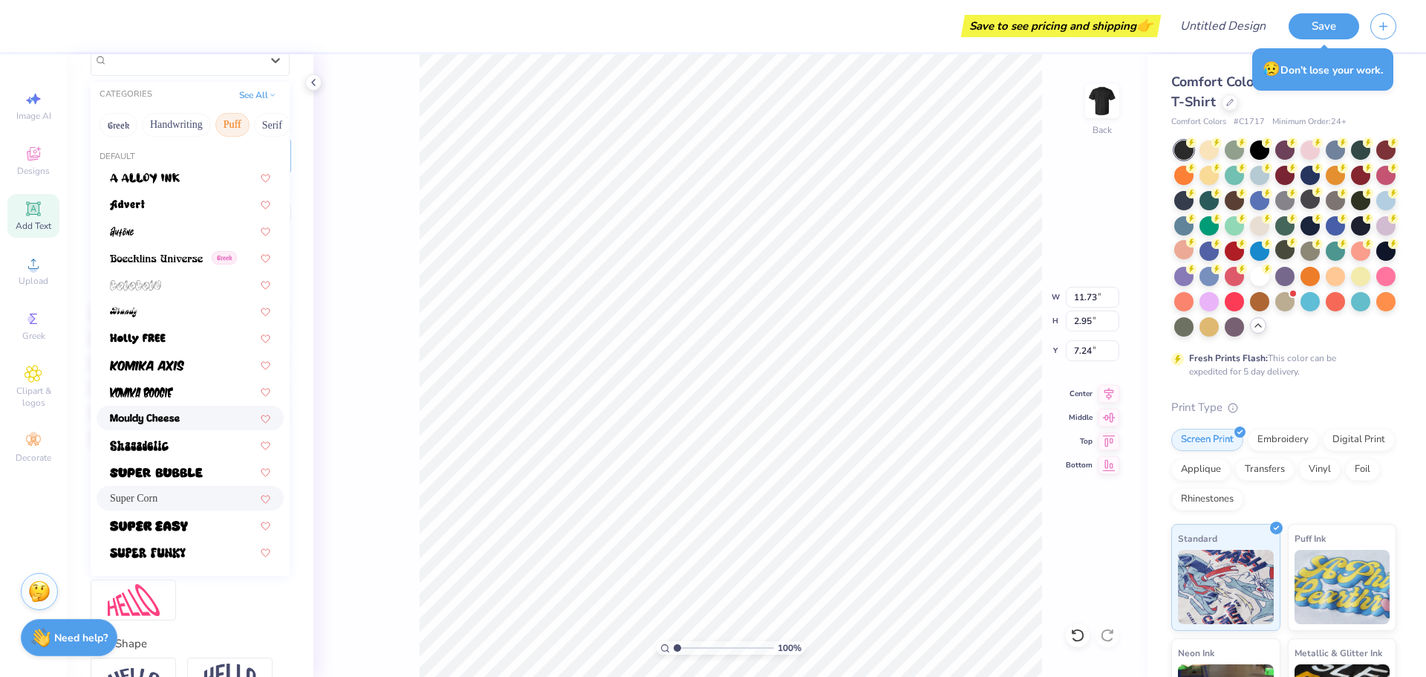
click at [166, 415] on img at bounding box center [145, 419] width 70 height 10
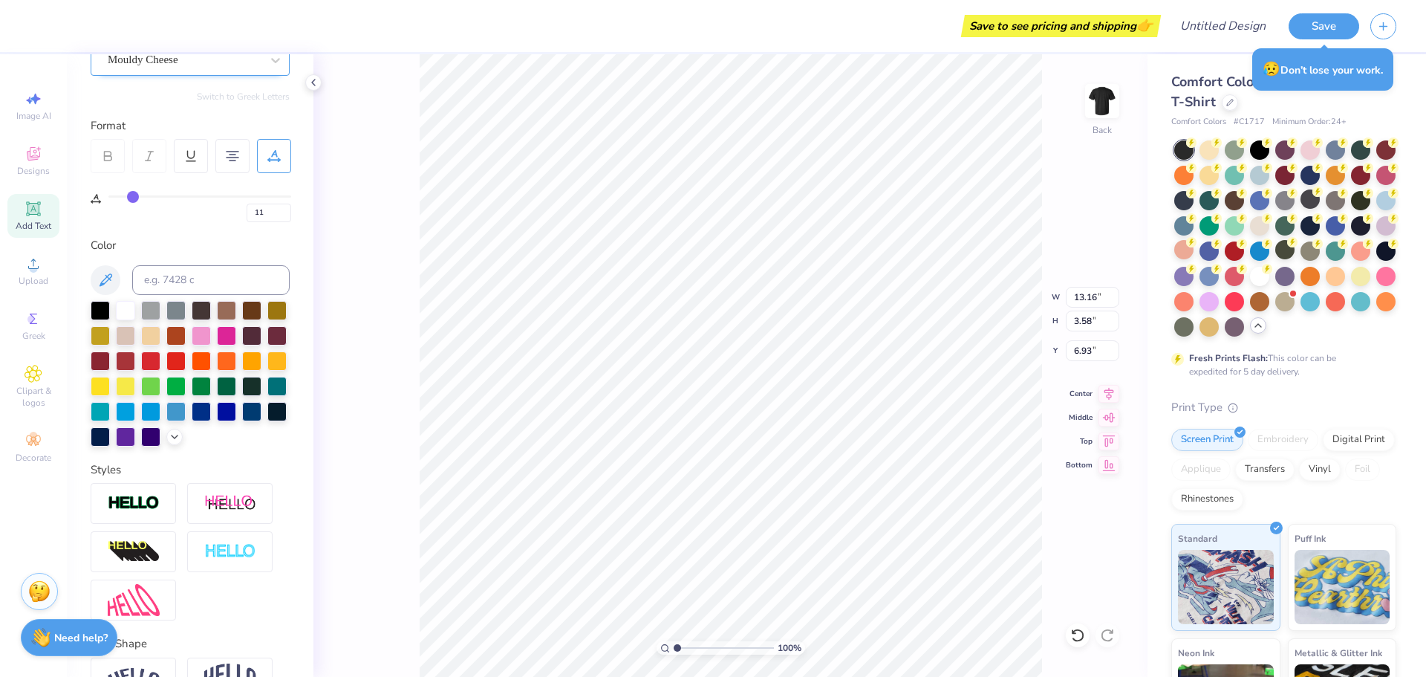
click at [213, 55] on div "Mouldy Cheese" at bounding box center [184, 59] width 156 height 23
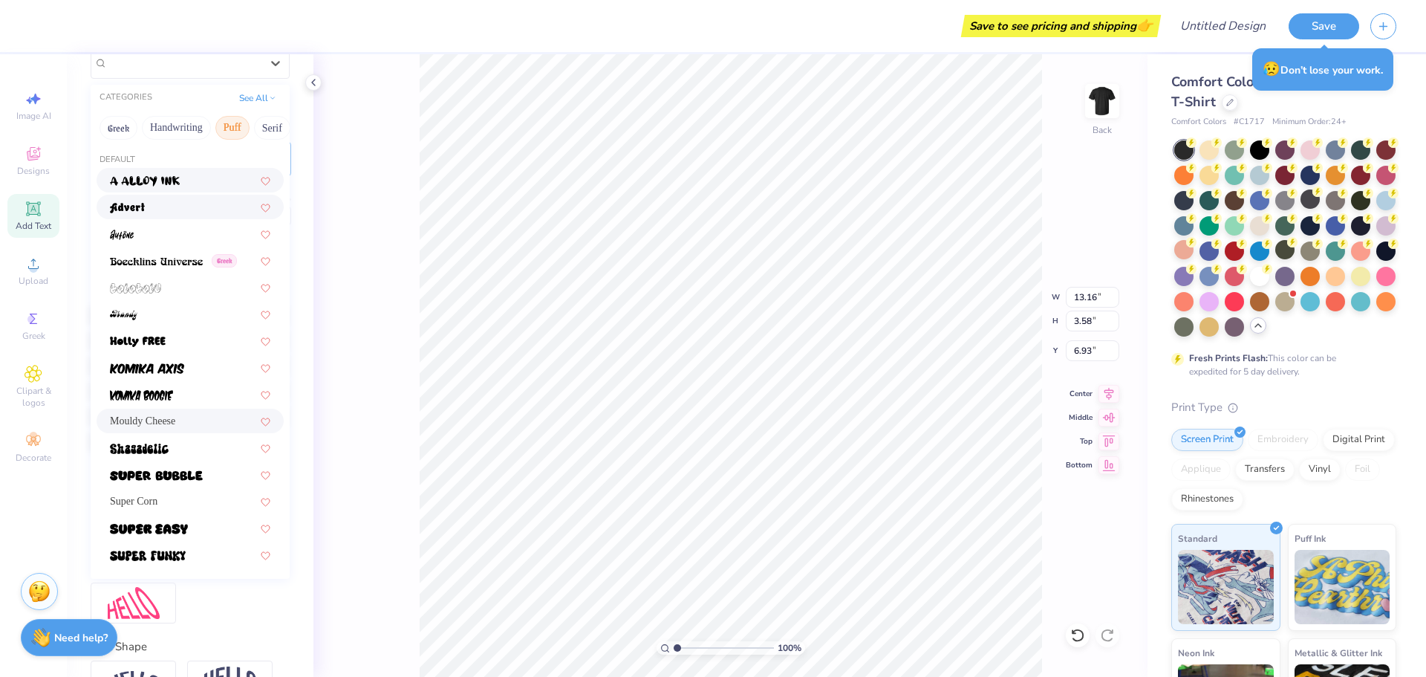
drag, startPoint x: 244, startPoint y: 125, endPoint x: 136, endPoint y: 195, distance: 129.0
click at [126, 170] on div "CATEGORIES See All Greek Handwriting Puff Serif Bold Calligraphy Retro Sans Ser…" at bounding box center [190, 332] width 199 height 495
click at [247, 104] on div "See All" at bounding box center [258, 98] width 46 height 15
click at [269, 97] on icon at bounding box center [272, 96] width 7 height 7
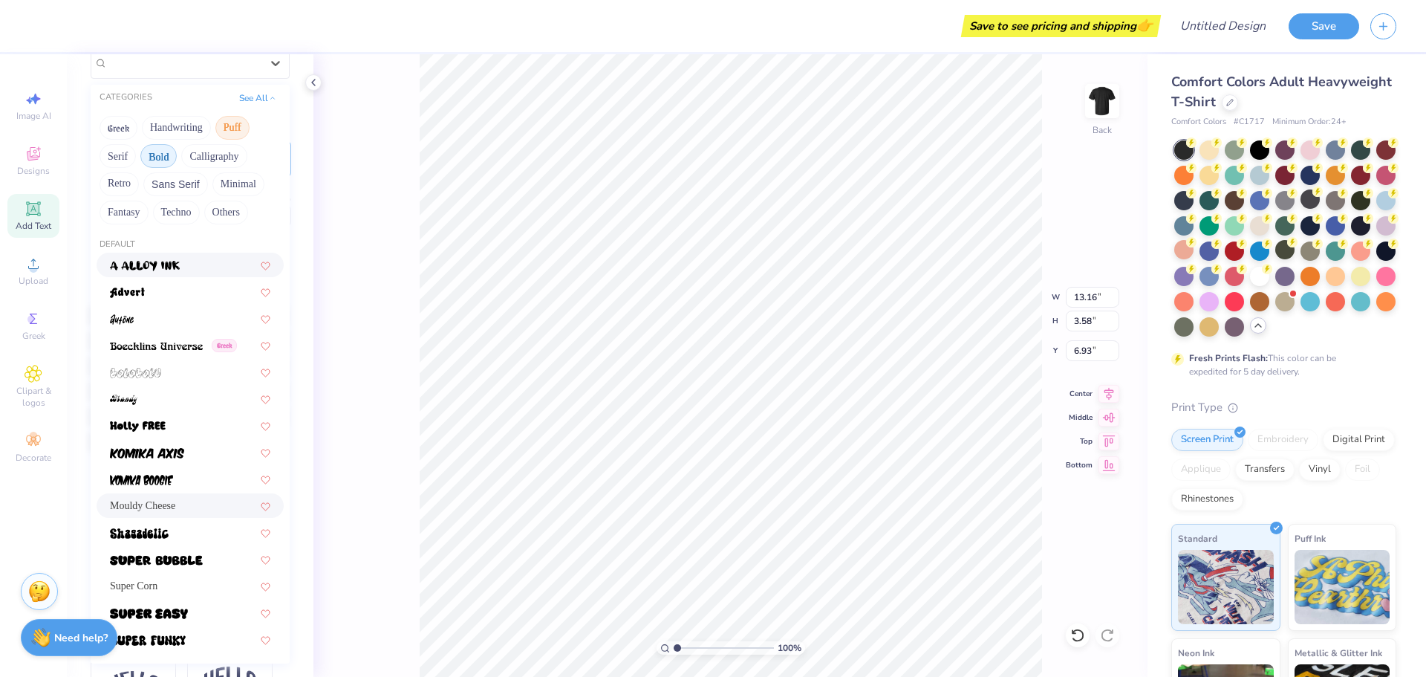
click at [166, 160] on button "Bold" at bounding box center [158, 156] width 36 height 24
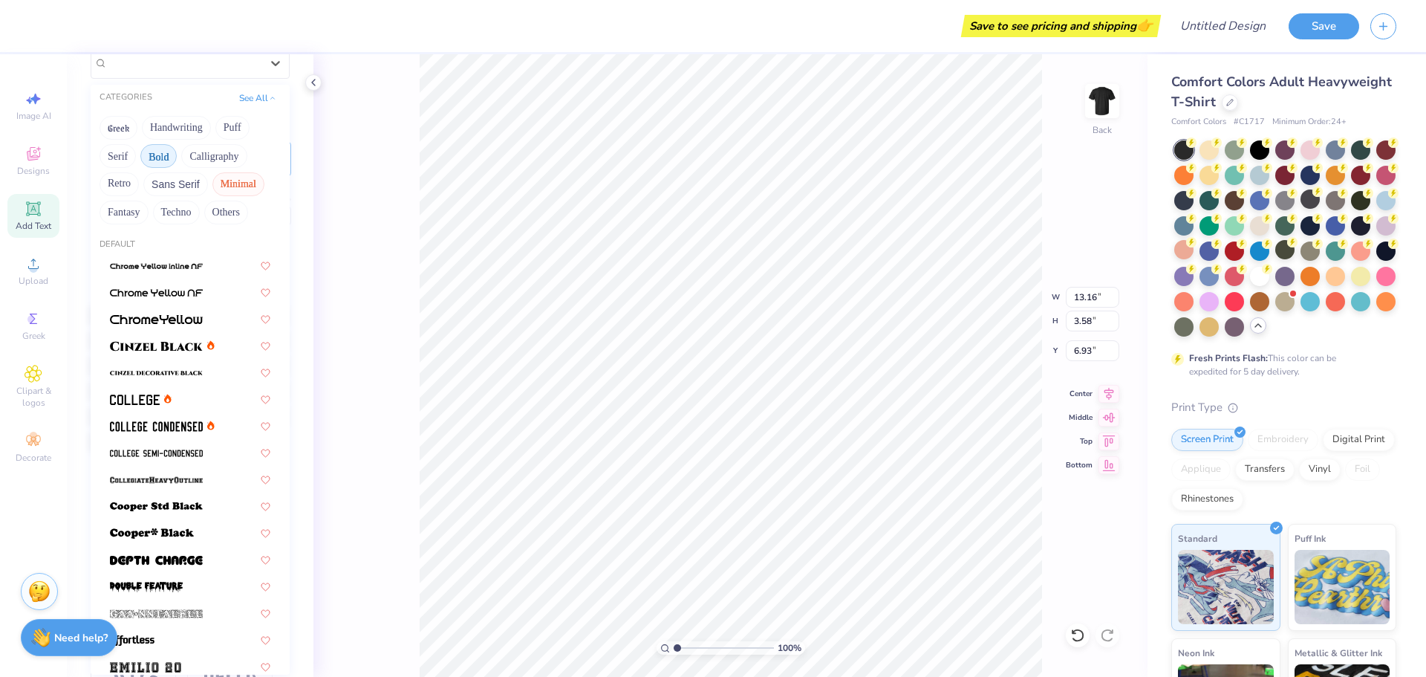
click at [218, 180] on button "Minimal" at bounding box center [238, 184] width 52 height 24
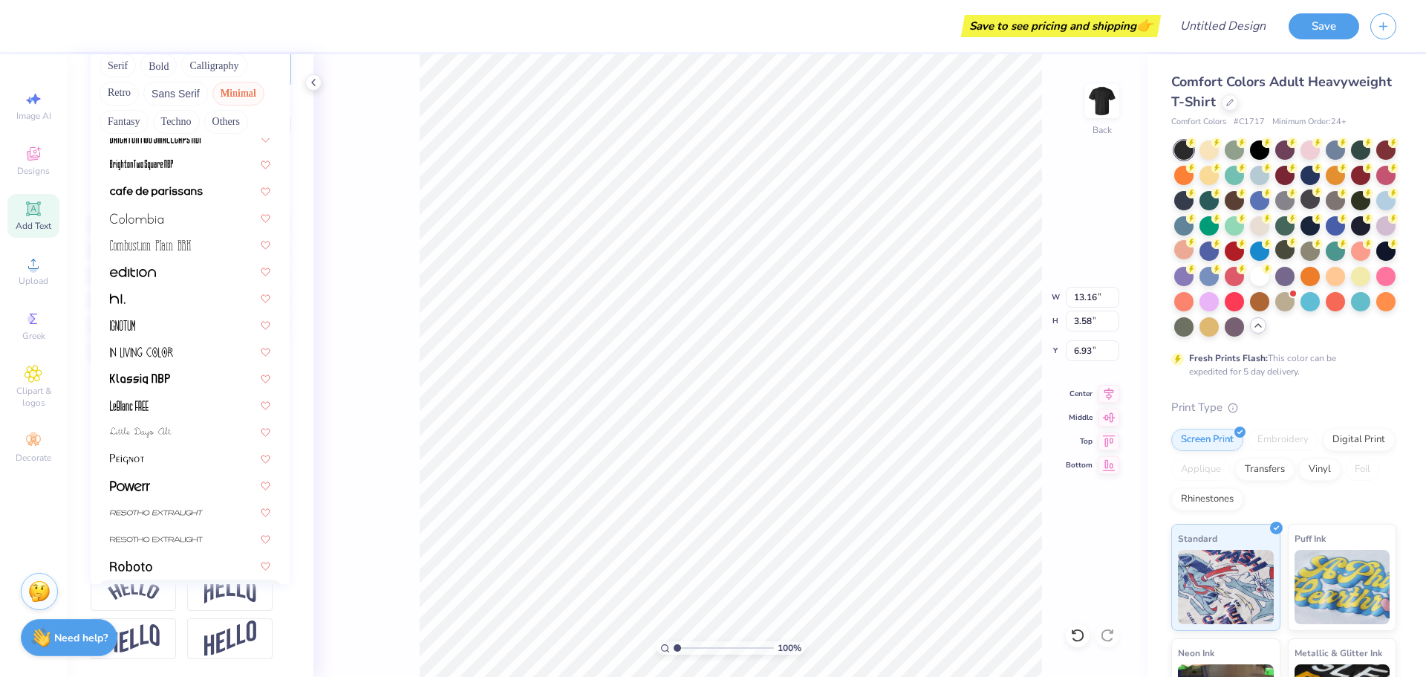
scroll to position [0, 0]
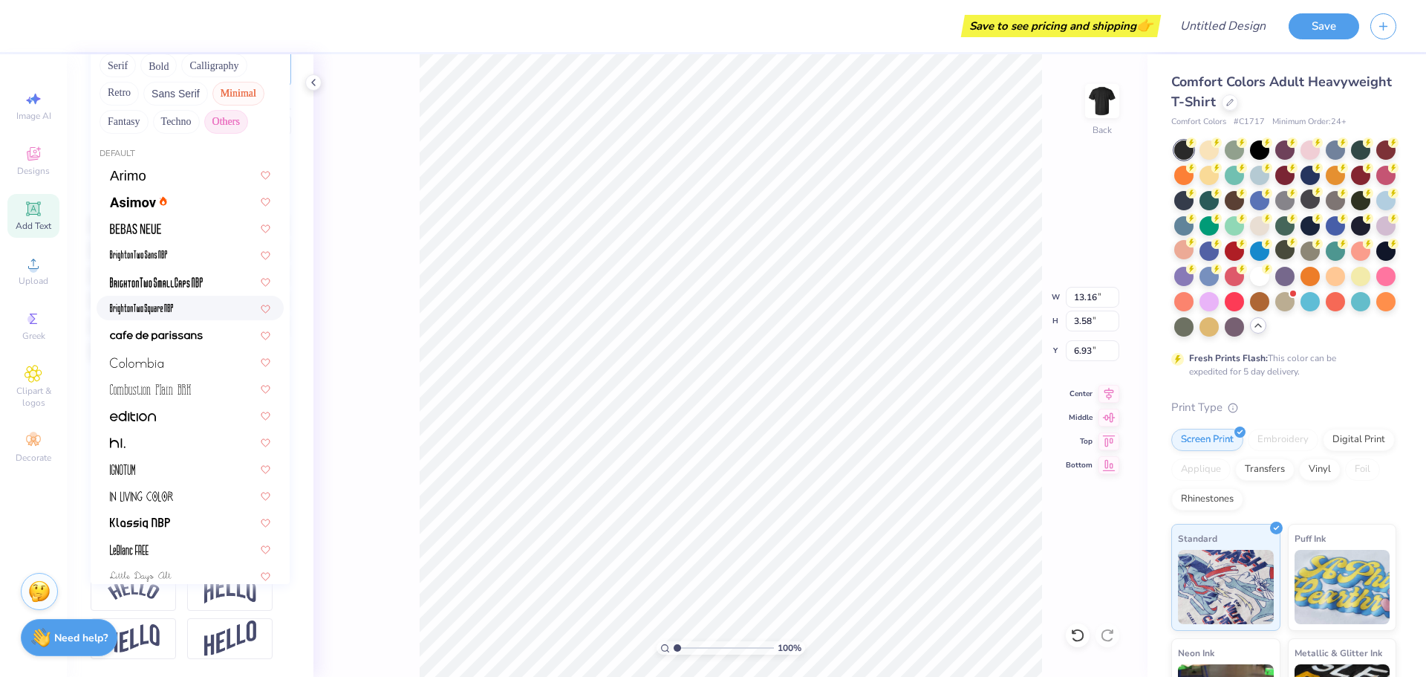
click at [209, 110] on button "Others" at bounding box center [226, 122] width 44 height 24
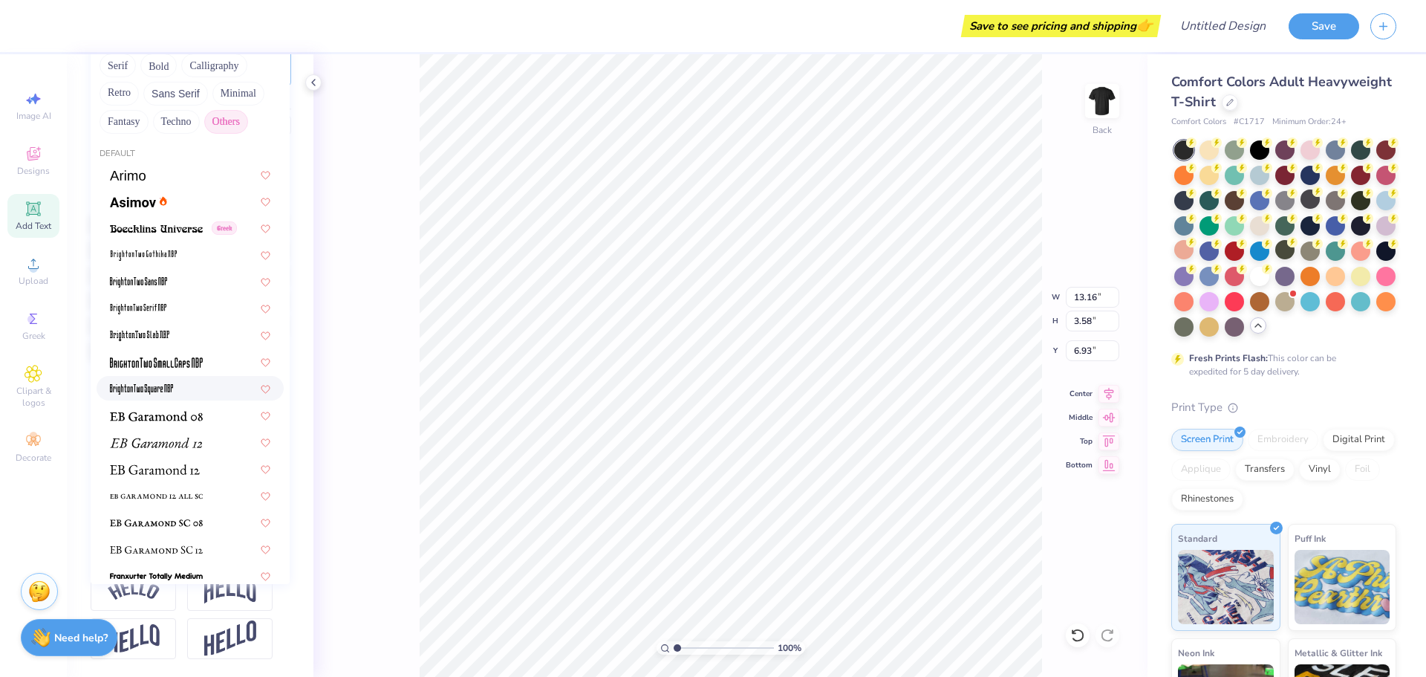
click at [213, 110] on button "Others" at bounding box center [226, 122] width 44 height 24
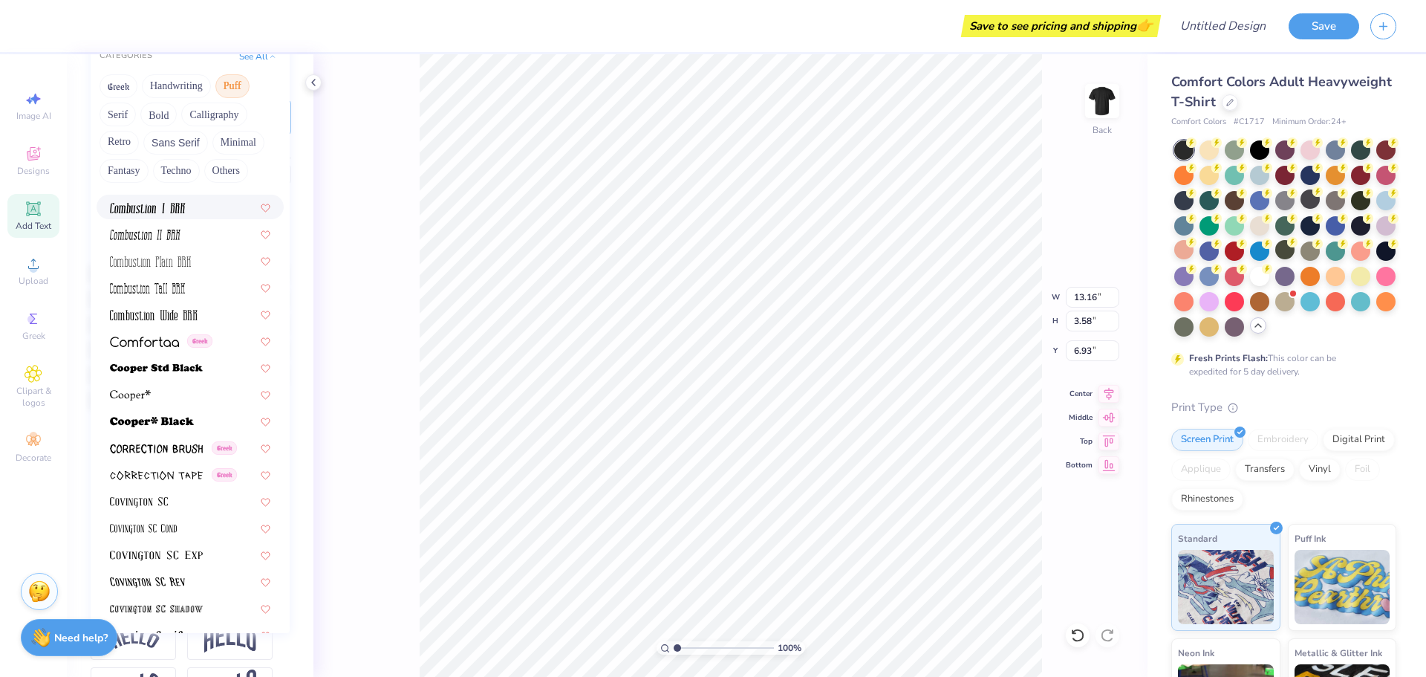
scroll to position [2080, 0]
click at [246, 83] on button "Puff" at bounding box center [232, 86] width 34 height 24
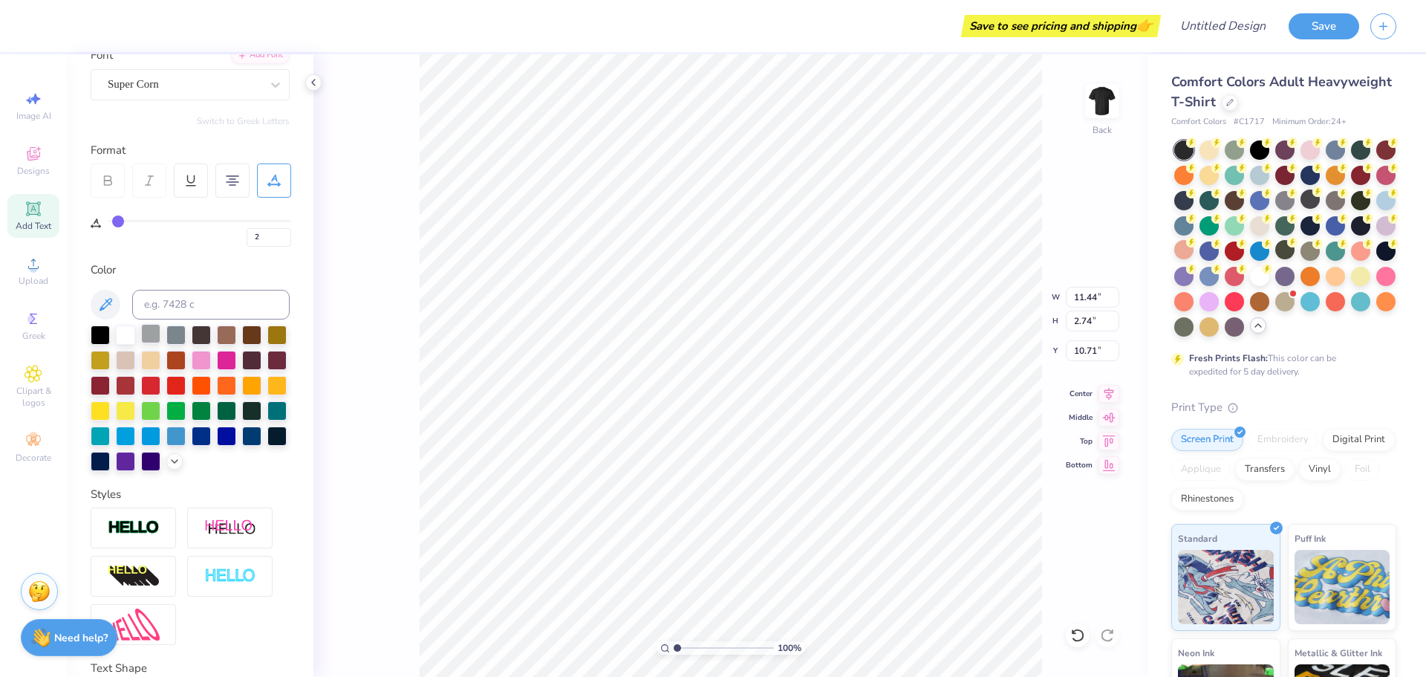
scroll to position [0, 0]
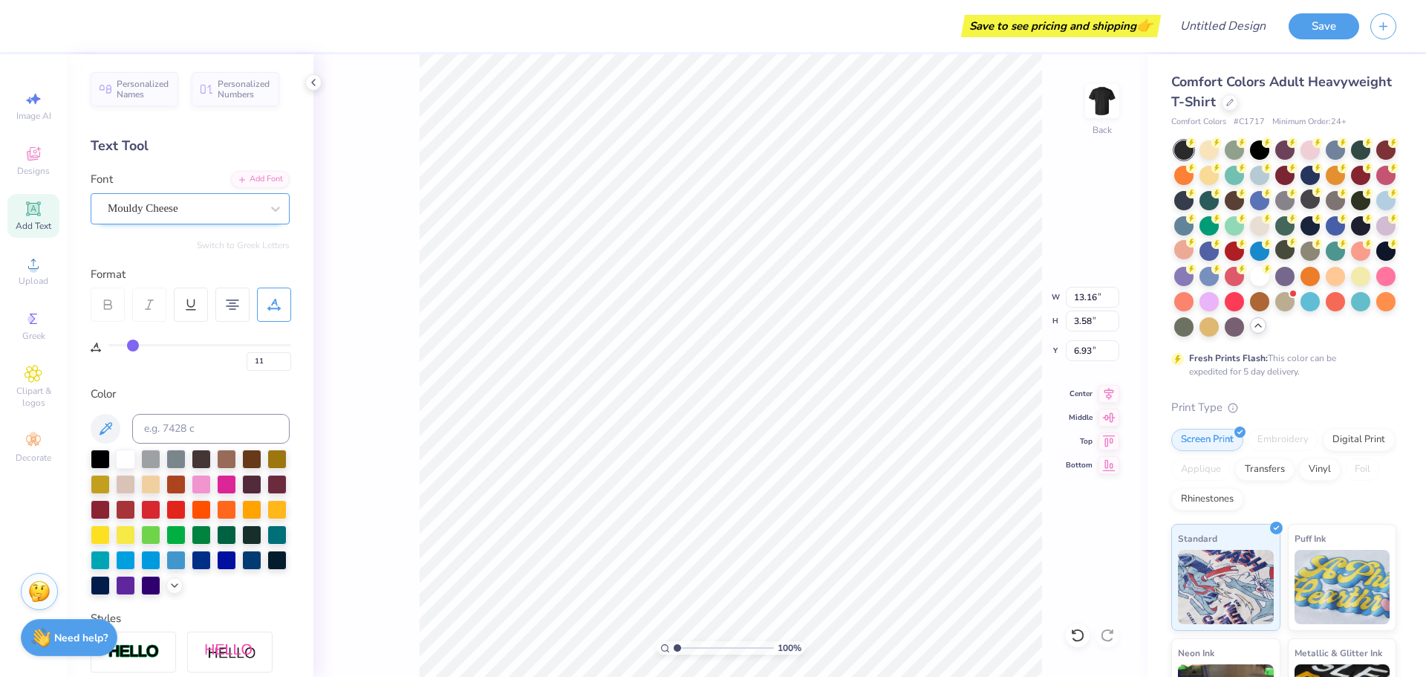
click at [247, 208] on div "Mouldy Cheese" at bounding box center [184, 208] width 156 height 23
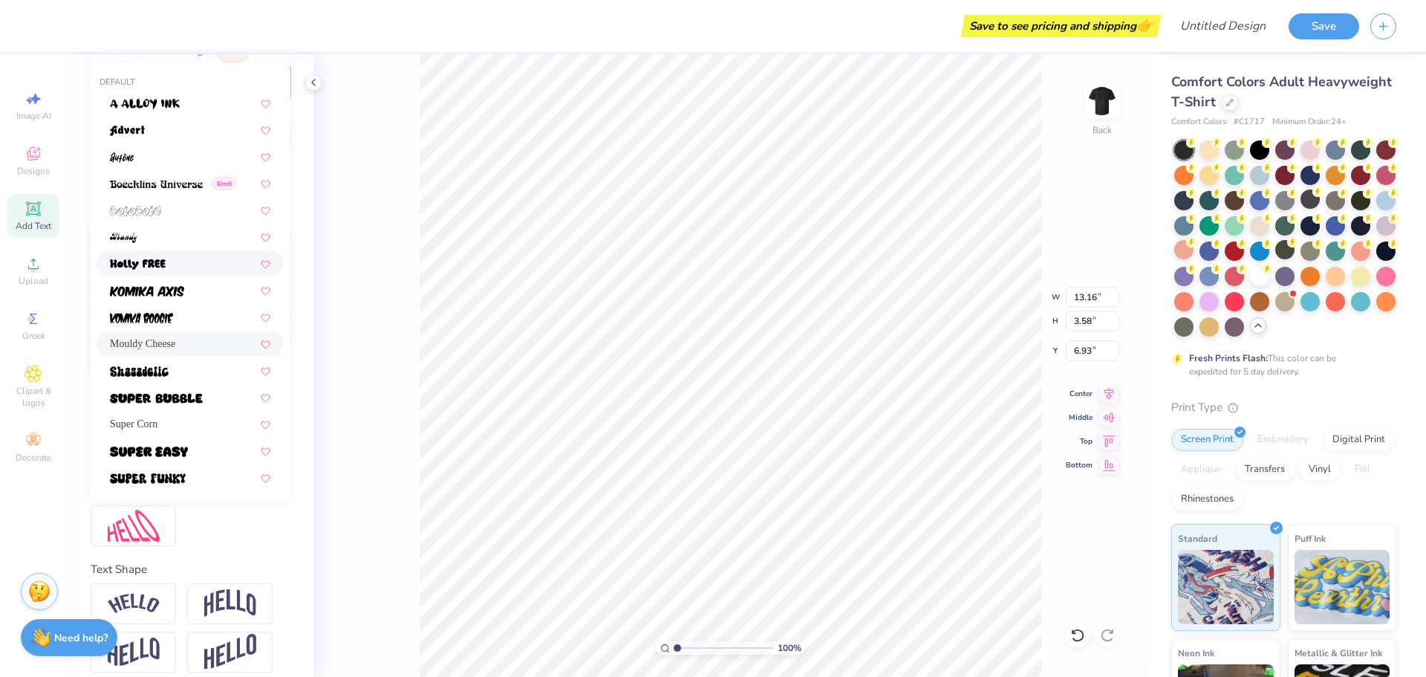
scroll to position [261, 0]
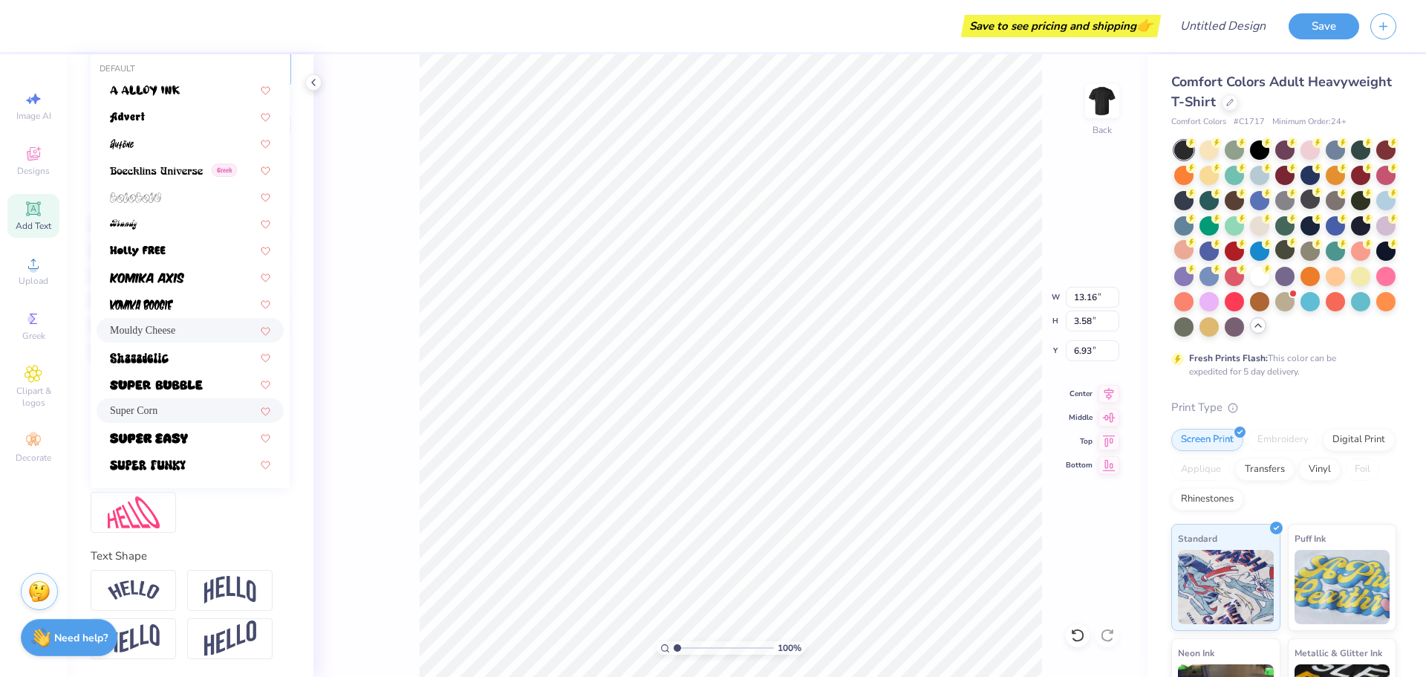
click at [170, 403] on div "Super Corn" at bounding box center [190, 411] width 160 height 16
